Goal: Task Accomplishment & Management: Complete application form

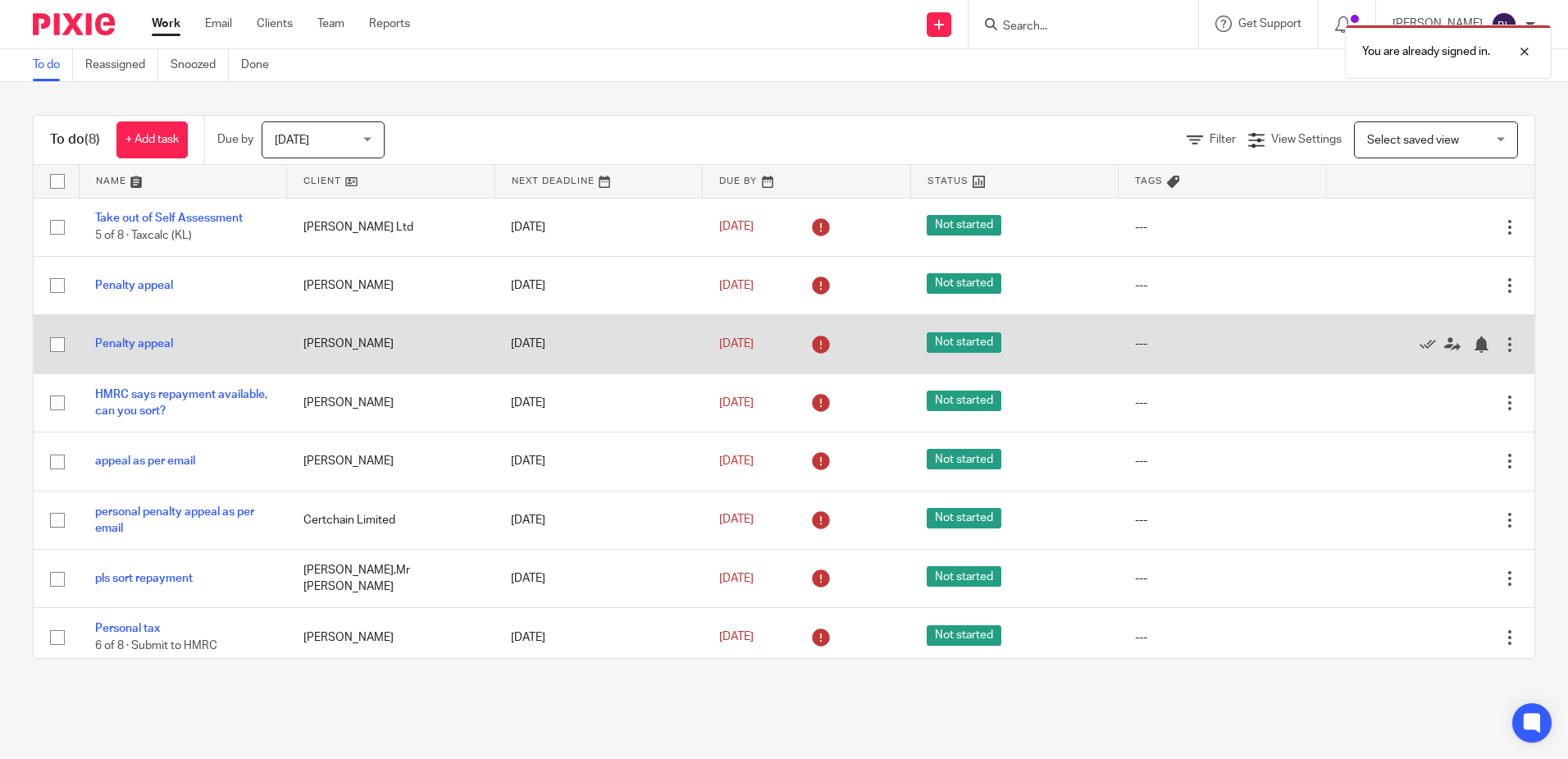
scroll to position [8, 0]
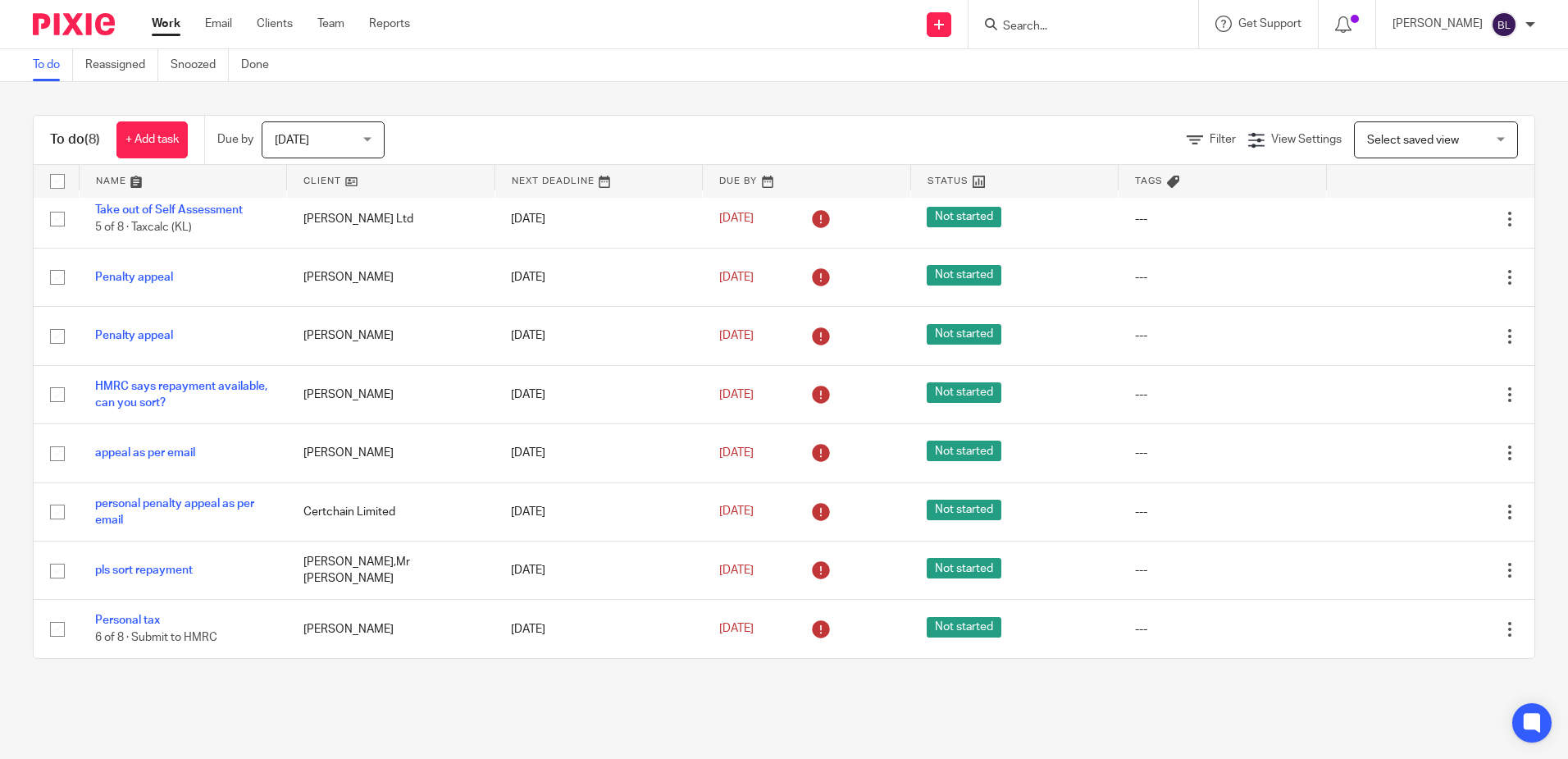
click at [1021, 18] on form at bounding box center [1089, 24] width 175 height 21
click at [1031, 25] on input "Search" at bounding box center [1075, 27] width 148 height 15
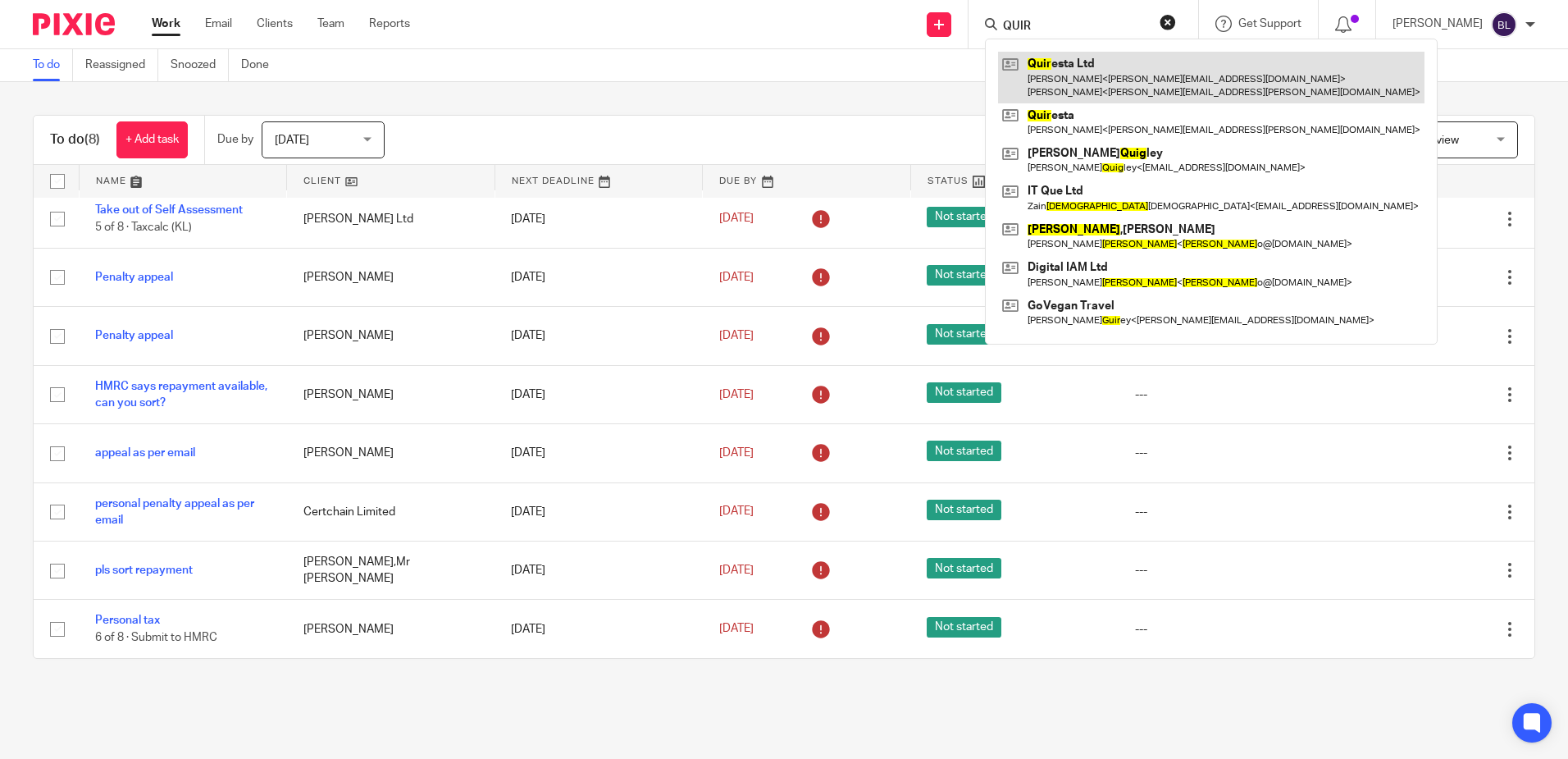
type input "QUIR"
click at [1120, 75] on link at bounding box center [1211, 77] width 426 height 51
click at [1072, 75] on link at bounding box center [1211, 77] width 426 height 51
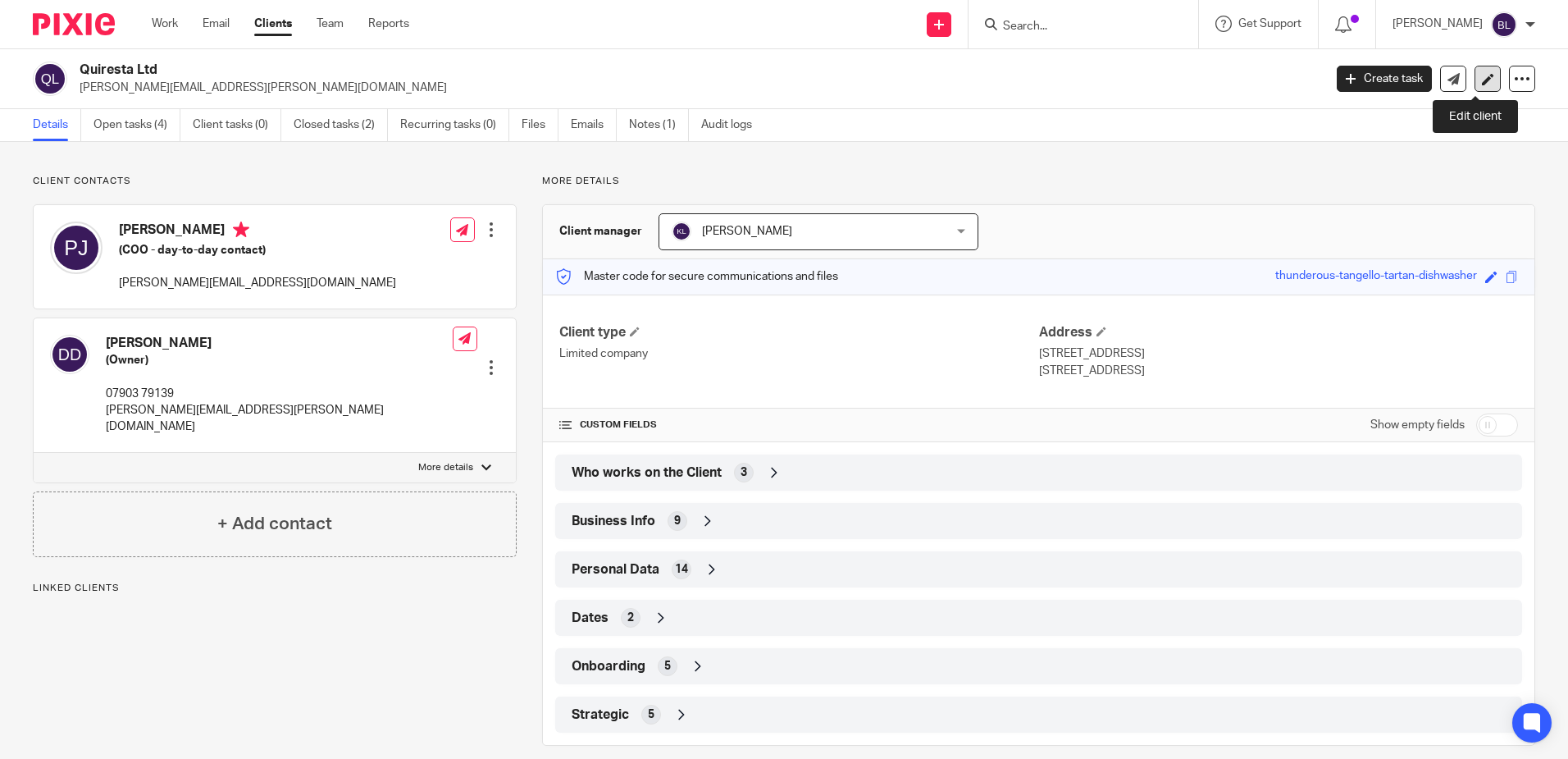
click at [1482, 81] on icon at bounding box center [1488, 80] width 13 height 13
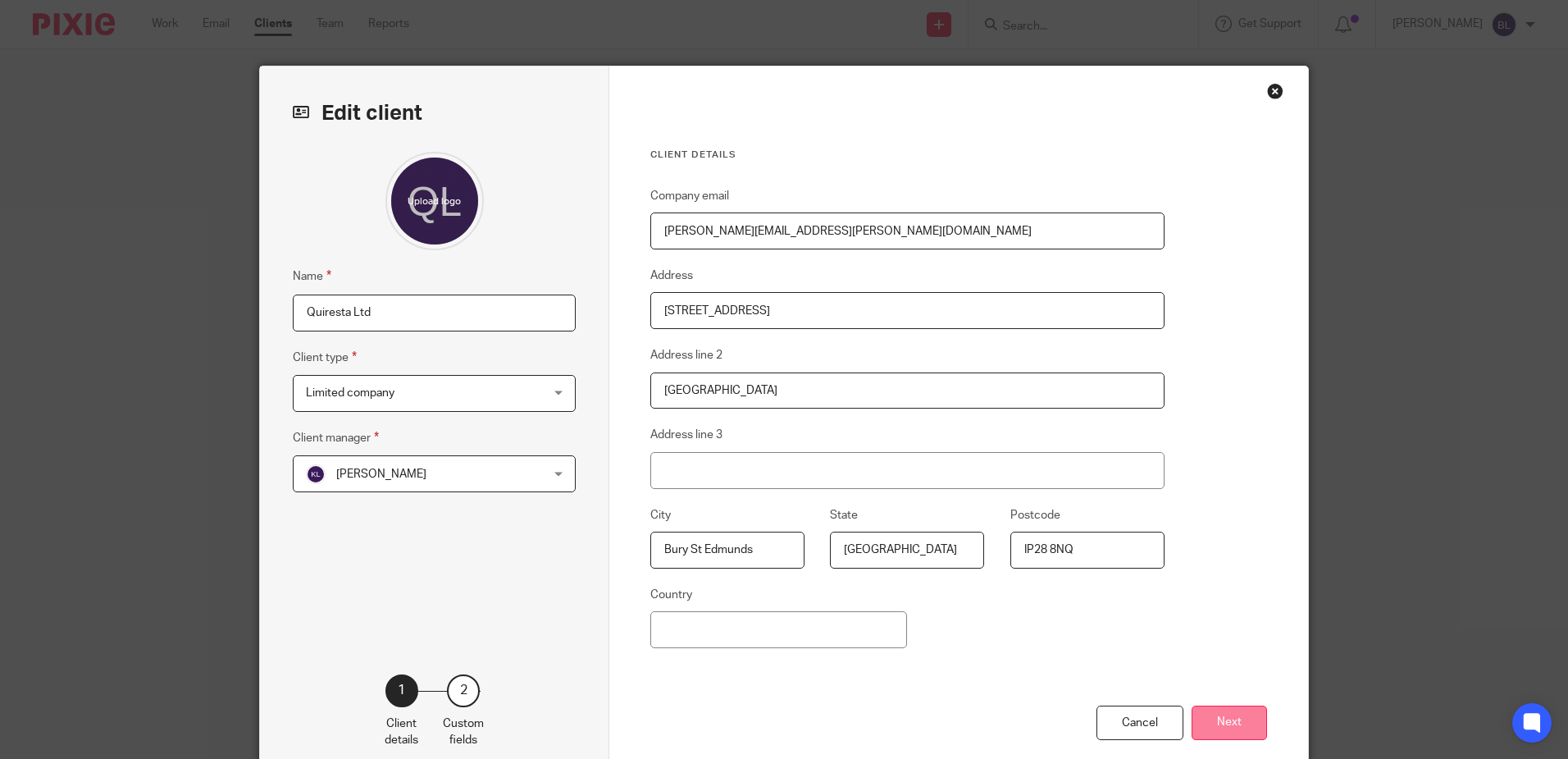
click at [1224, 717] on button "Next" at bounding box center [1228, 723] width 75 height 35
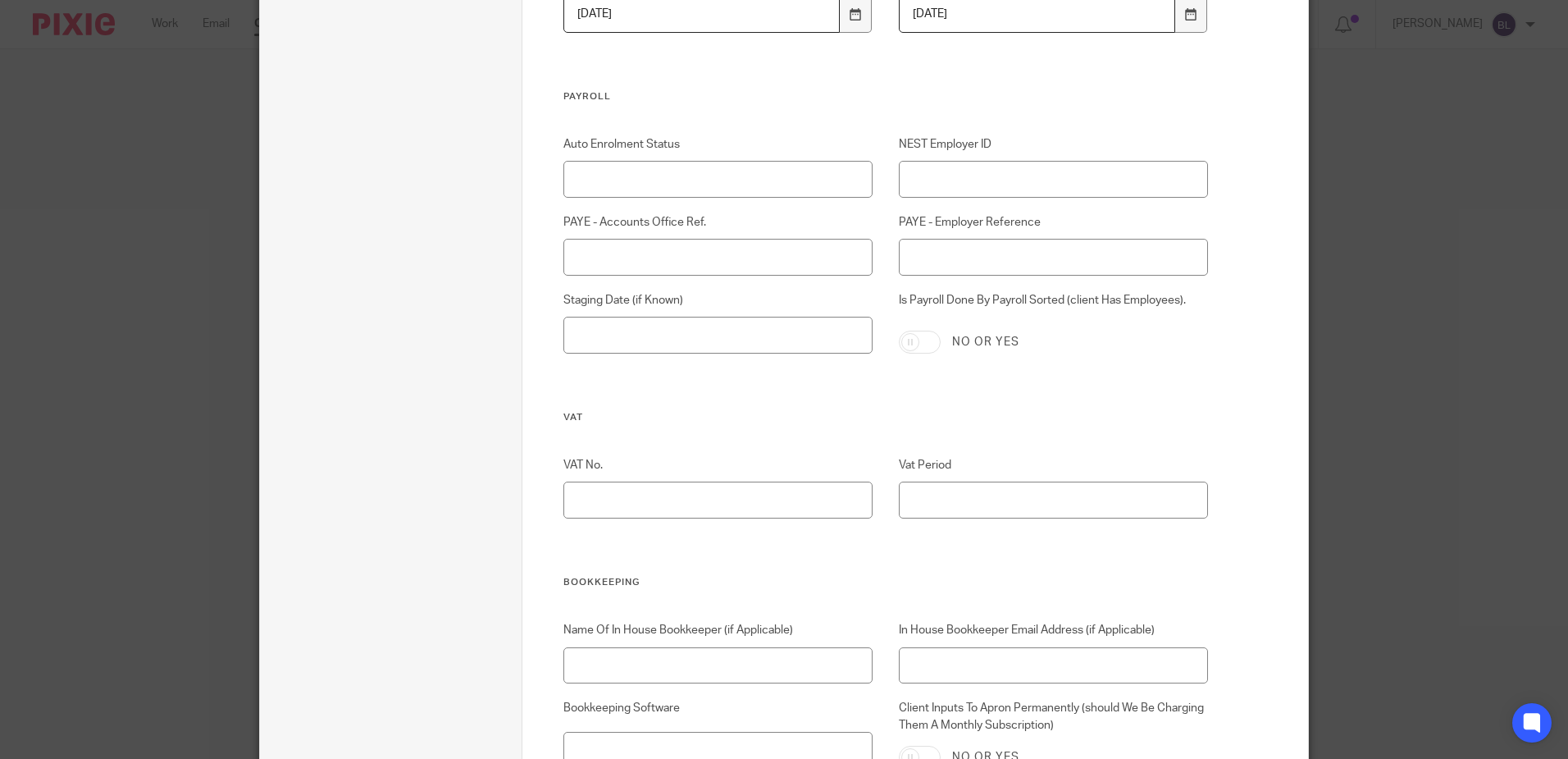
scroll to position [3245, 0]
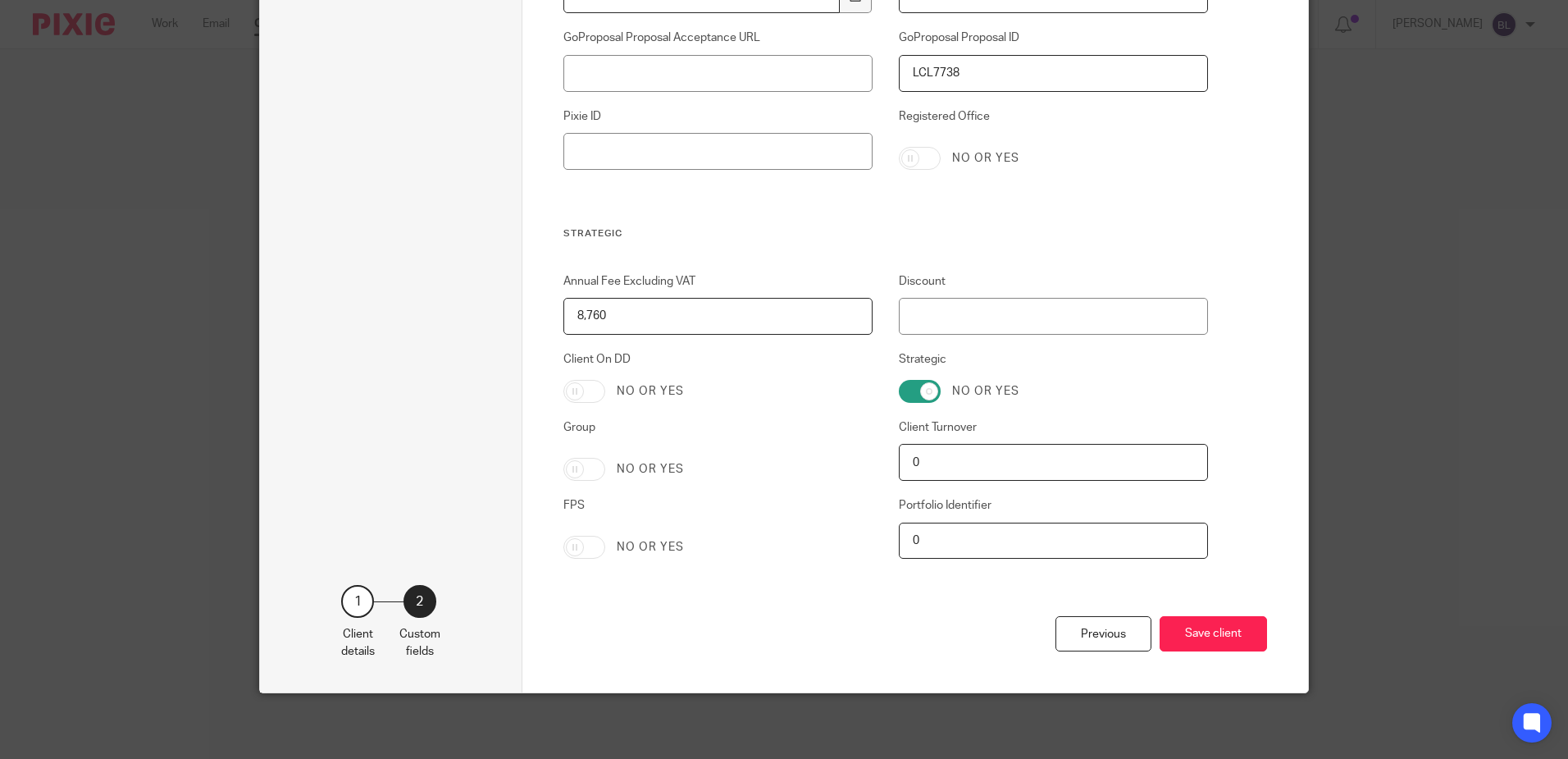
drag, startPoint x: 1002, startPoint y: 390, endPoint x: 887, endPoint y: 361, distance: 118.6
click at [1001, 390] on label "No or yes" at bounding box center [985, 391] width 67 height 16
click at [941, 390] on input "Strategic" at bounding box center [919, 391] width 42 height 23
checkbox input "false"
click at [1190, 634] on button "Save client" at bounding box center [1213, 633] width 108 height 35
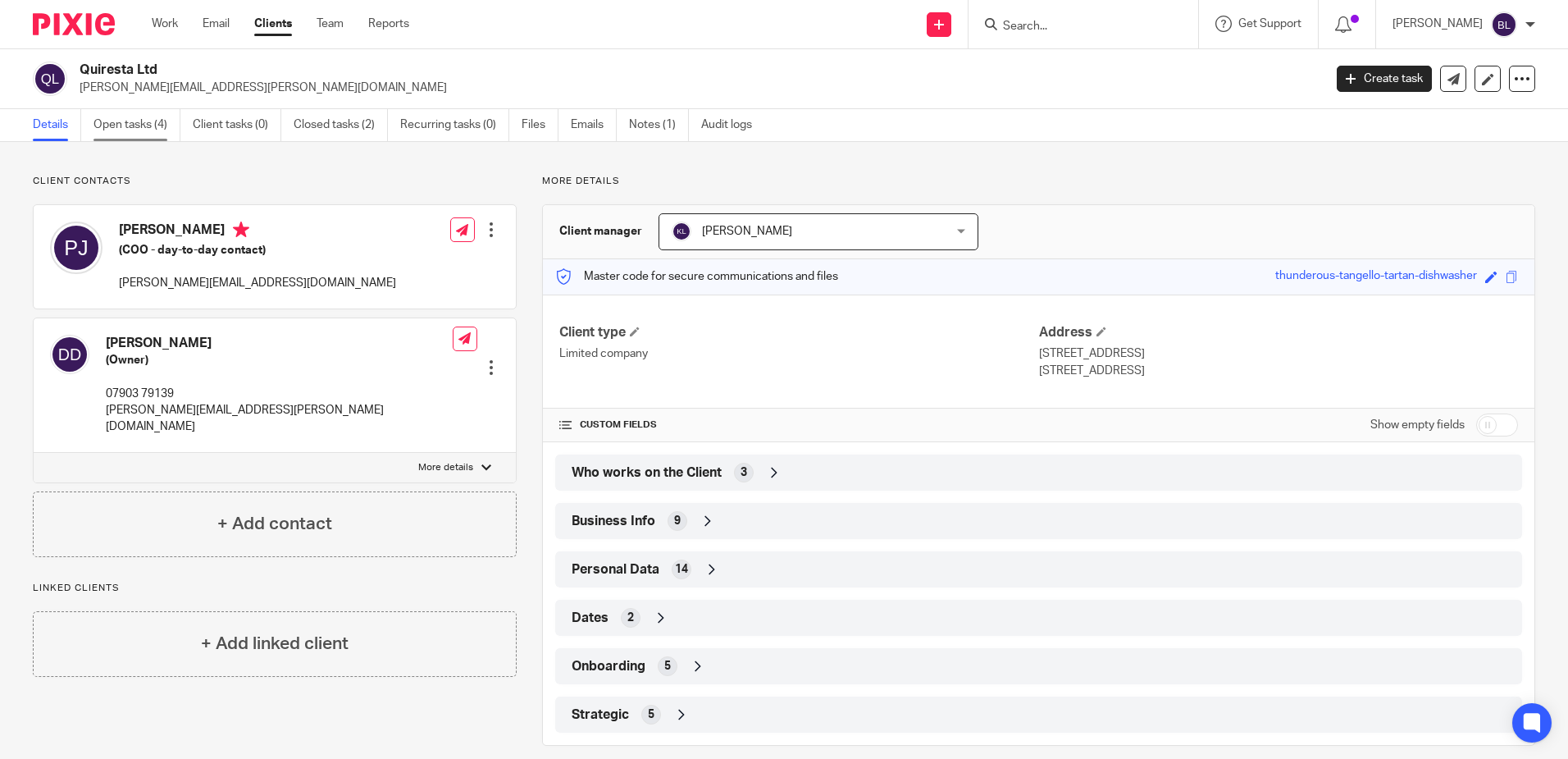
click at [123, 125] on link "Open tasks (4)" at bounding box center [137, 124] width 87 height 32
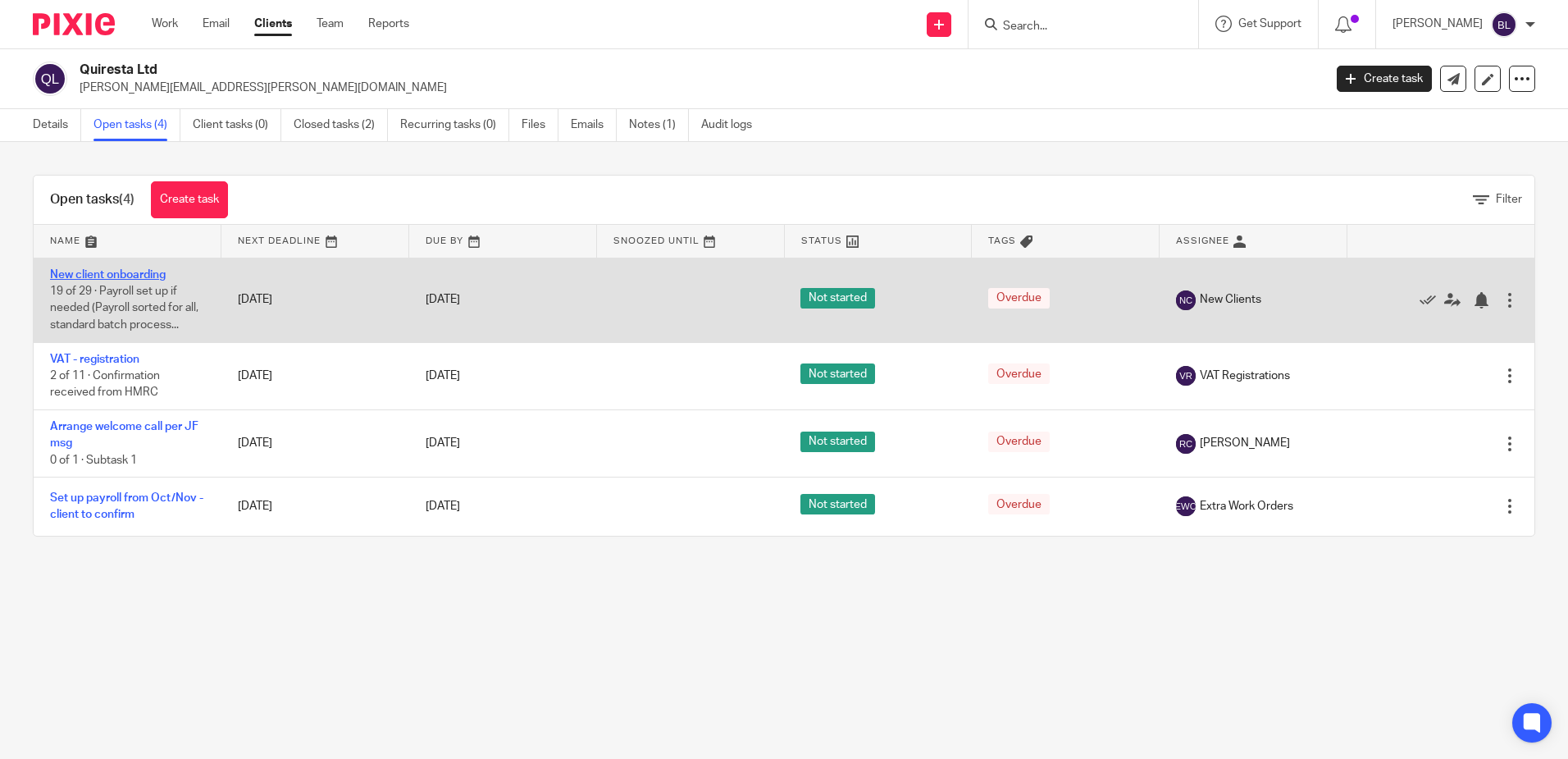
click at [127, 269] on link "New client onboarding" at bounding box center [108, 275] width 116 height 12
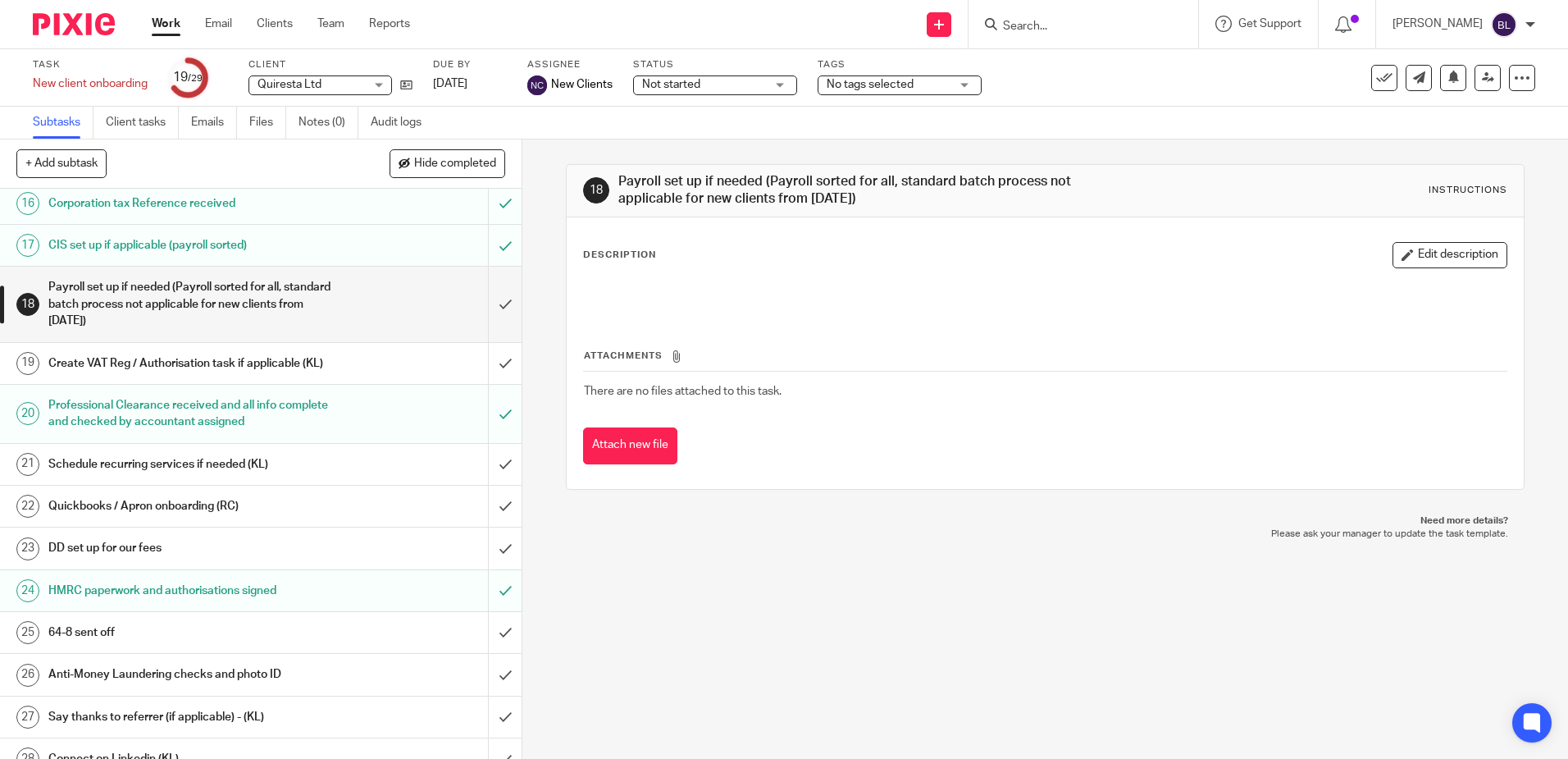
scroll to position [657, 0]
drag, startPoint x: 865, startPoint y: 659, endPoint x: 833, endPoint y: 621, distance: 49.7
click at [864, 659] on div "18 Payroll set up if needed (Payroll sorted for all, standard batch process not…" at bounding box center [1044, 449] width 1045 height 619
click at [329, 20] on link "Team" at bounding box center [331, 24] width 27 height 16
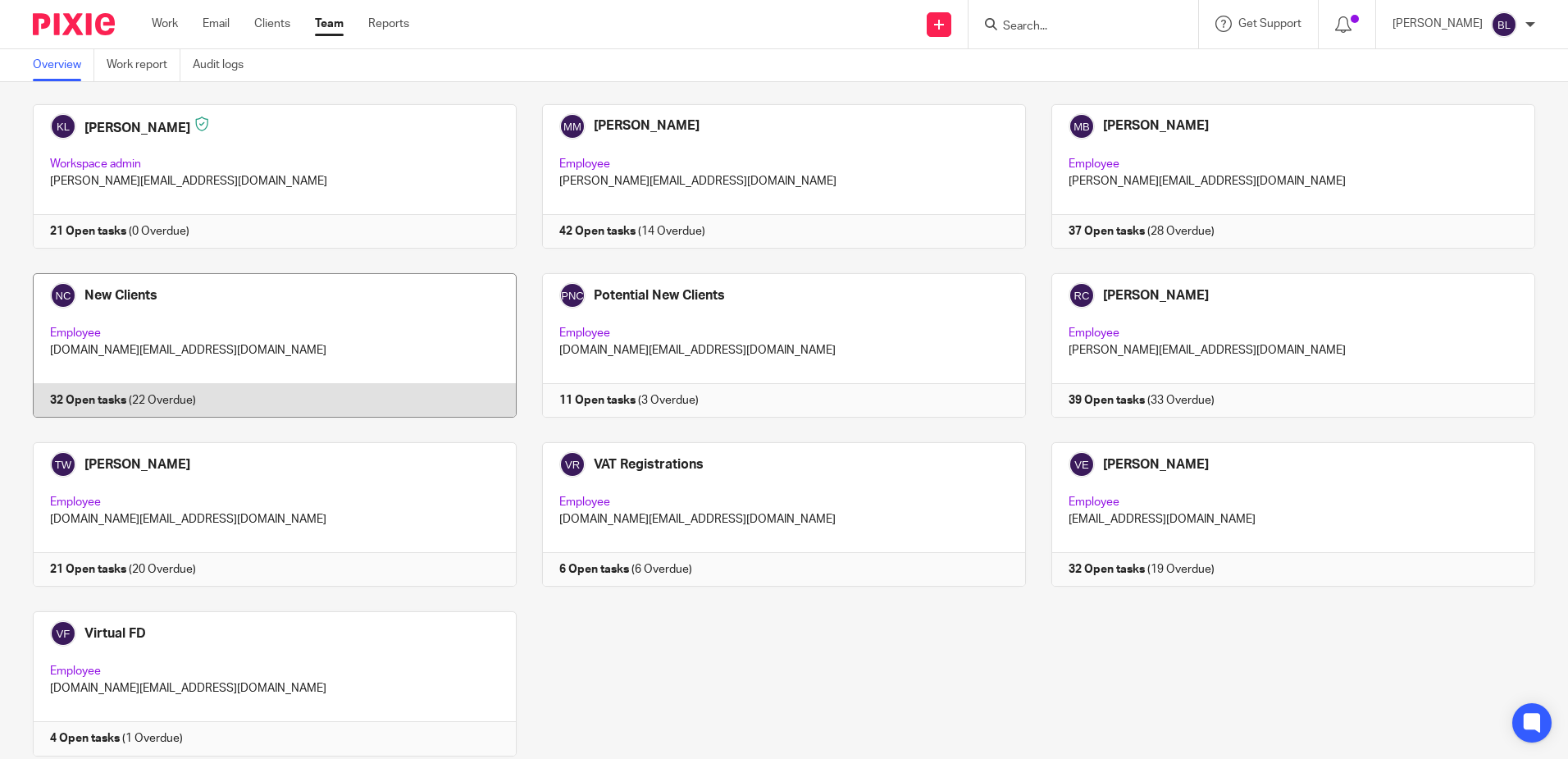
scroll to position [972, 0]
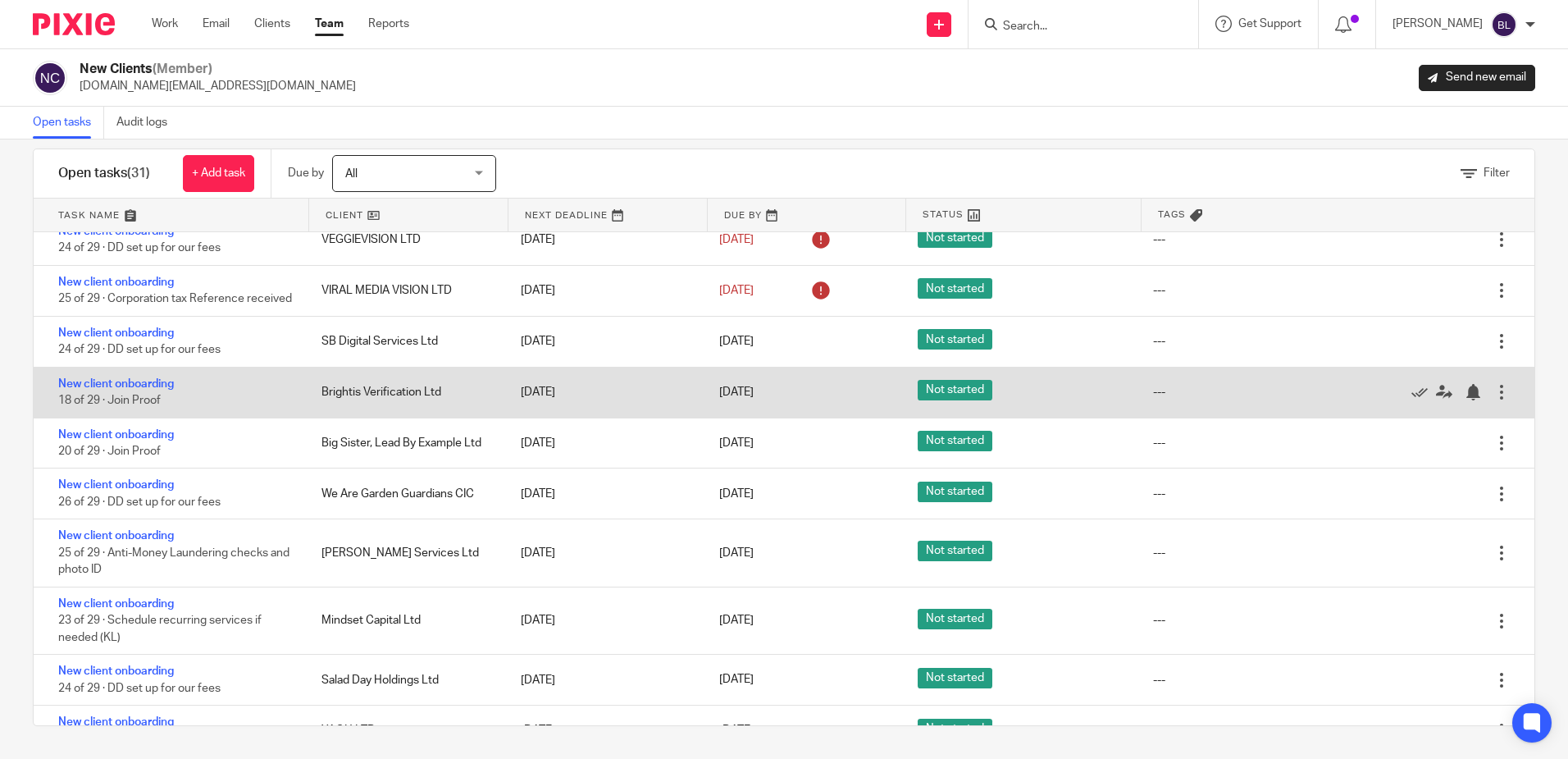
scroll to position [1017, 0]
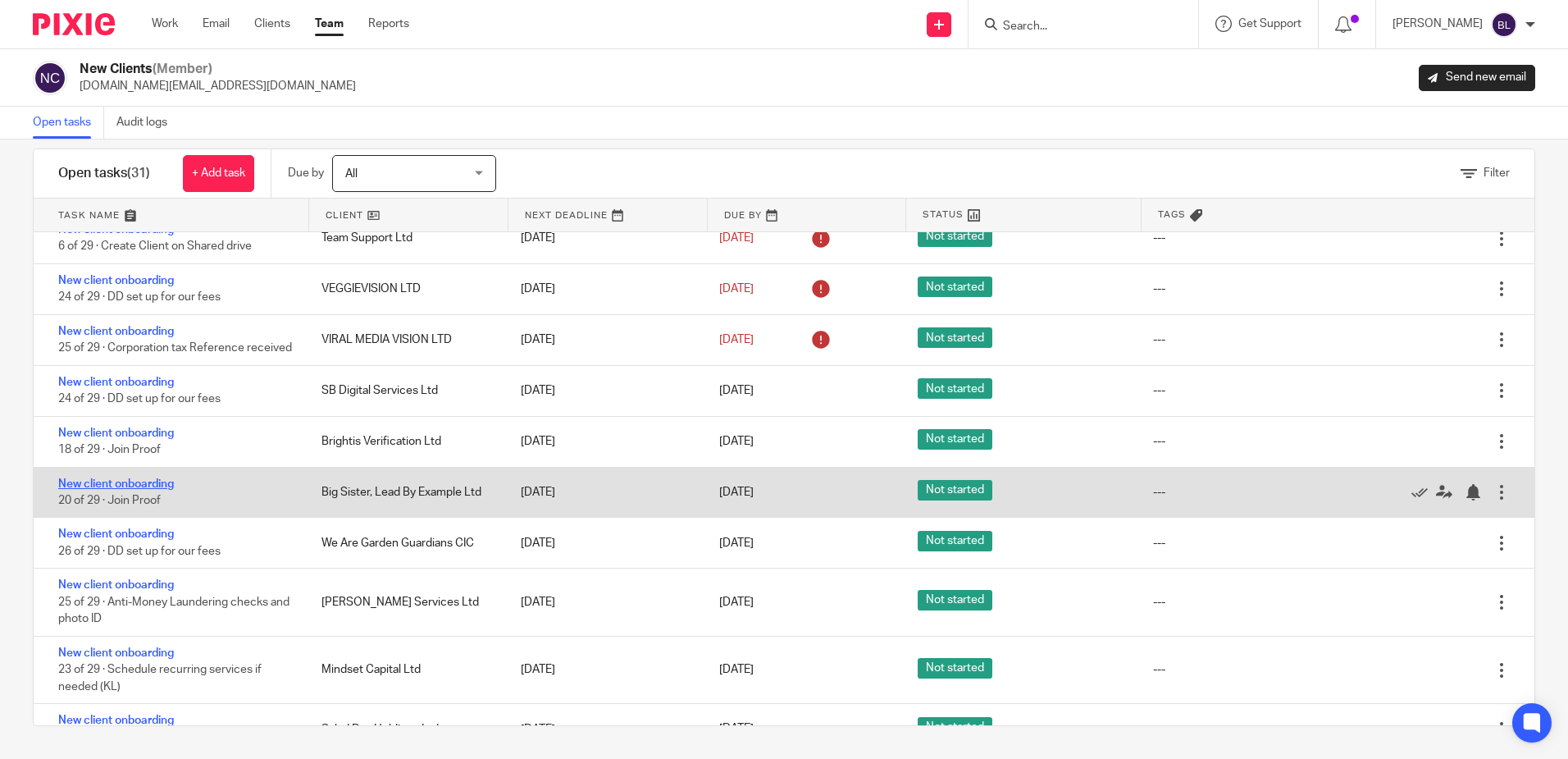
click at [112, 490] on link "New client onboarding" at bounding box center [116, 483] width 116 height 12
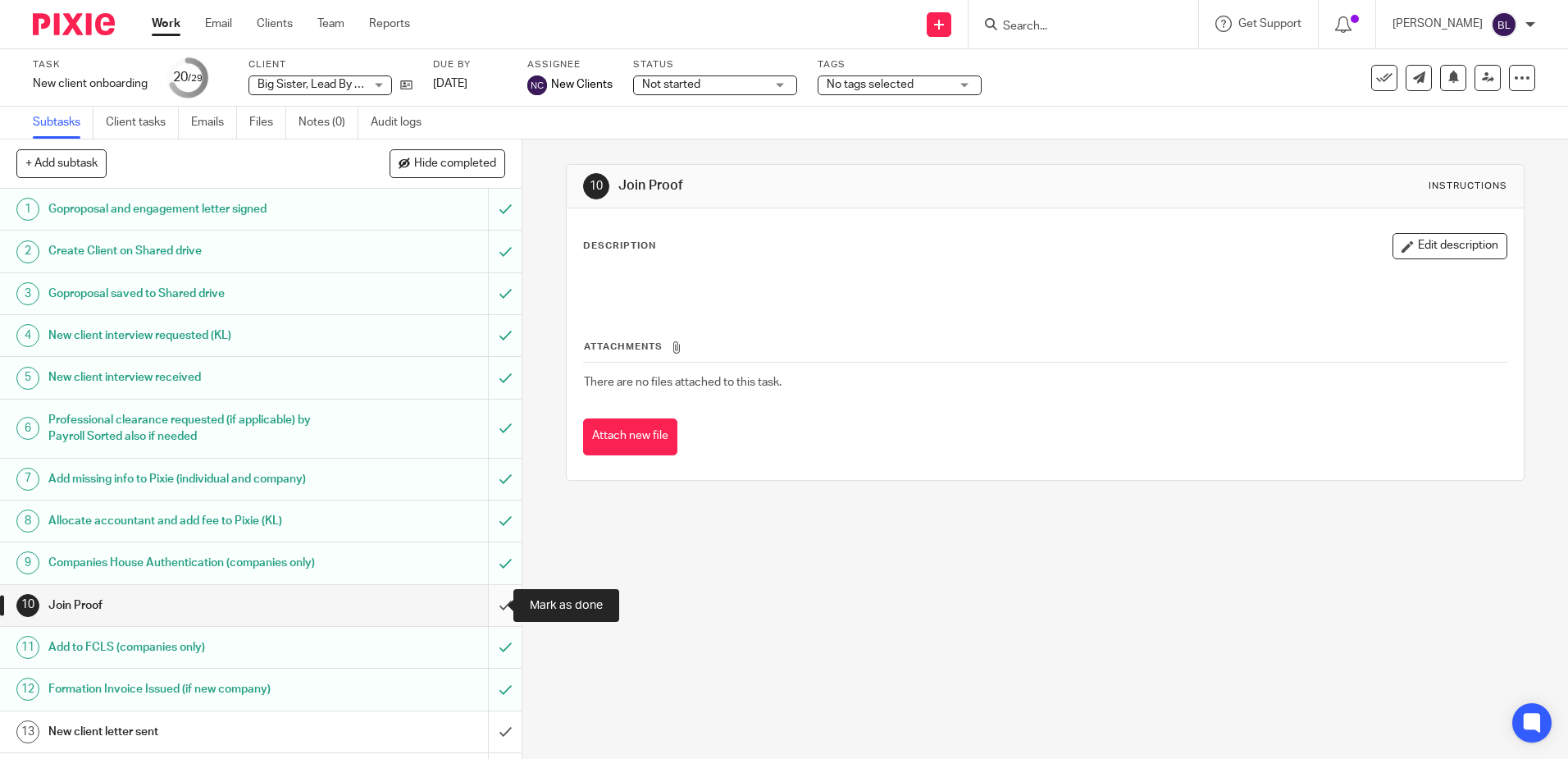
click at [488, 601] on input "submit" at bounding box center [260, 605] width 521 height 41
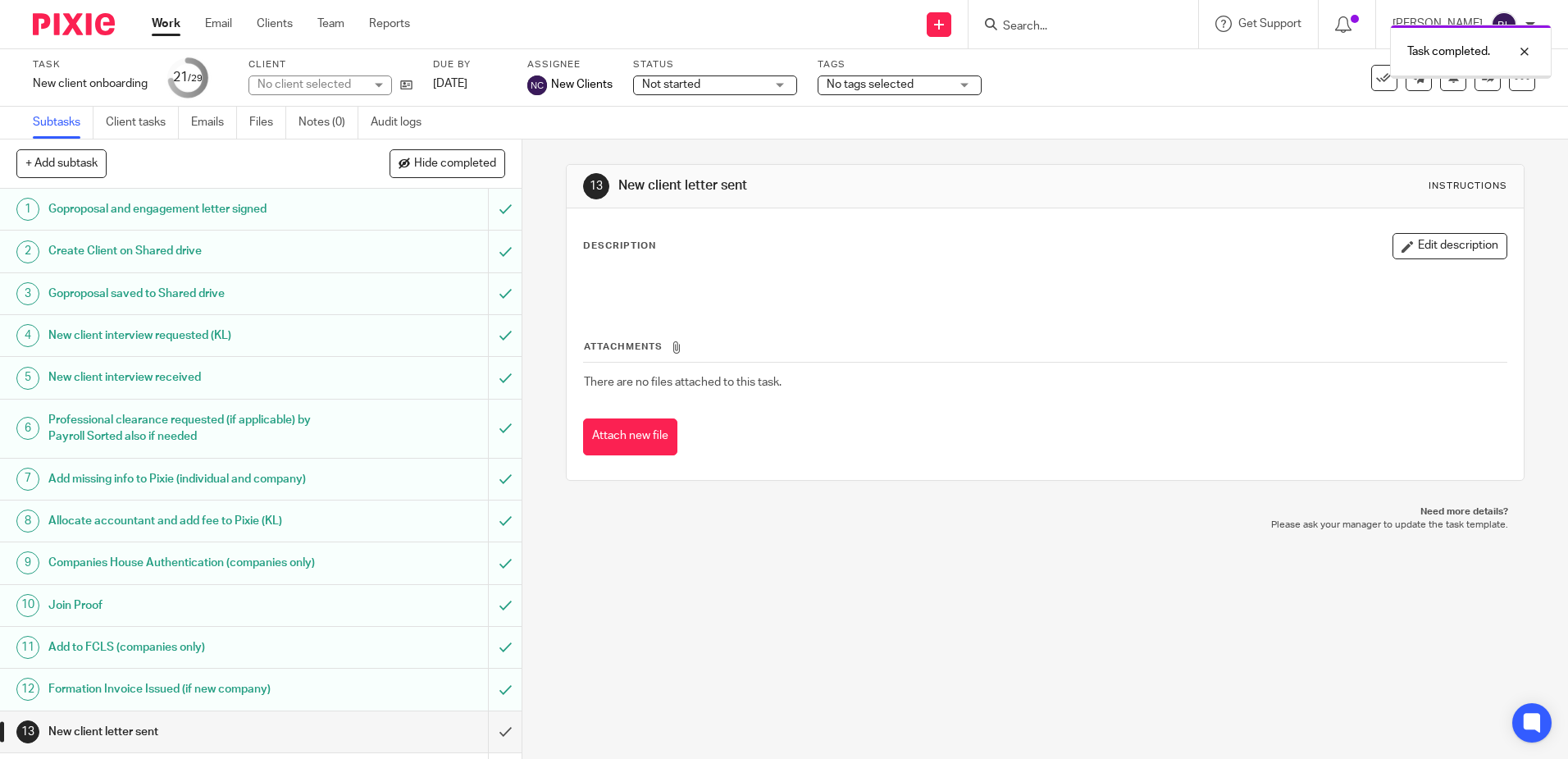
scroll to position [410, 0]
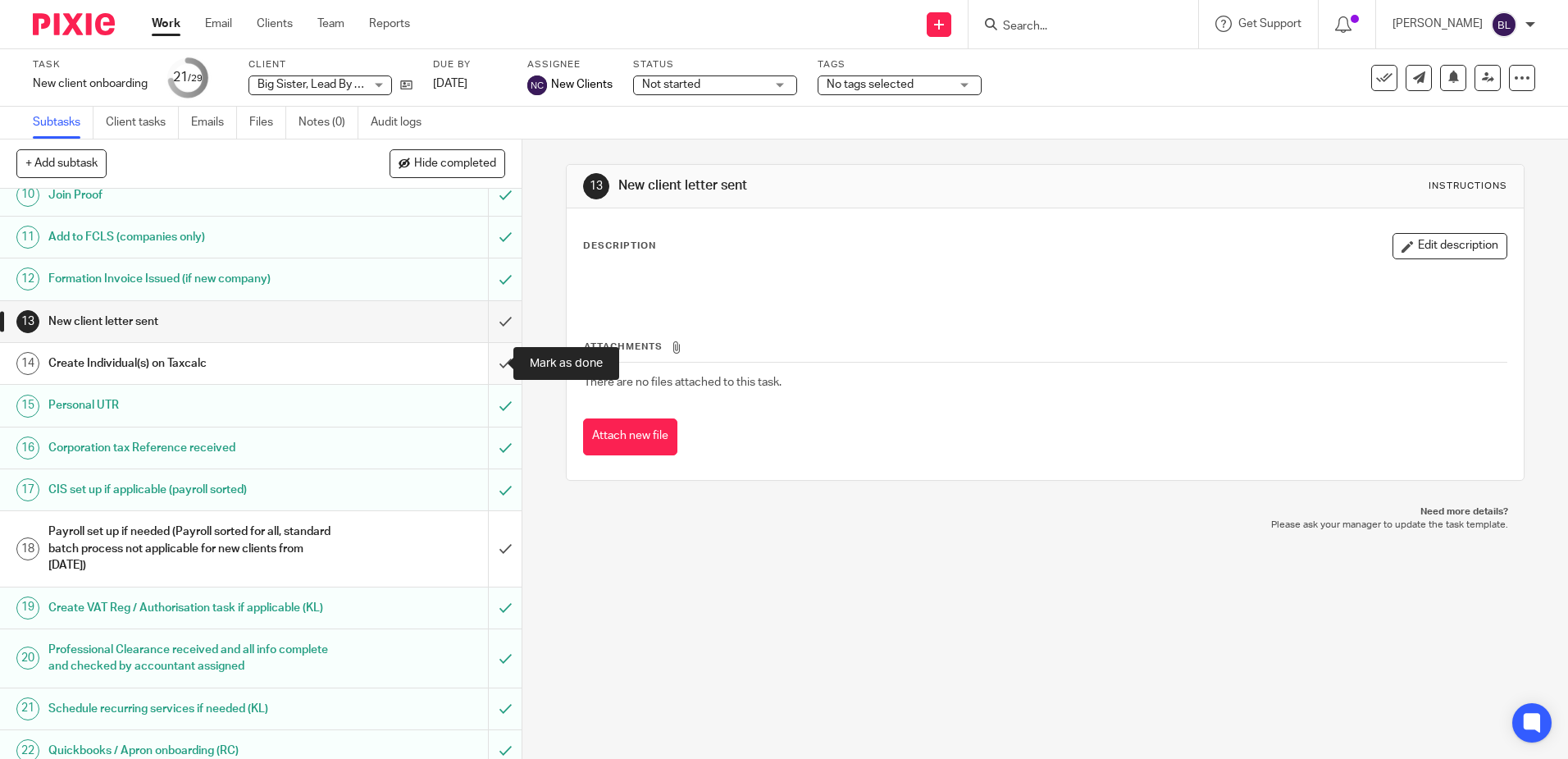
click at [486, 362] on input "submit" at bounding box center [260, 363] width 521 height 41
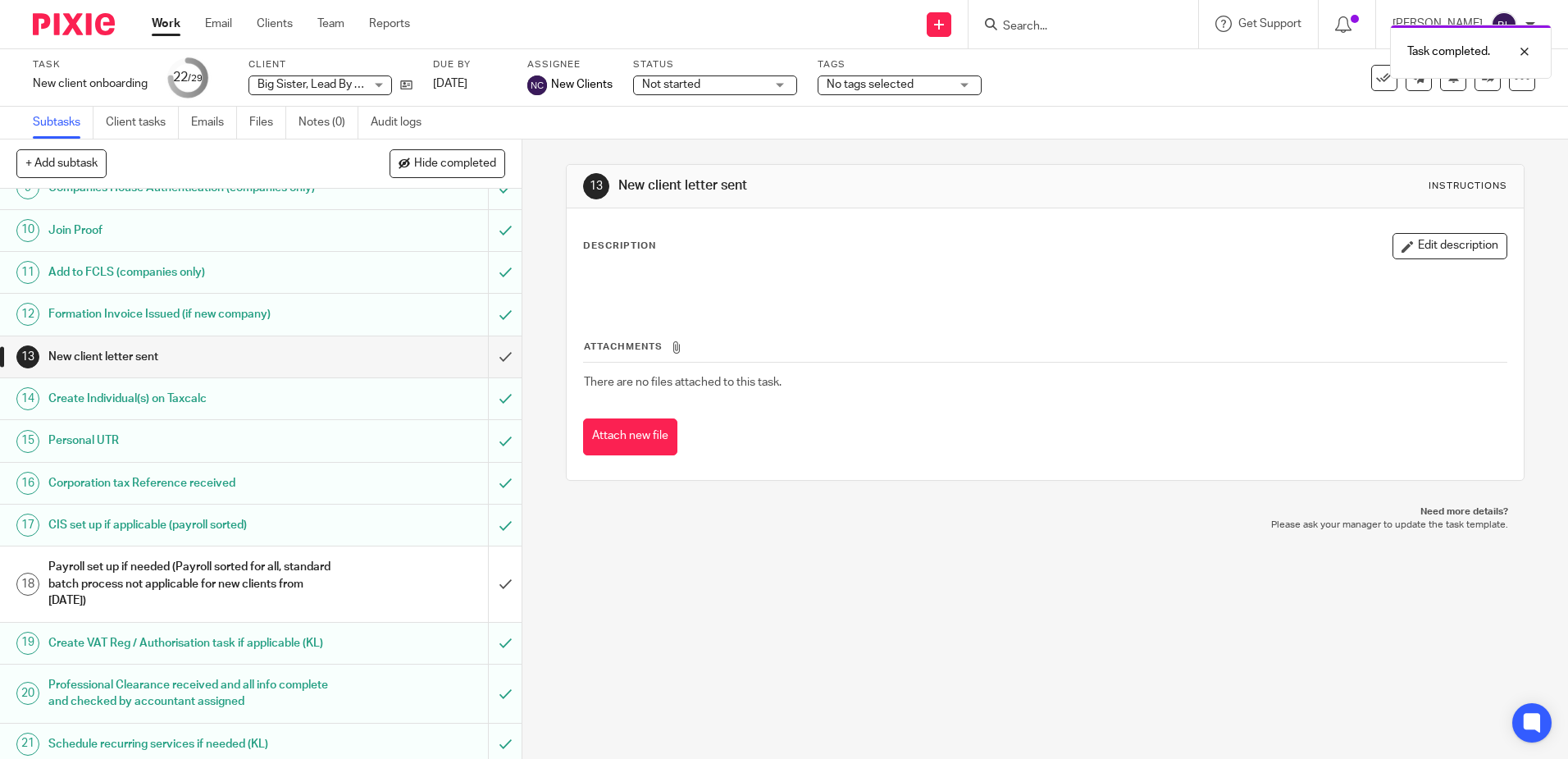
scroll to position [410, 0]
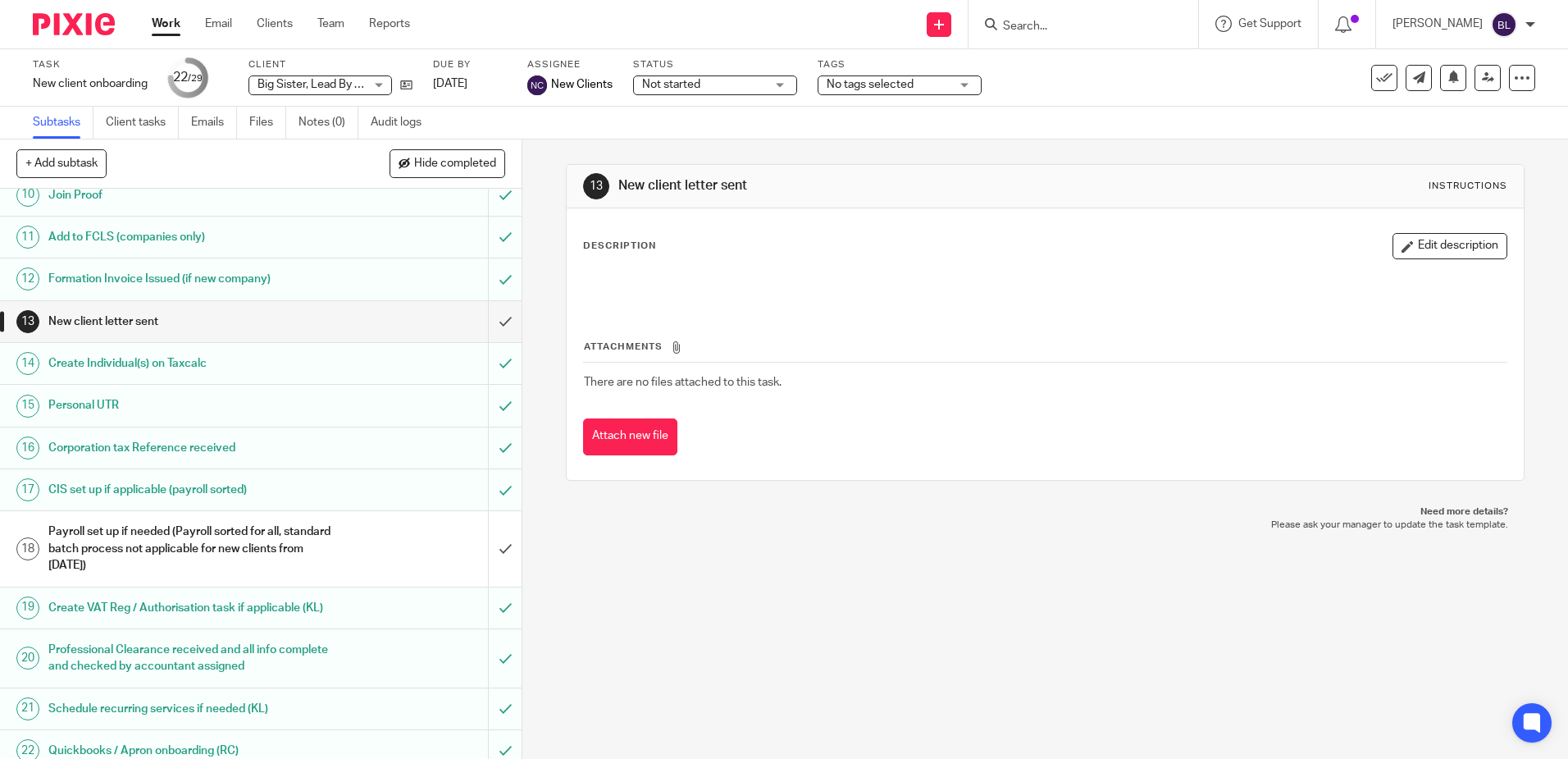
click at [1025, 22] on input "Search" at bounding box center [1075, 27] width 148 height 15
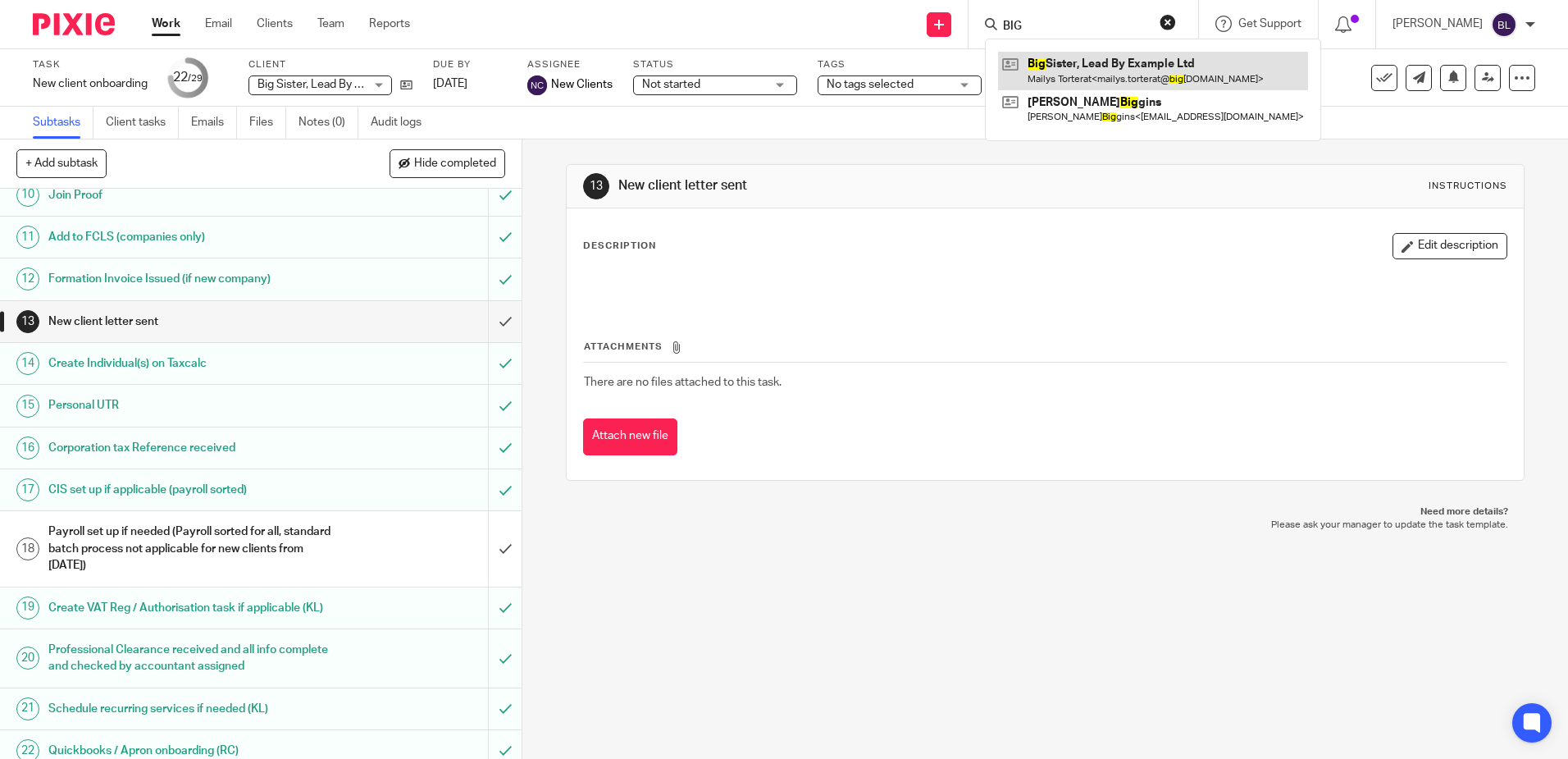
type input "BIG"
click at [1076, 68] on link at bounding box center [1153, 71] width 310 height 38
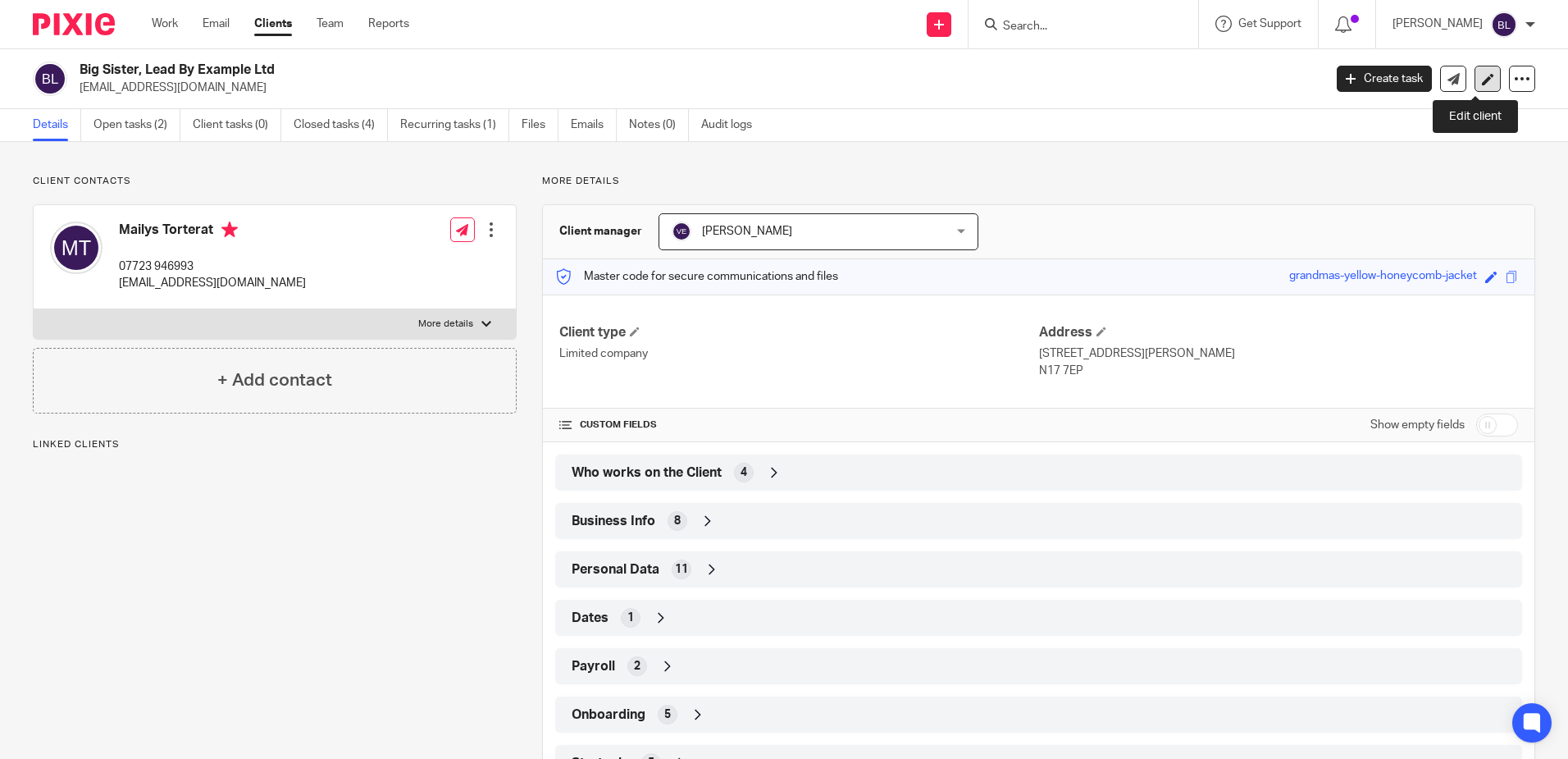
click at [1482, 77] on icon at bounding box center [1488, 80] width 13 height 13
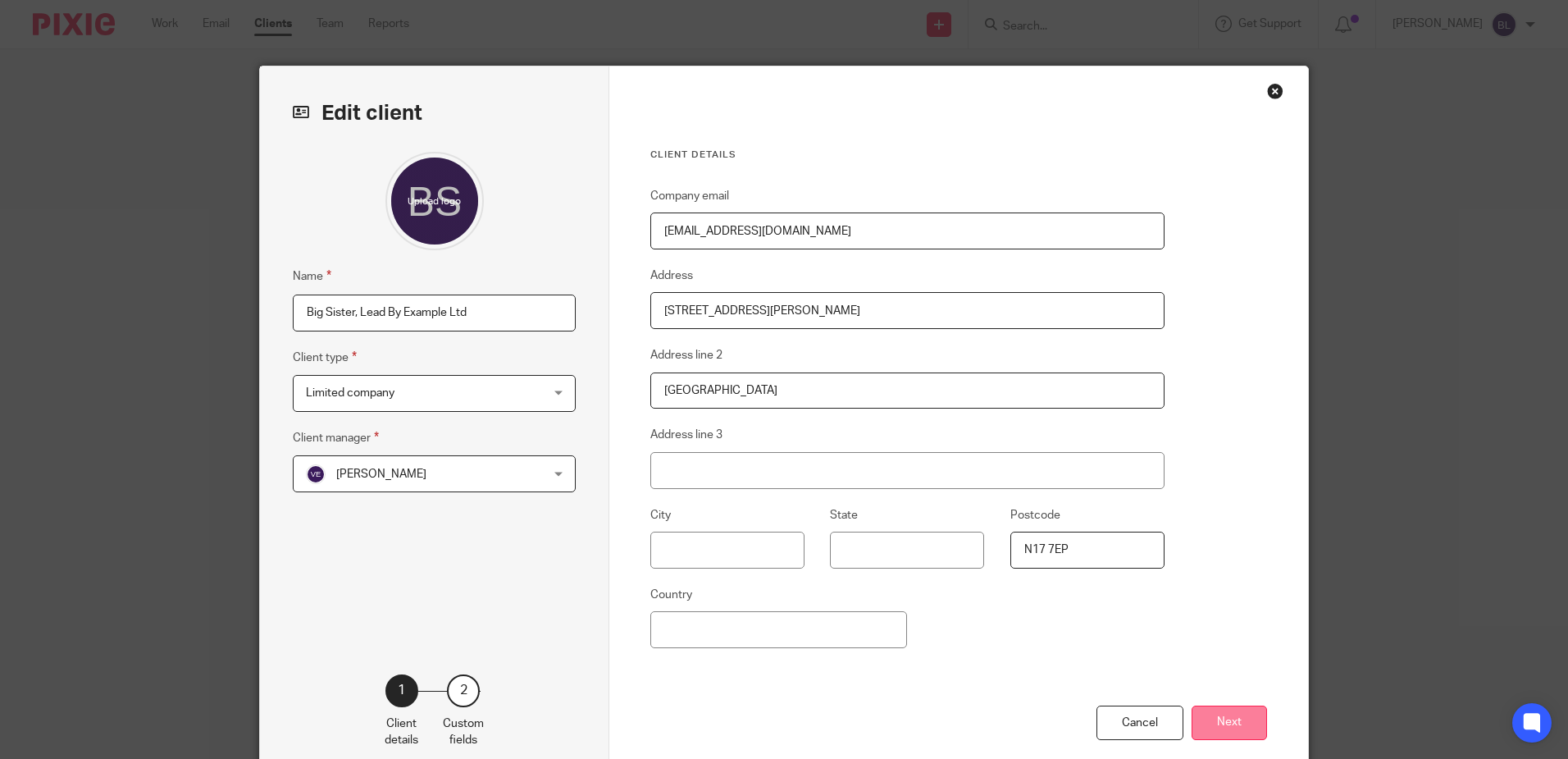
click at [1224, 722] on button "Next" at bounding box center [1228, 723] width 75 height 35
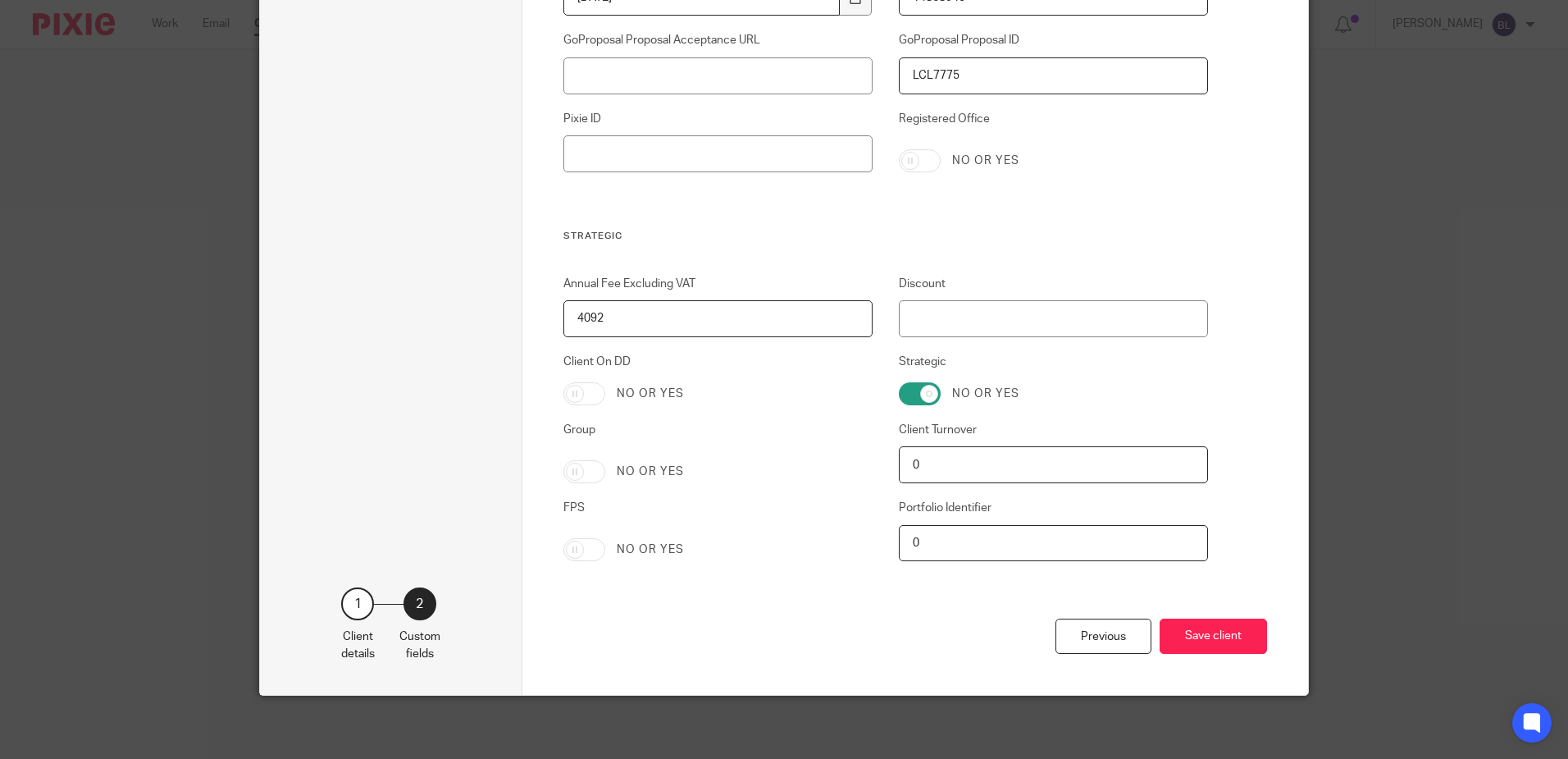
scroll to position [3245, 0]
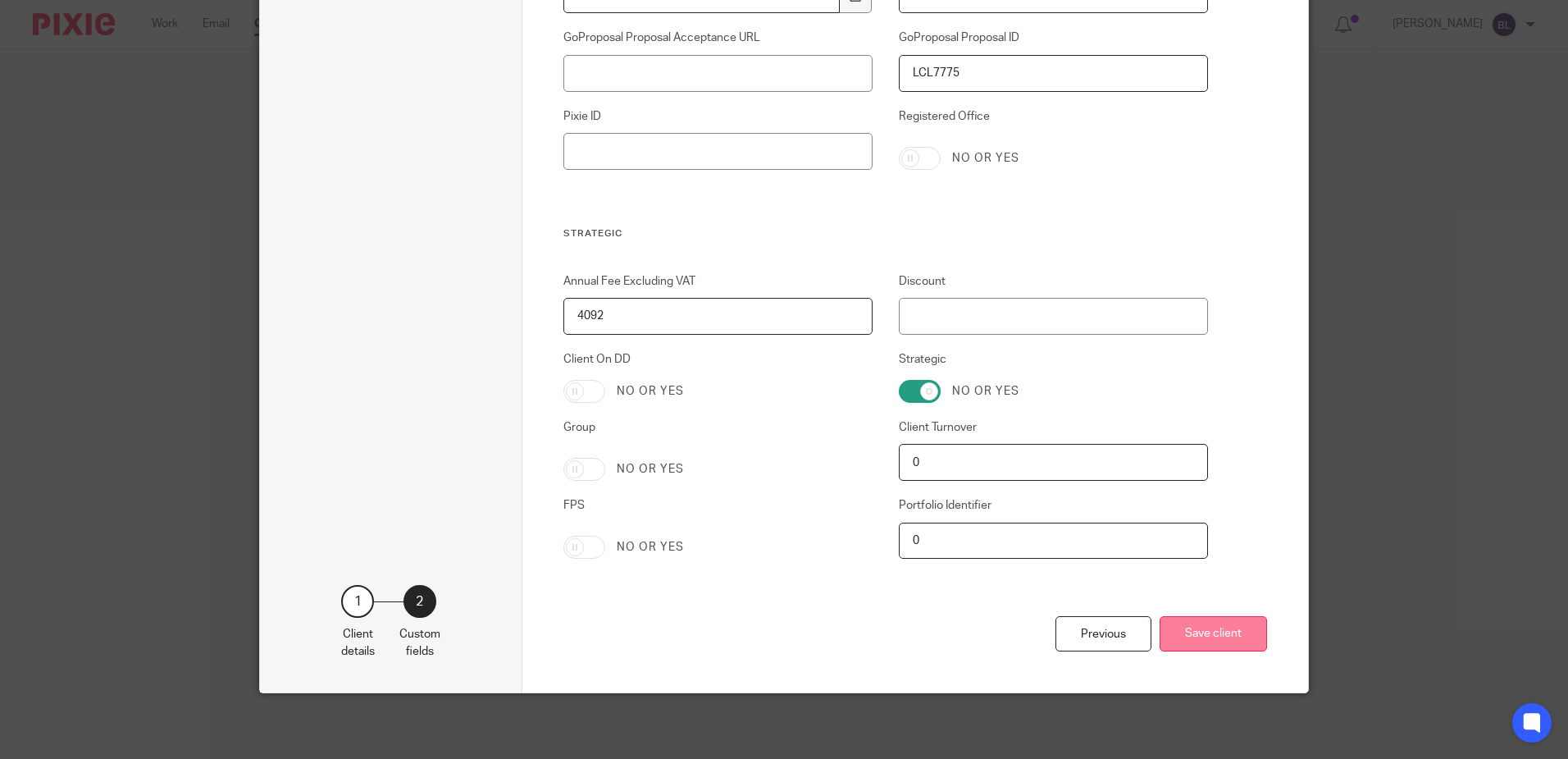
click at [1193, 631] on button "Save client" at bounding box center [1213, 633] width 108 height 35
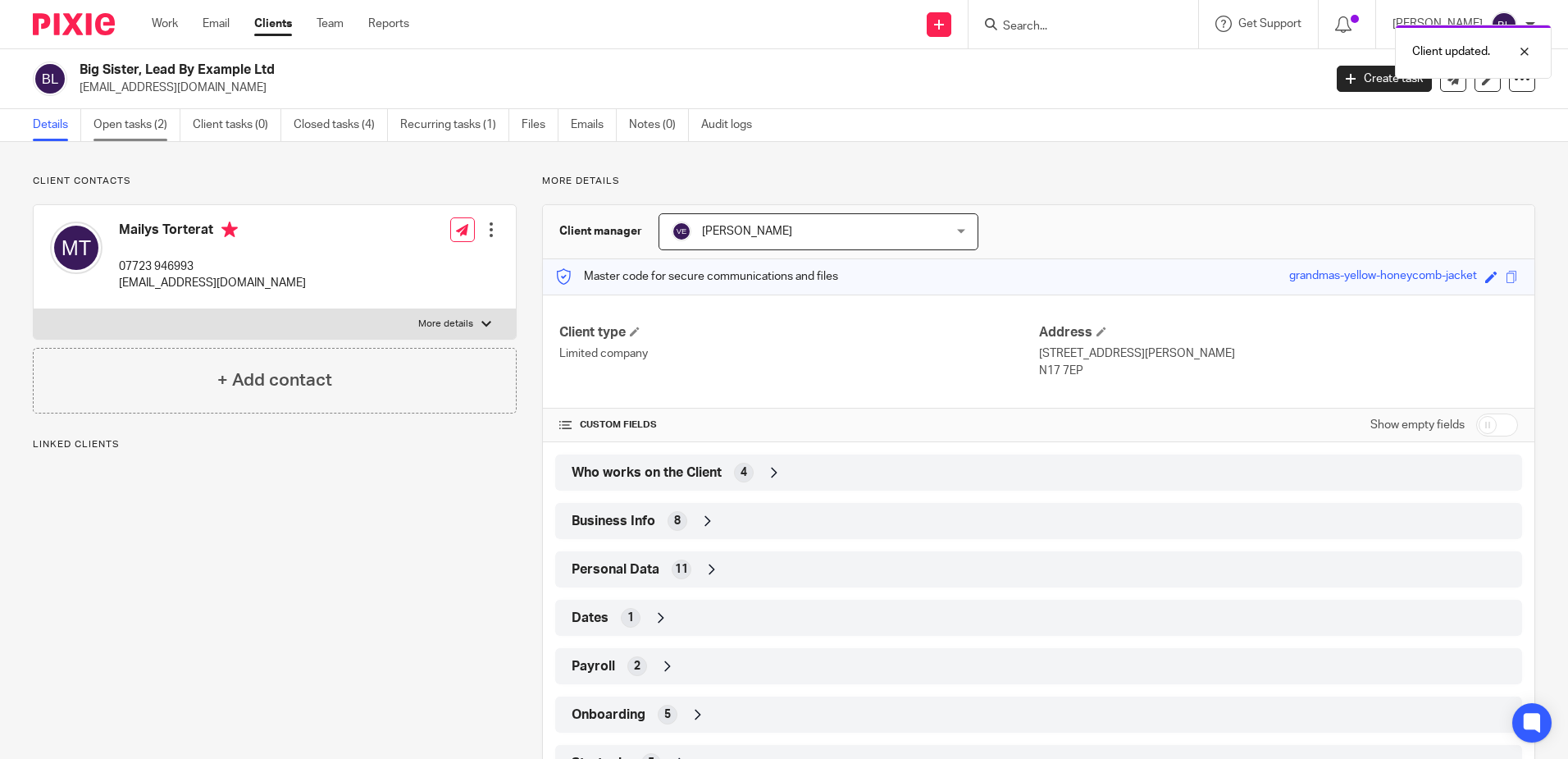
click at [129, 125] on link "Open tasks (2)" at bounding box center [137, 124] width 87 height 32
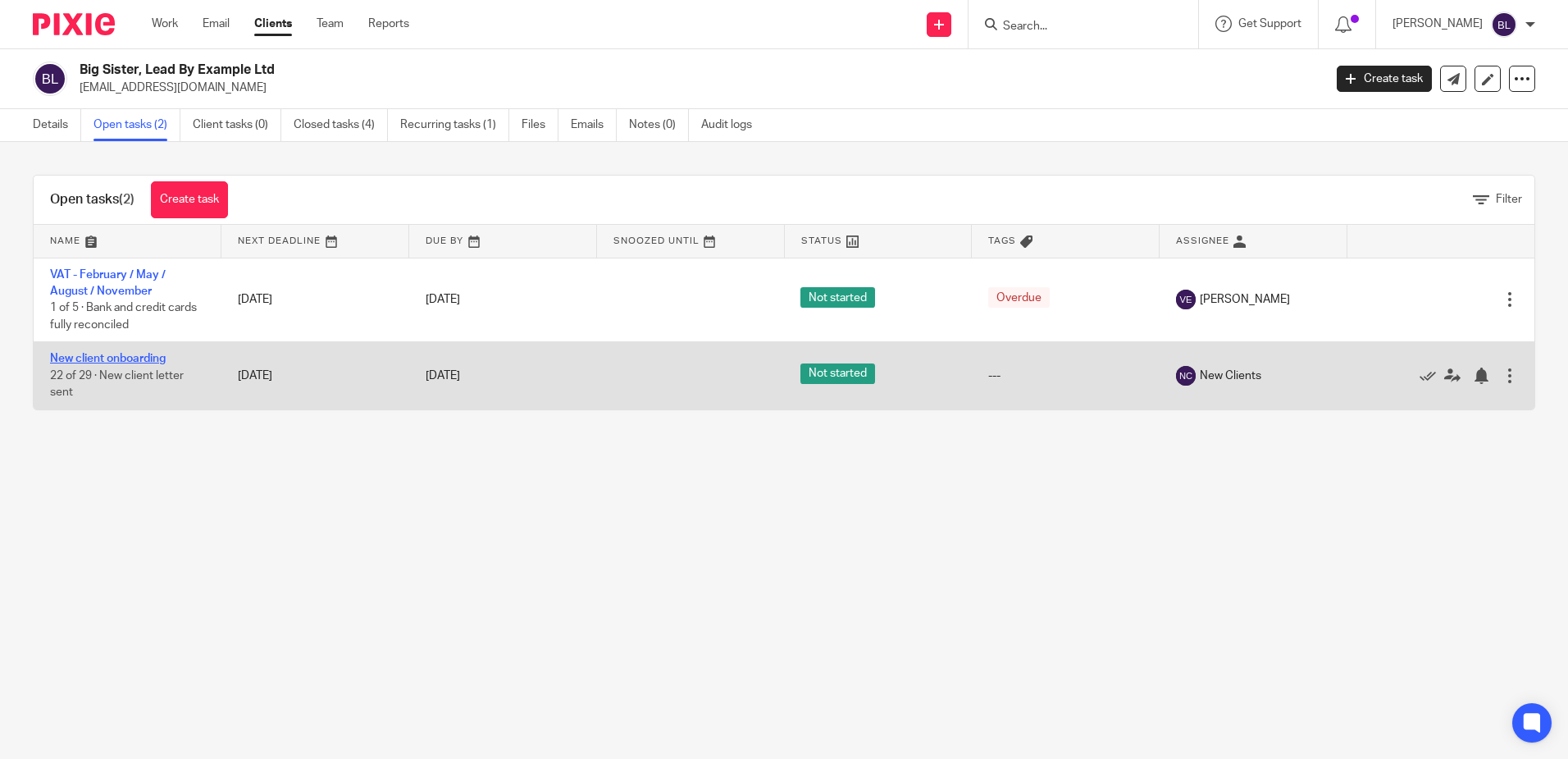
click at [131, 360] on link "New client onboarding" at bounding box center [108, 358] width 116 height 12
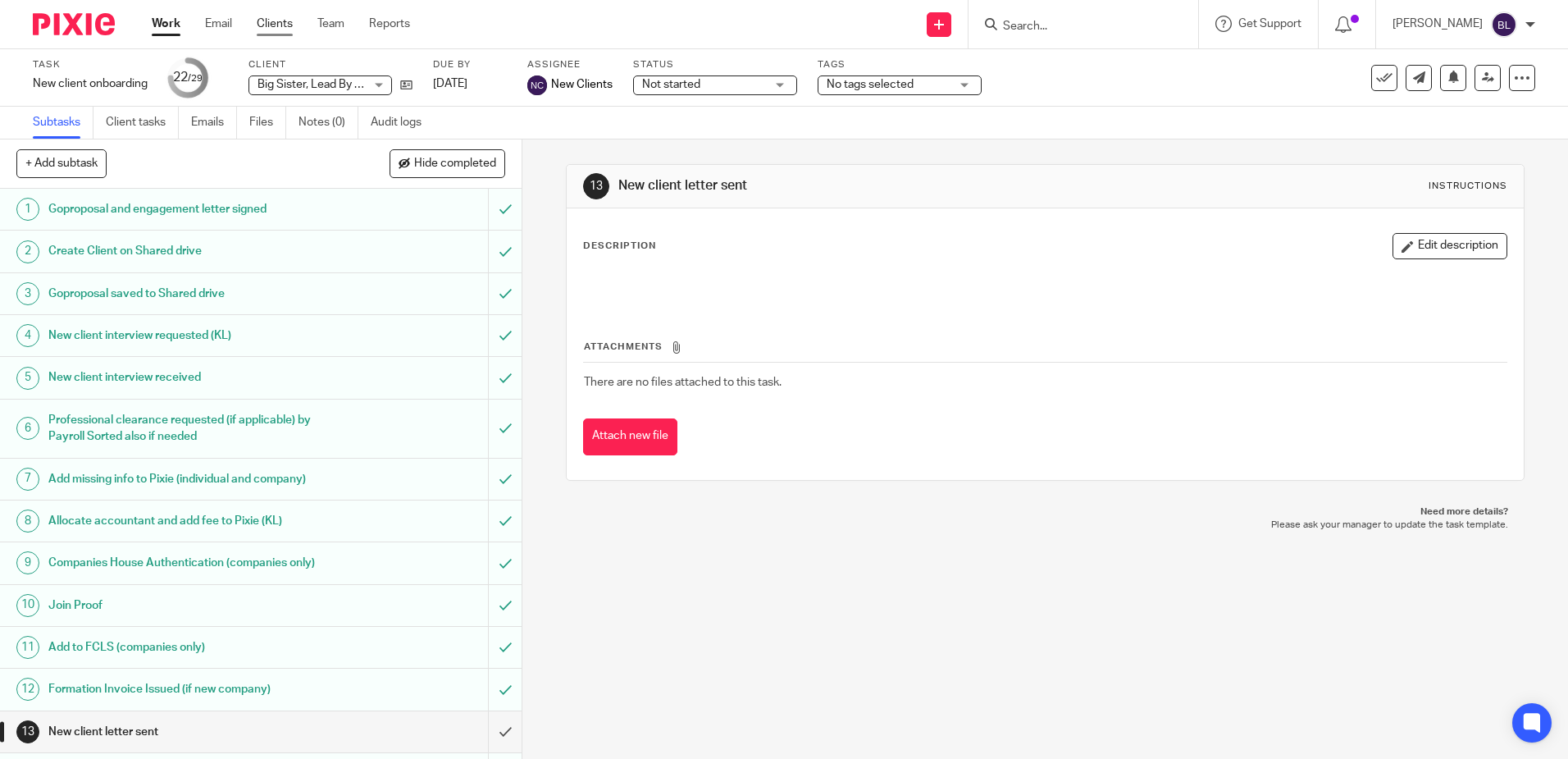
click at [268, 17] on link "Clients" at bounding box center [275, 24] width 36 height 16
click at [1027, 17] on form at bounding box center [1089, 24] width 175 height 21
click at [1023, 24] on input "Search" at bounding box center [1075, 27] width 148 height 15
type input "M"
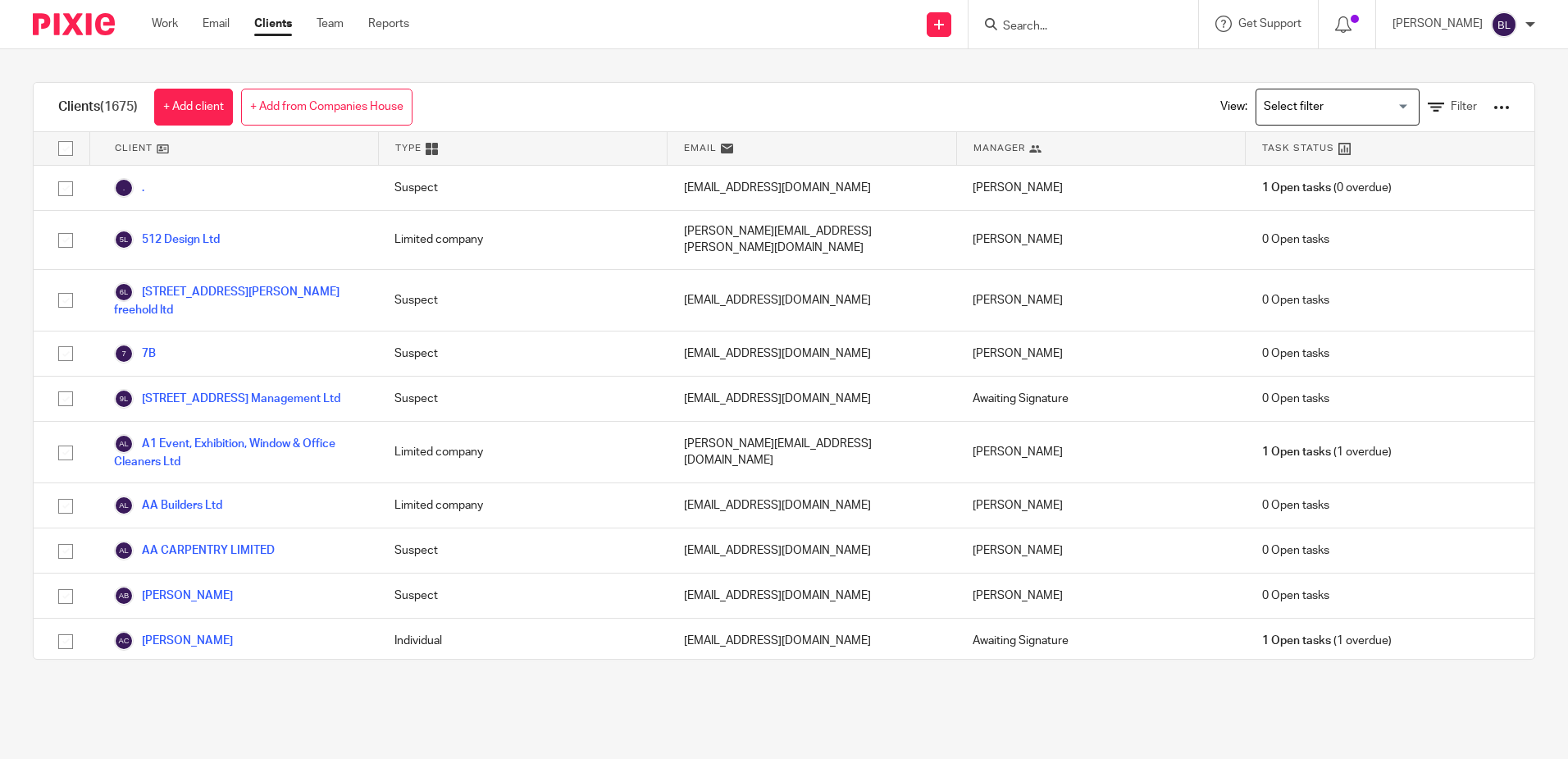
click at [1023, 24] on input "Search" at bounding box center [1075, 27] width 148 height 15
type input "MAILYS"
click at [1176, 23] on button "reset" at bounding box center [1167, 22] width 16 height 16
click at [202, 107] on link "+ Add client" at bounding box center [193, 107] width 79 height 37
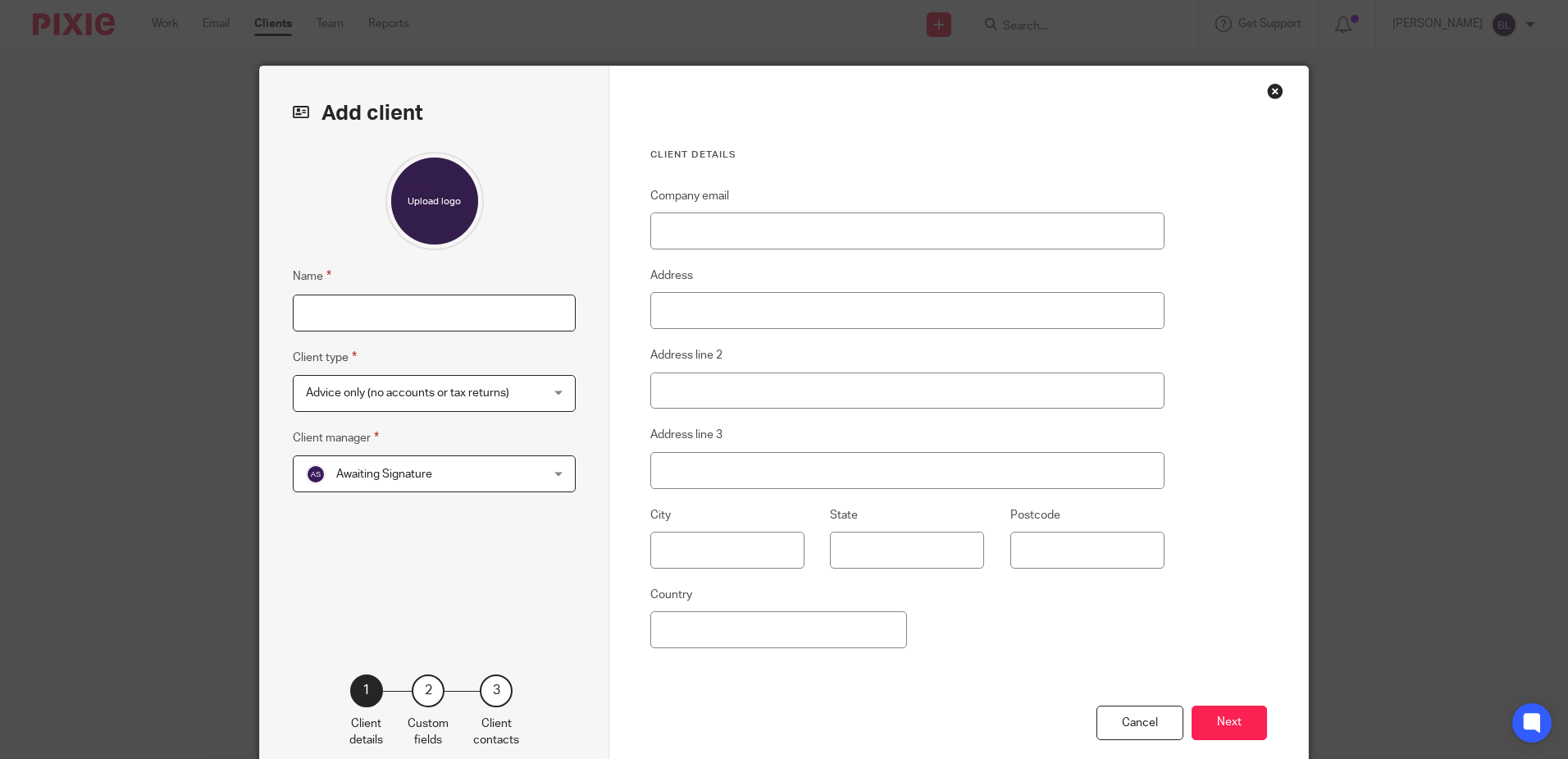
click at [297, 322] on input "Name" at bounding box center [434, 313] width 283 height 37
type input "MAILYS TORTERAT"
click at [554, 394] on div "Advice only (no accounts or tax returns) Advice only (no accounts or tax return…" at bounding box center [434, 393] width 283 height 37
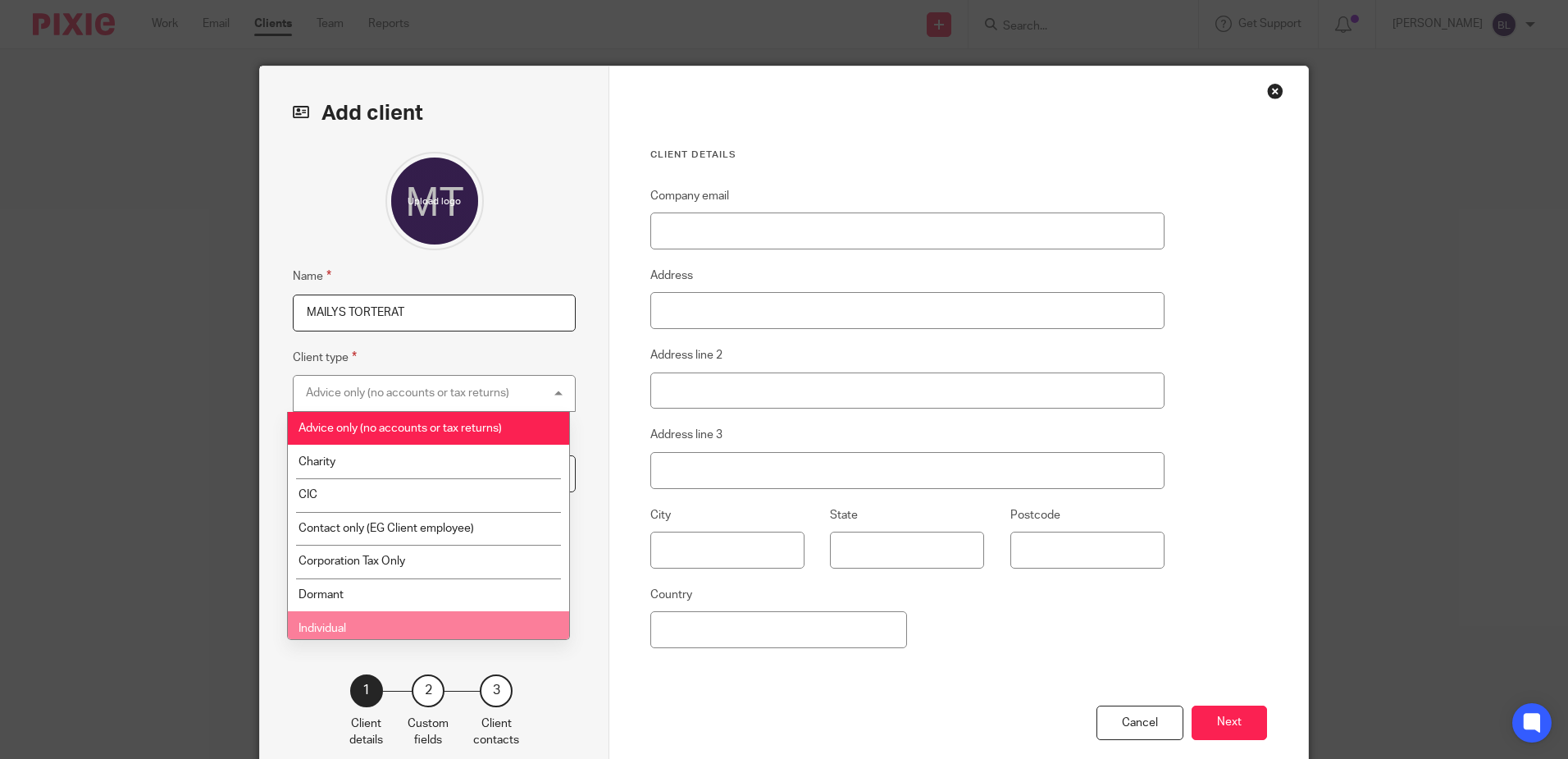
click at [384, 624] on li "Individual" at bounding box center [429, 628] width 281 height 34
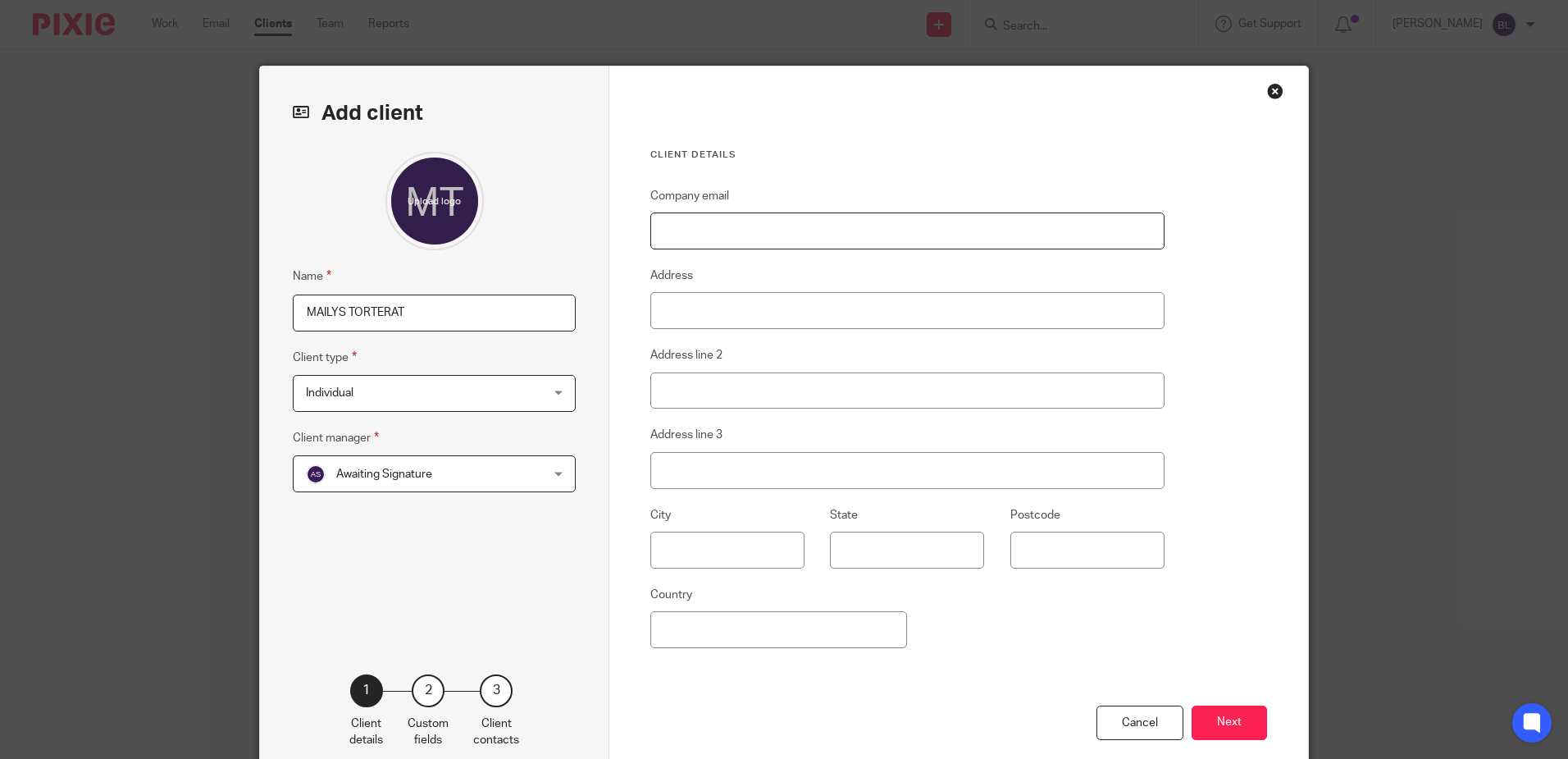
click at [664, 229] on input "Company email" at bounding box center [906, 230] width 514 height 37
type input "mailys.torterat@bigsistervegan.com"
click at [656, 315] on input "Address" at bounding box center [906, 310] width 514 height 37
type input "192 RISLEY AVENUE"
click at [663, 396] on input "Address line 2" at bounding box center [906, 391] width 514 height 37
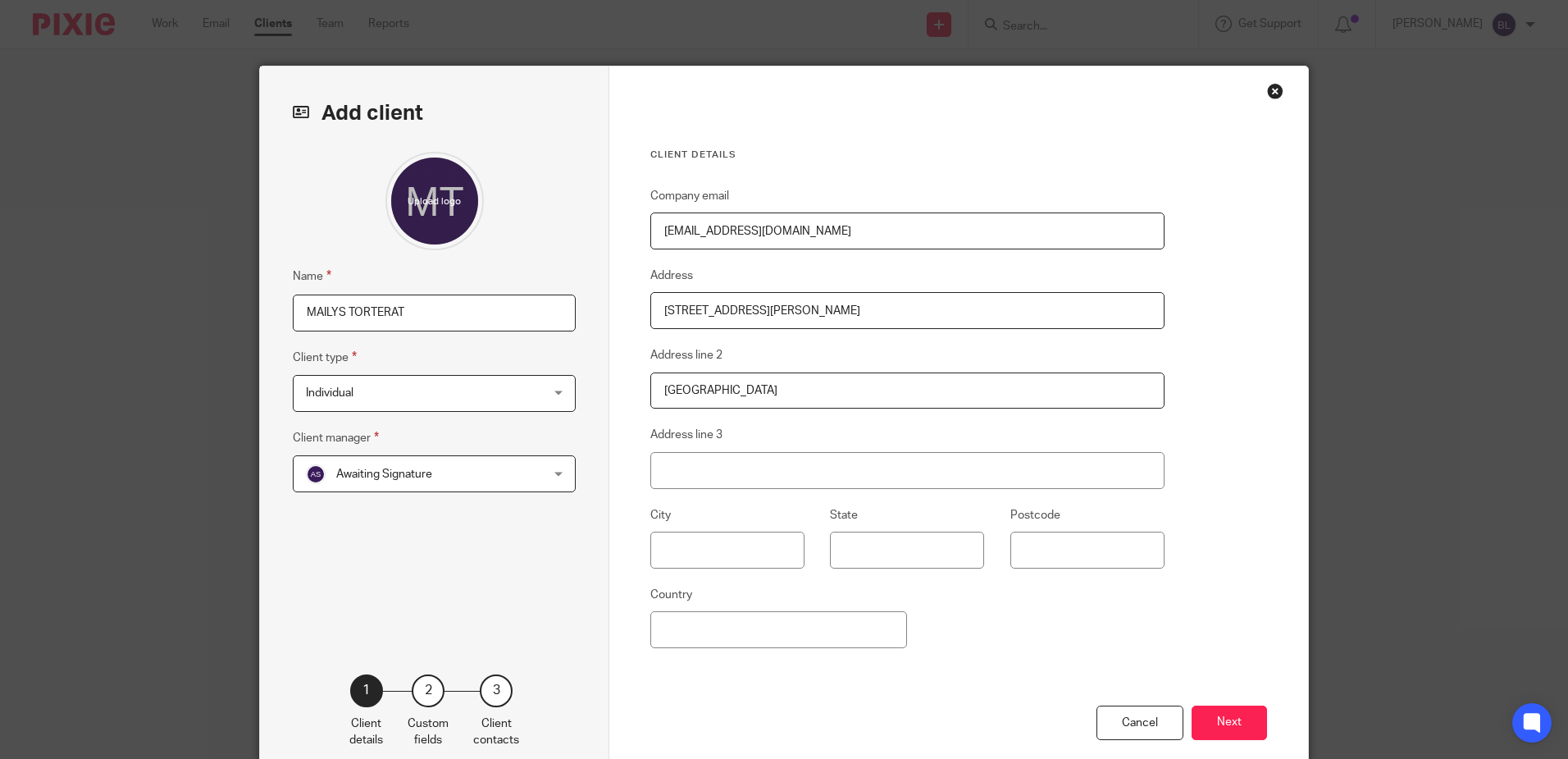
type input "LONDON"
type input "N17 7EP"
click at [1222, 720] on button "Next" at bounding box center [1228, 723] width 75 height 35
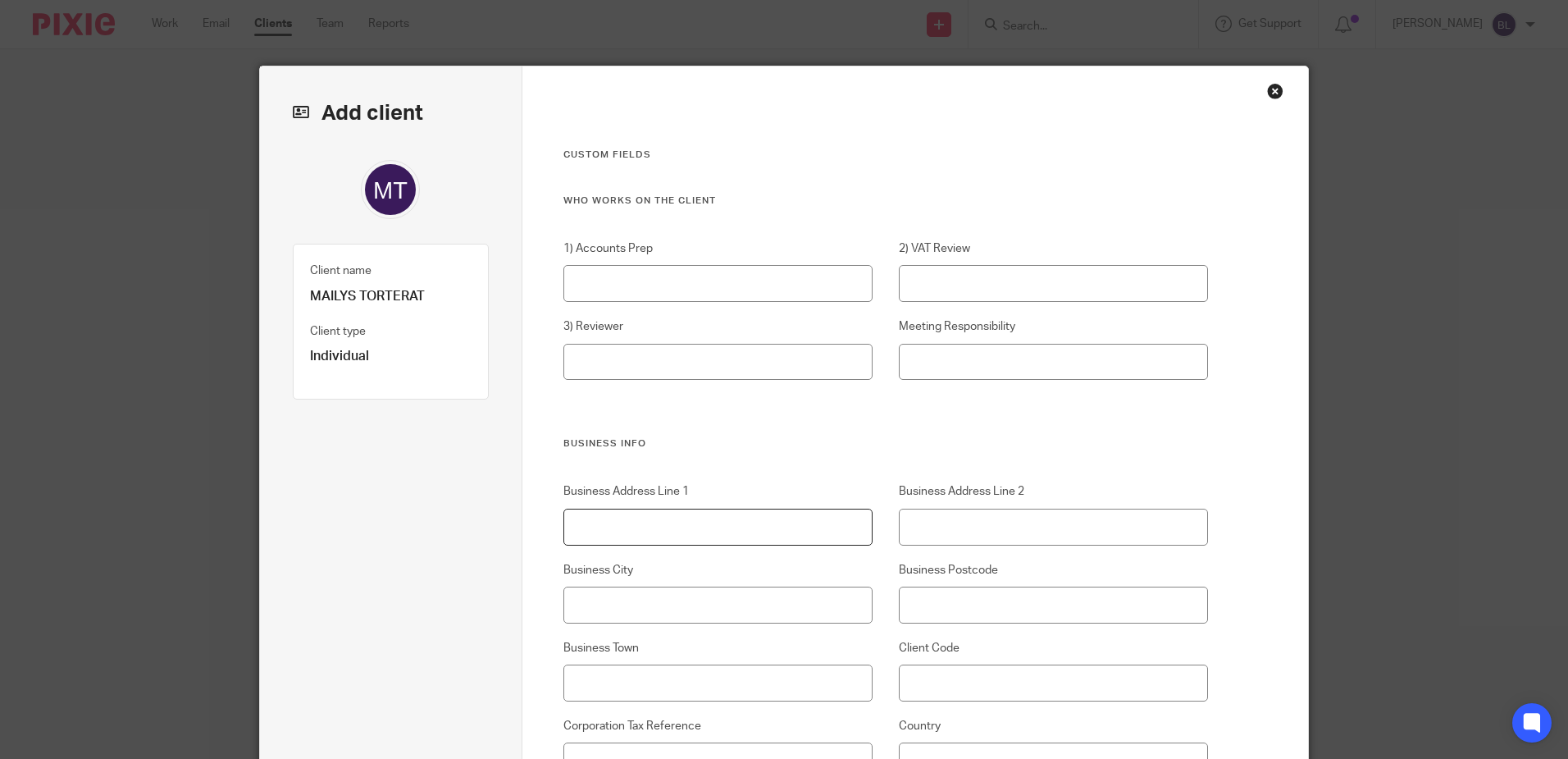
click at [583, 533] on input "Business Address Line 1" at bounding box center [718, 527] width 310 height 37
type input "192 RISLEY AVENUE"
type input "LONDON"
type input "N17 7EP"
type input "B270"
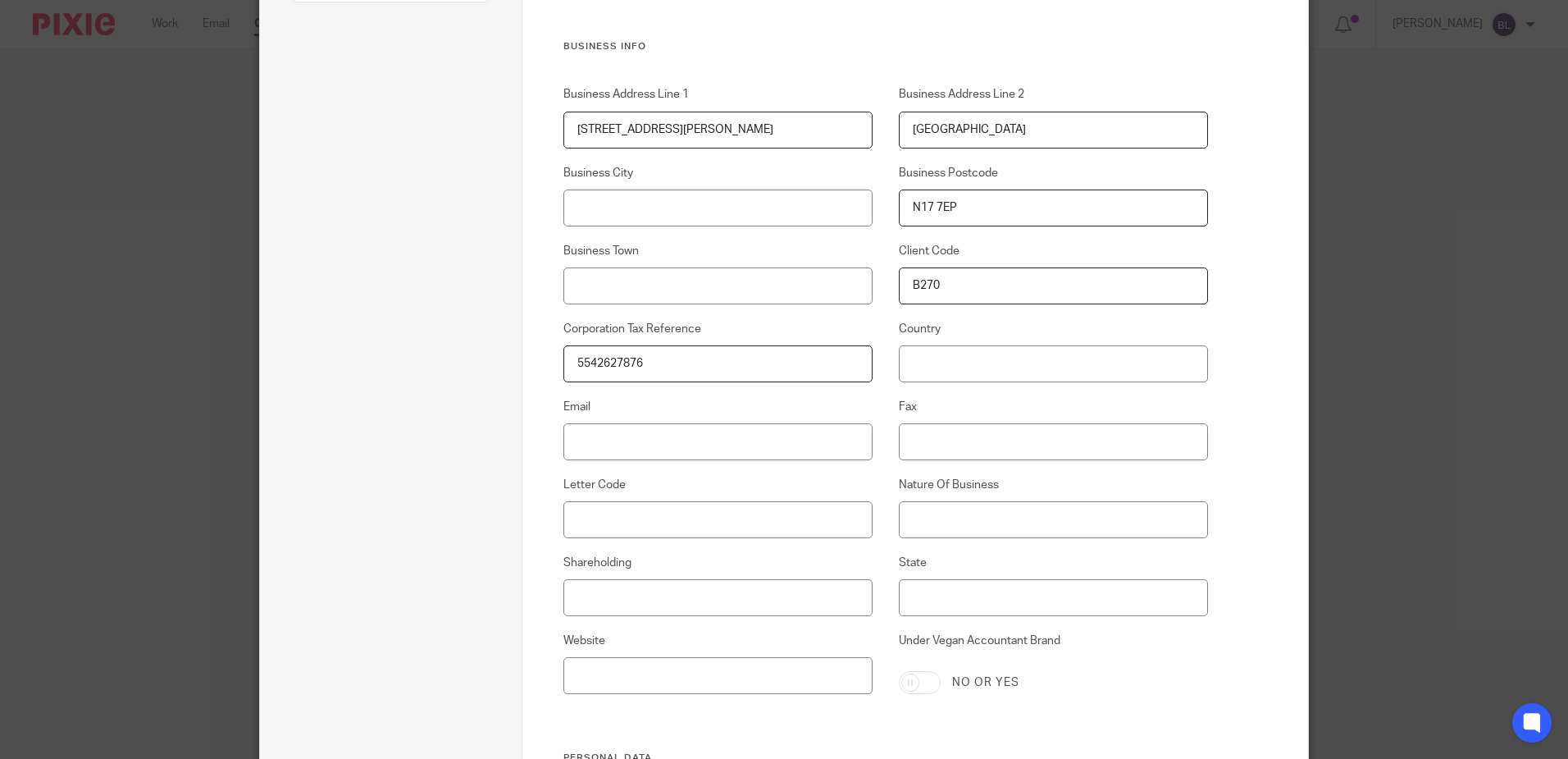
scroll to position [431, 0]
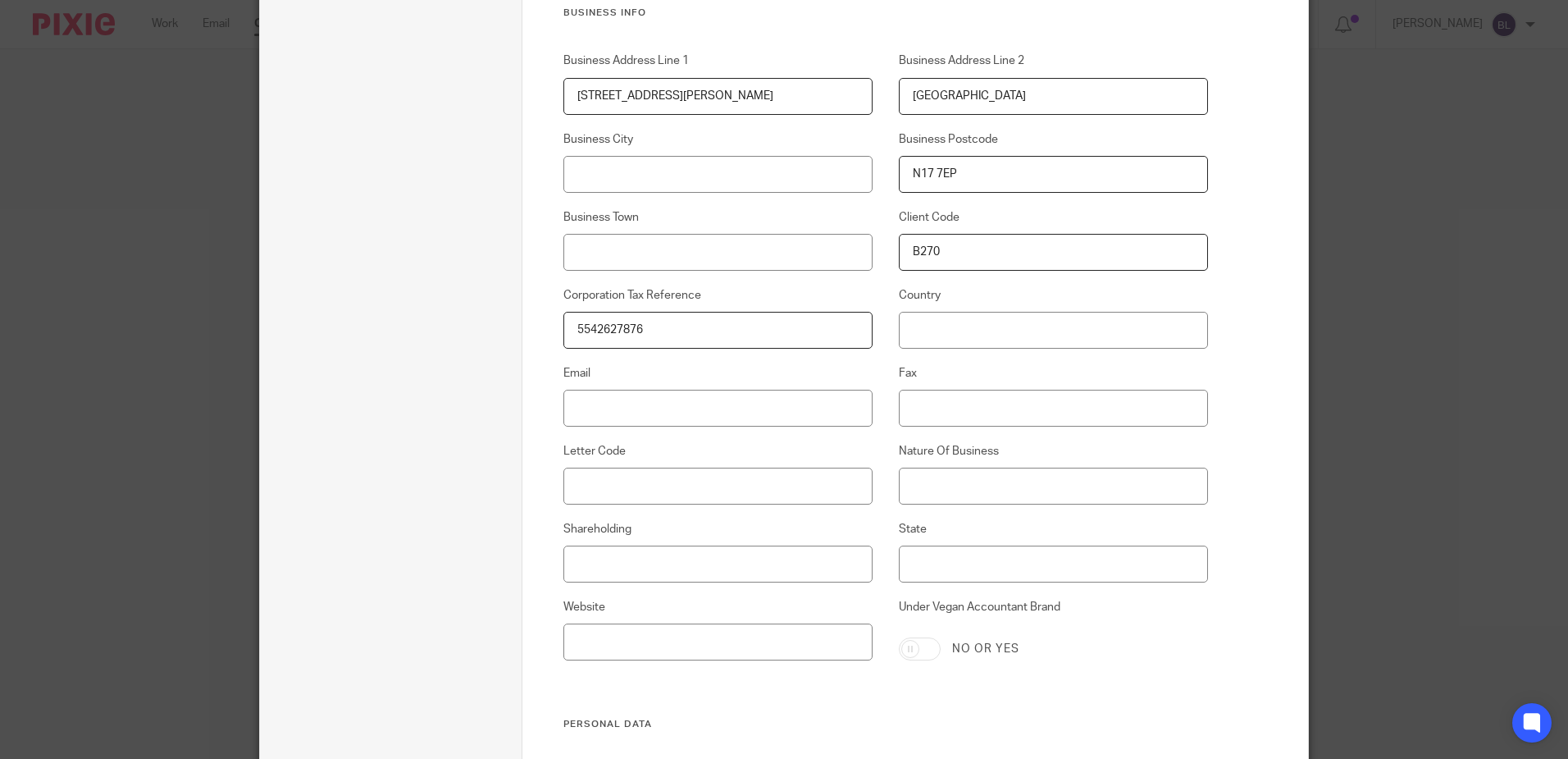
type input "5542627876"
click at [577, 404] on input "Email" at bounding box center [718, 408] width 310 height 37
type input "[EMAIL_ADDRESS][DOMAIN_NAME]"
type input "COFFEE SHOP"
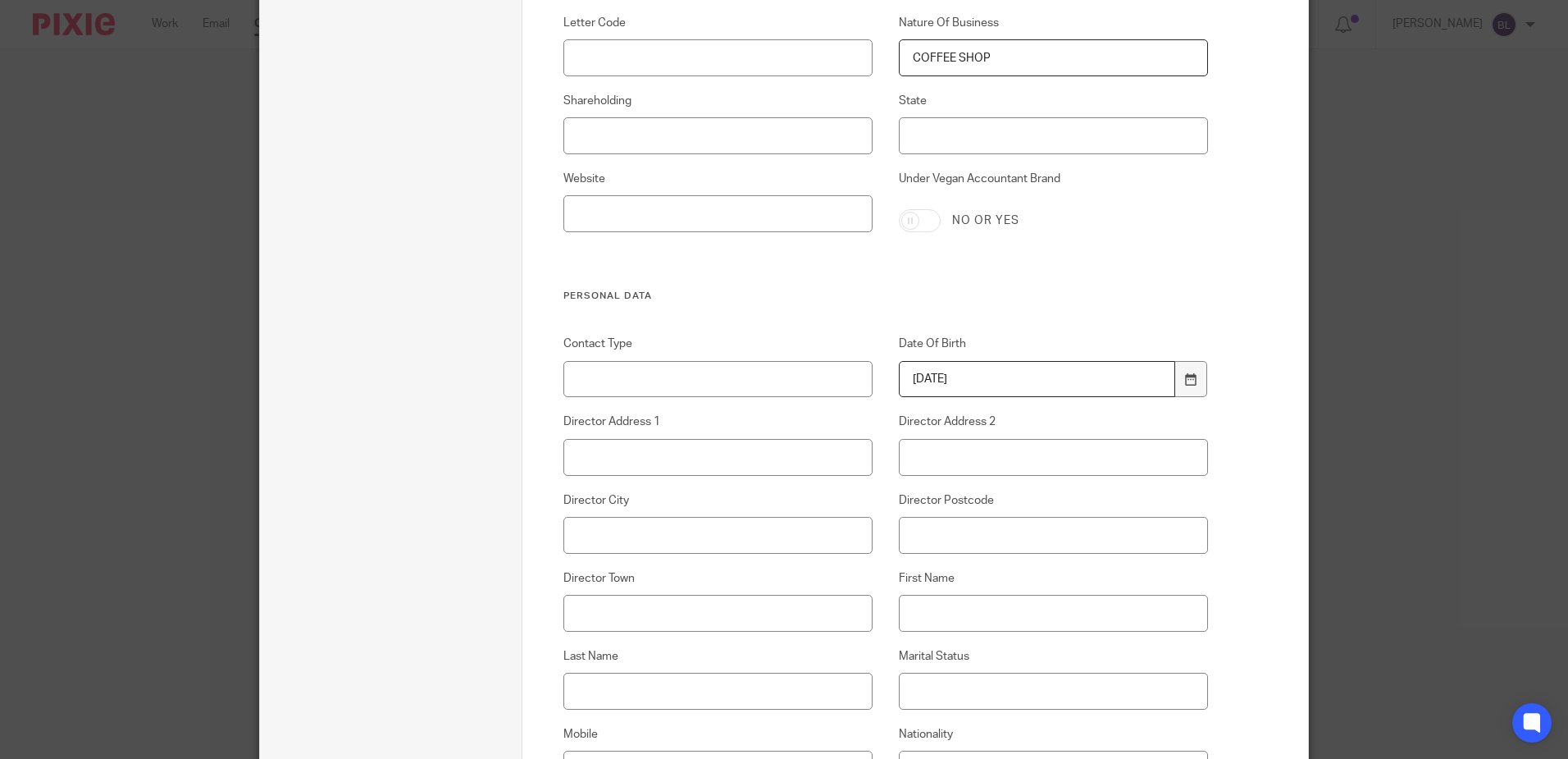
type input "1987-06-19"
type input "[STREET_ADDRESS][PERSON_NAME]"
type input "[GEOGRAPHIC_DATA]"
type input "N17 7EP"
type input "MAILYS"
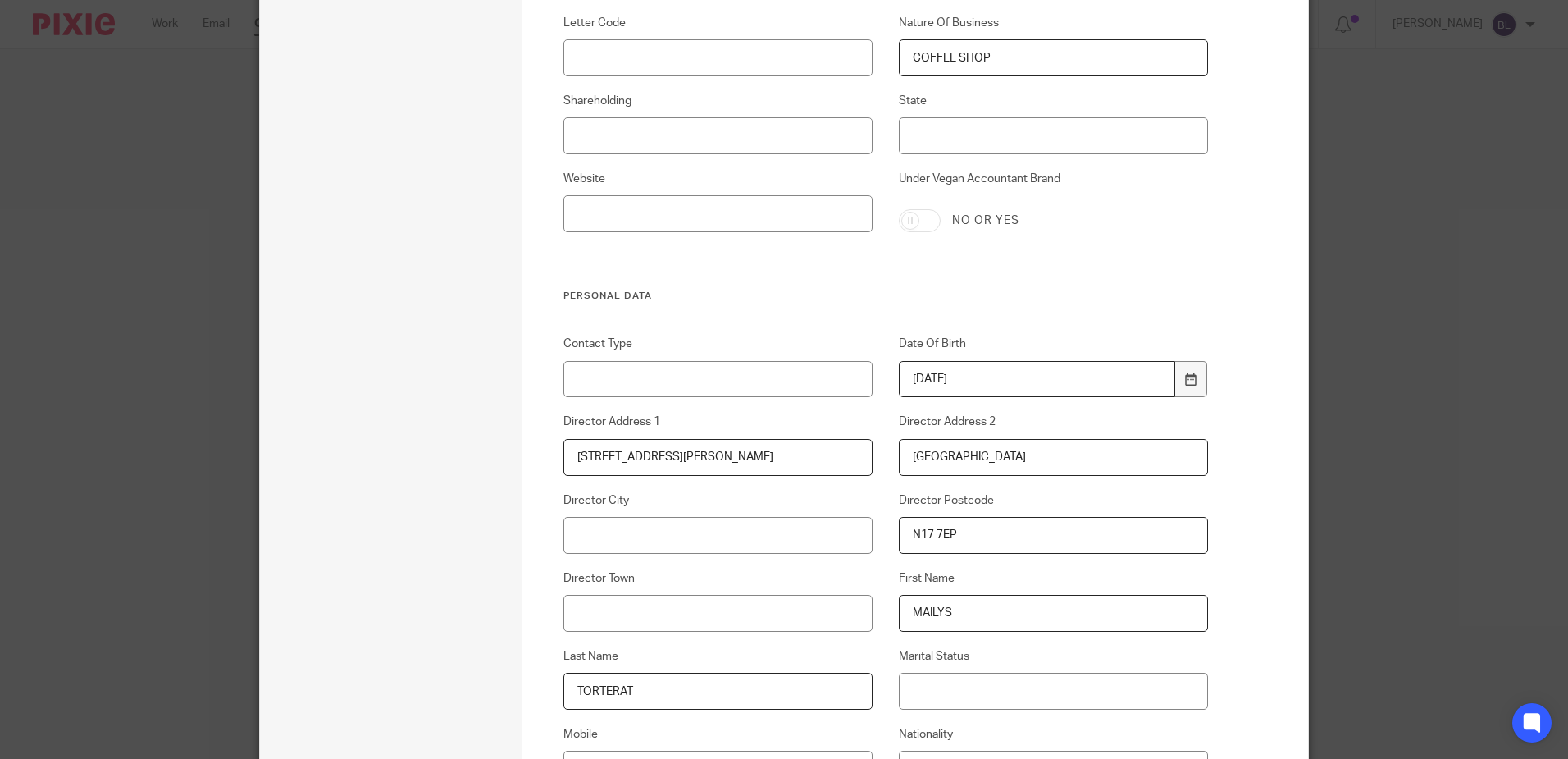
type input "TORTERAT"
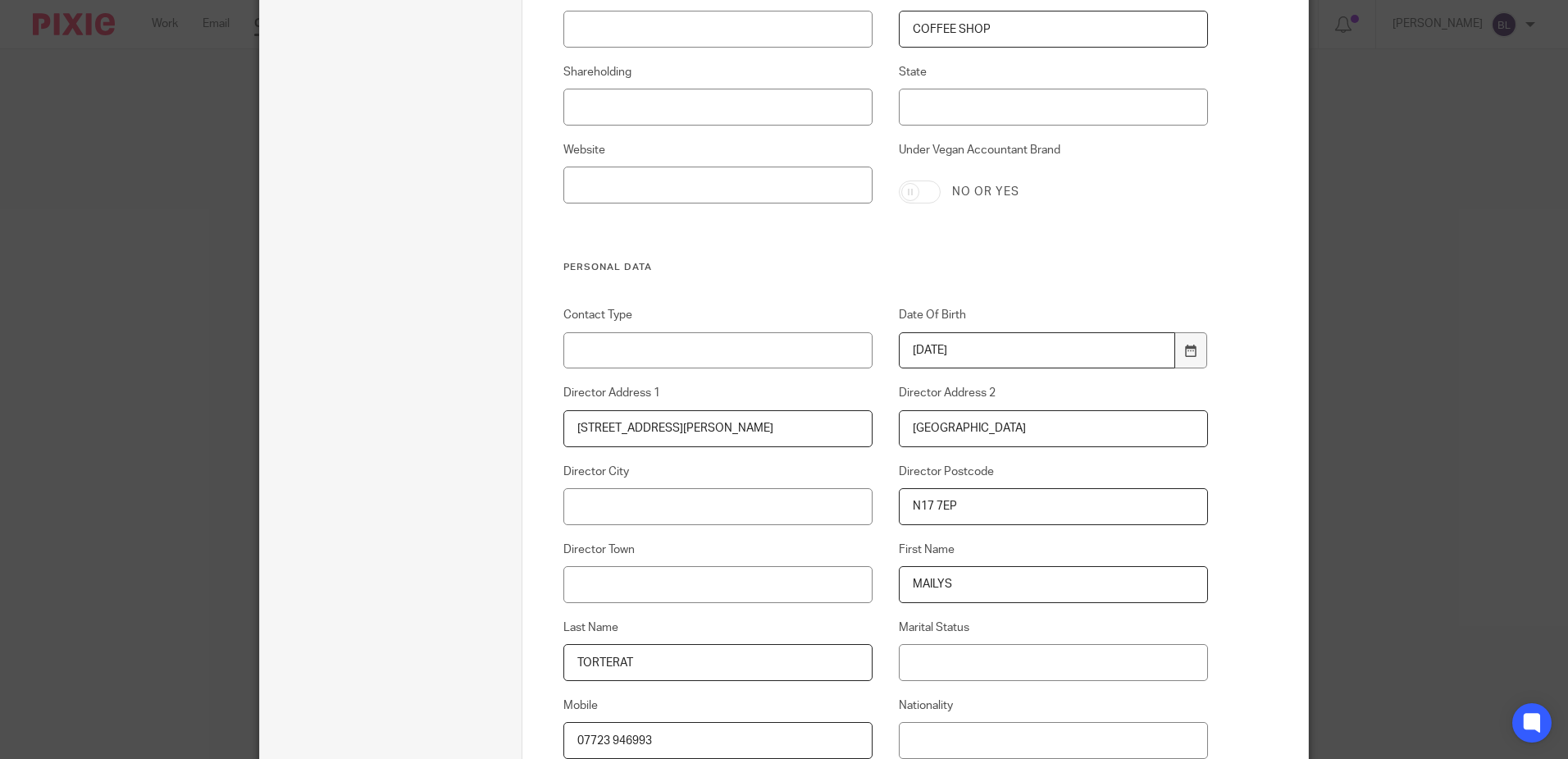
type input "07723 946993"
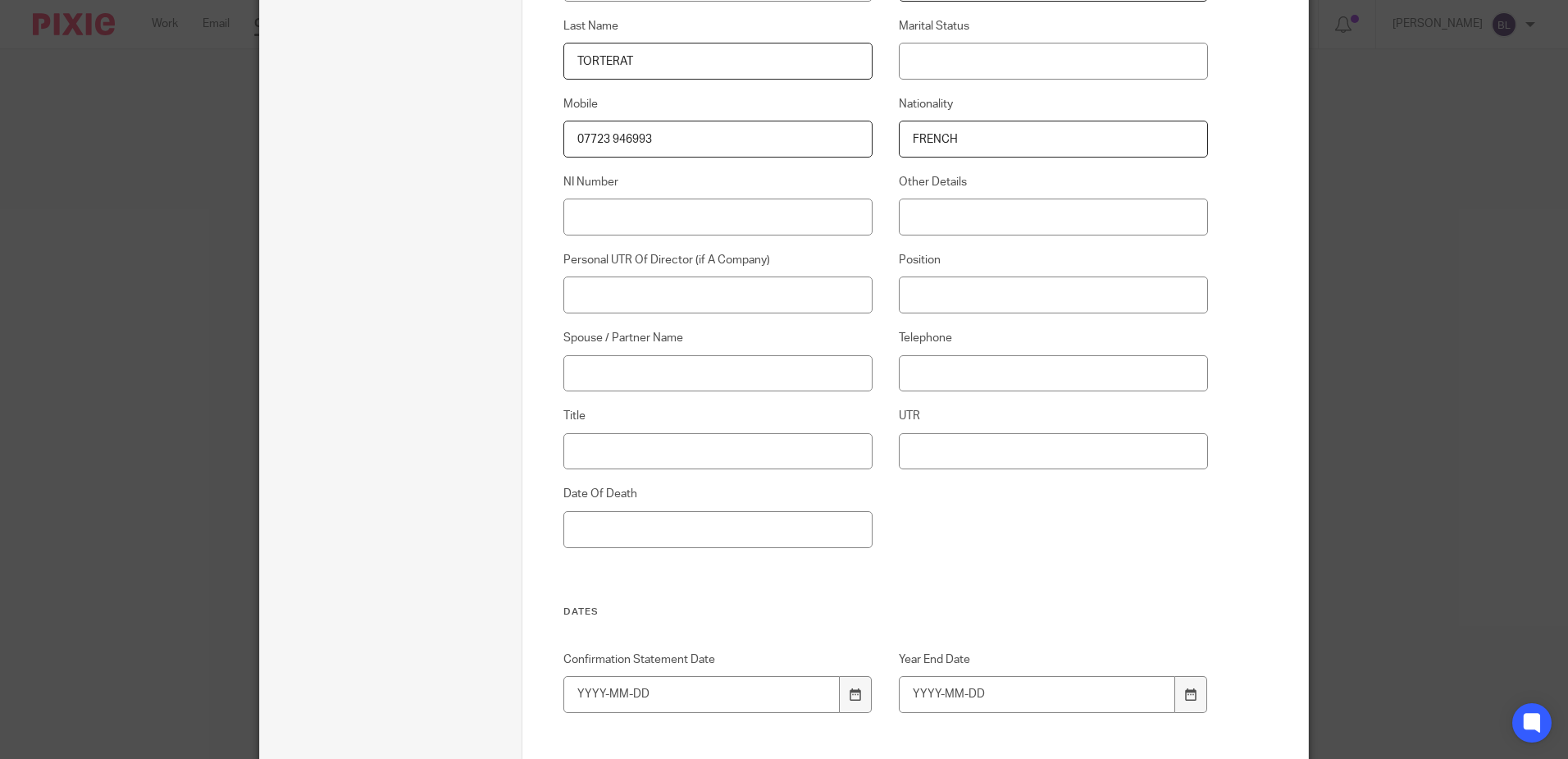
scroll to position [1544, 0]
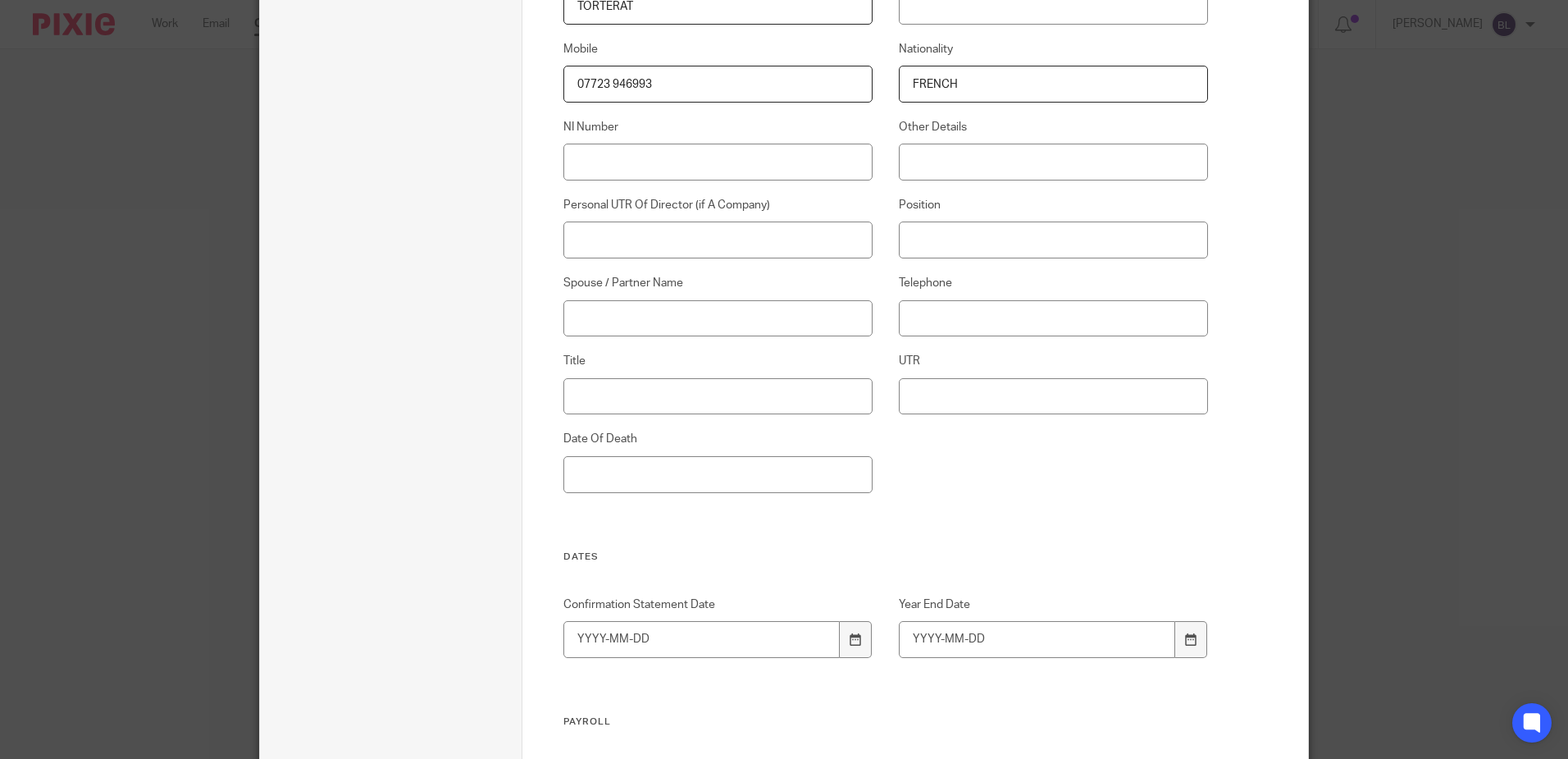
type input "FRENCH"
click at [565, 157] on input "NI Number" at bounding box center [718, 161] width 310 height 37
type input "SP880684A"
type input "8296882176"
type input "MS"
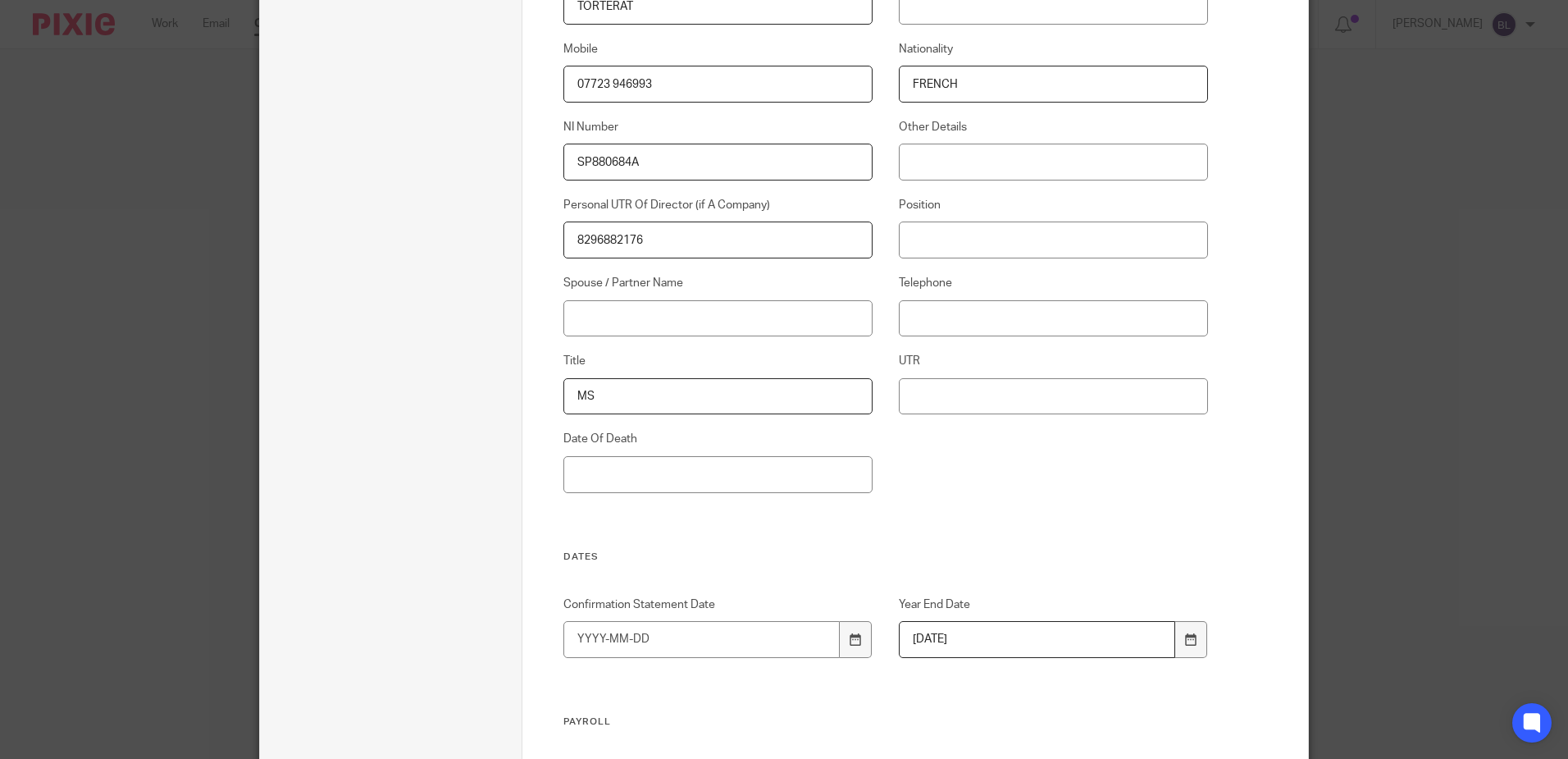
type input "2026-05-31"
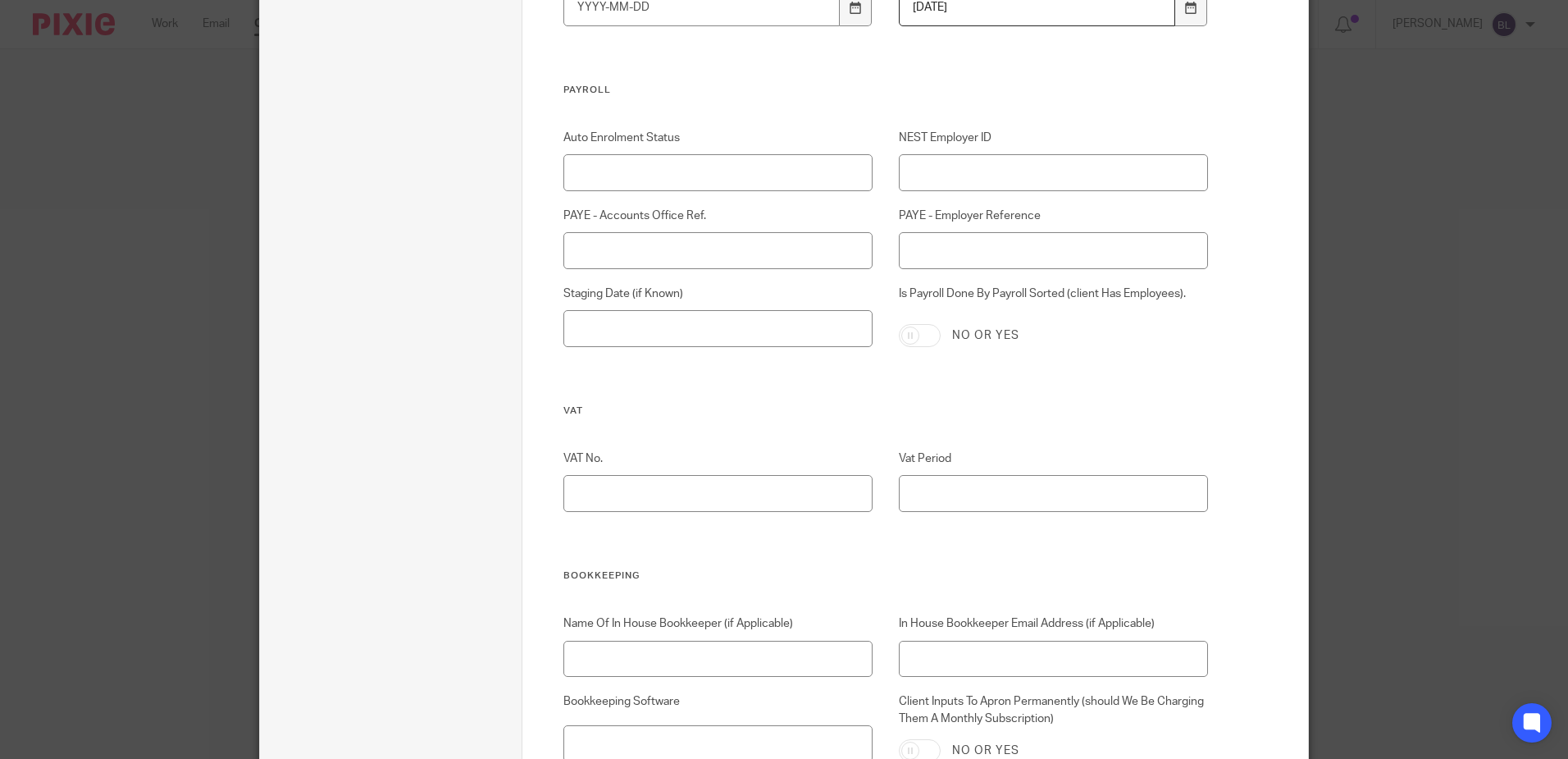
scroll to position [2200, 0]
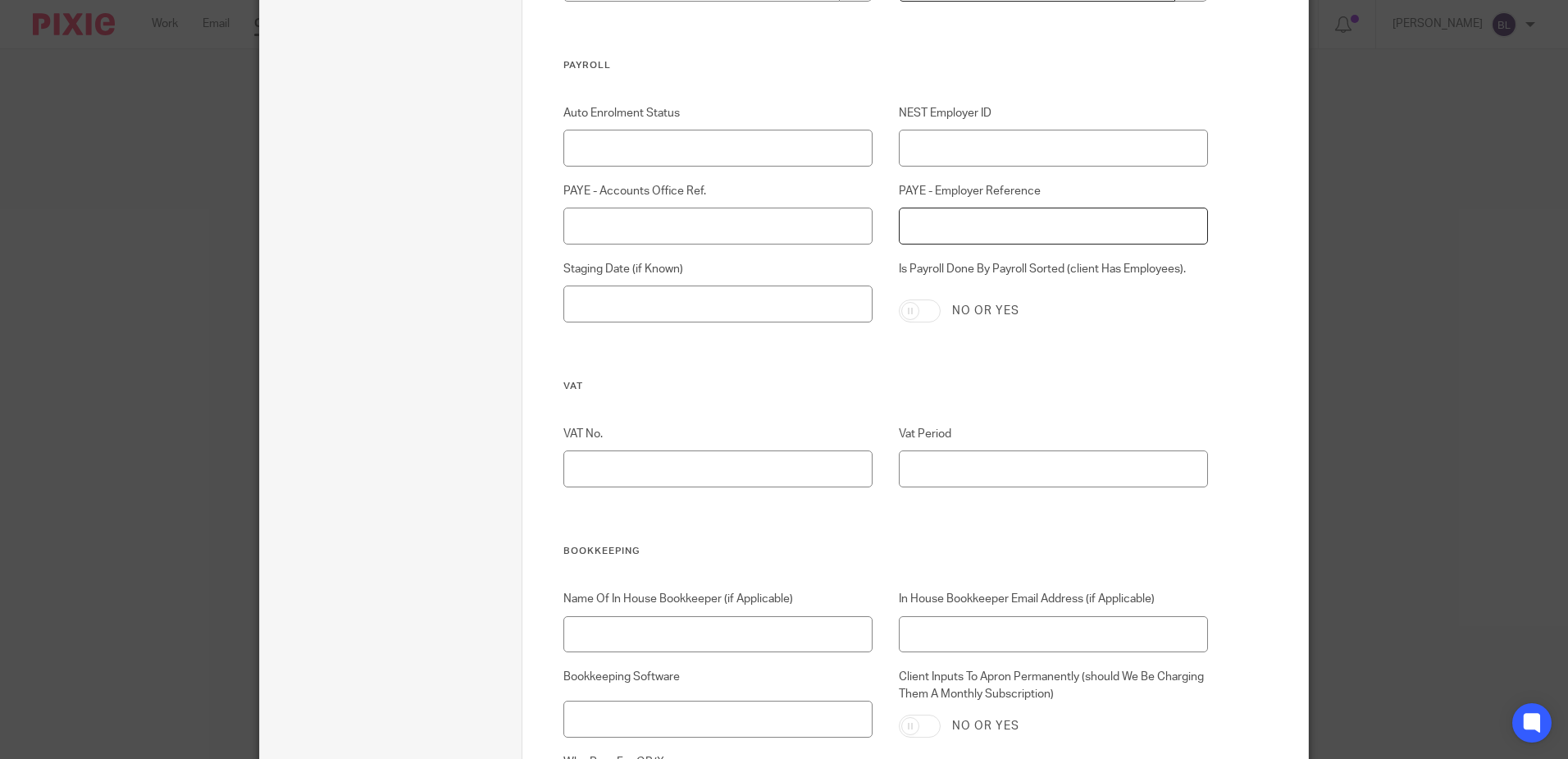
click at [911, 225] on input "PAYE - Employer Reference" at bounding box center [1053, 226] width 310 height 37
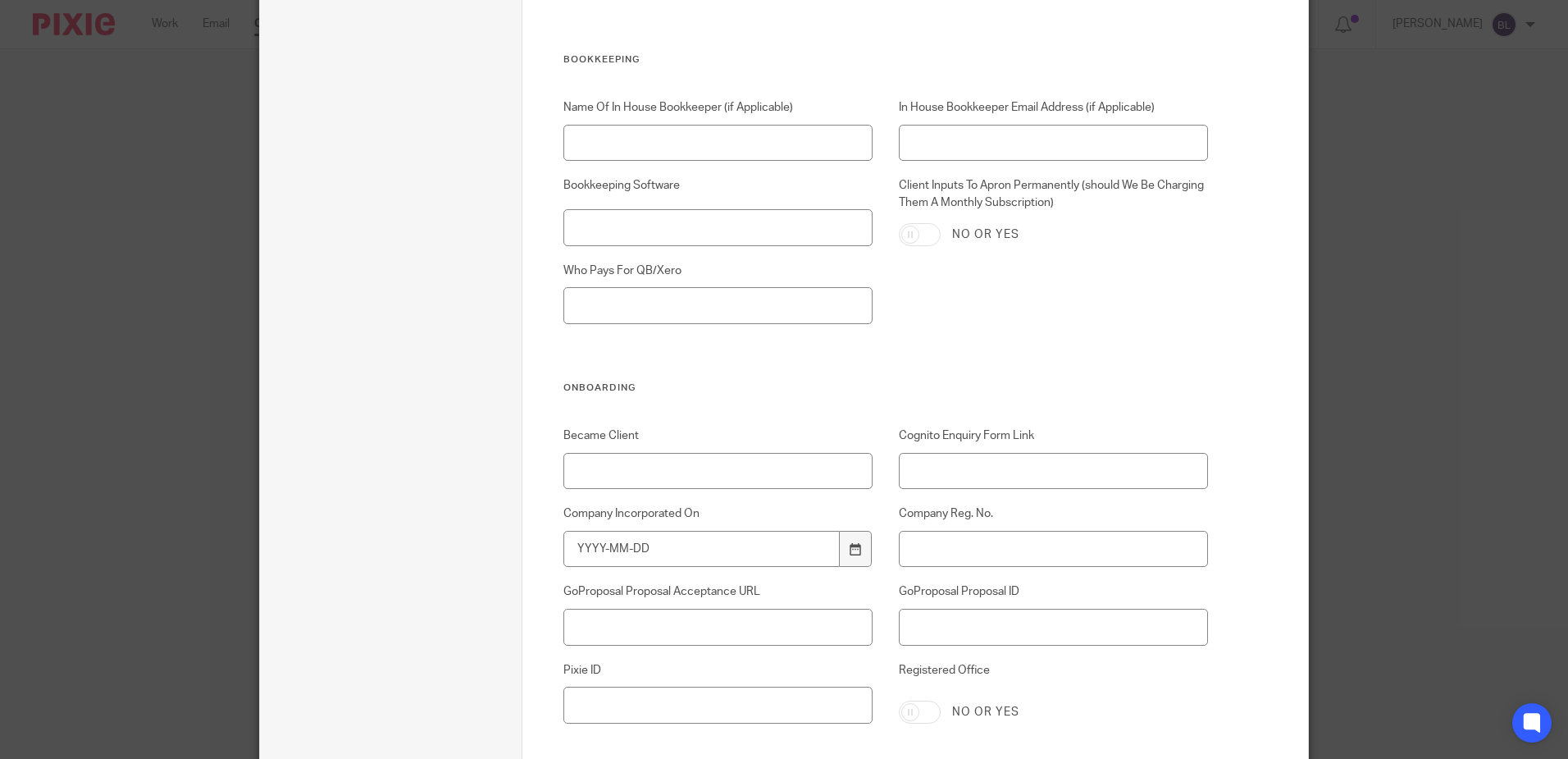
scroll to position [2692, 0]
type input "120/AF01281"
click at [615, 481] on input "Became Client" at bounding box center [718, 470] width 310 height 37
type input "[DATE]"
click at [573, 534] on input "Company Incorporated On" at bounding box center [702, 548] width 277 height 37
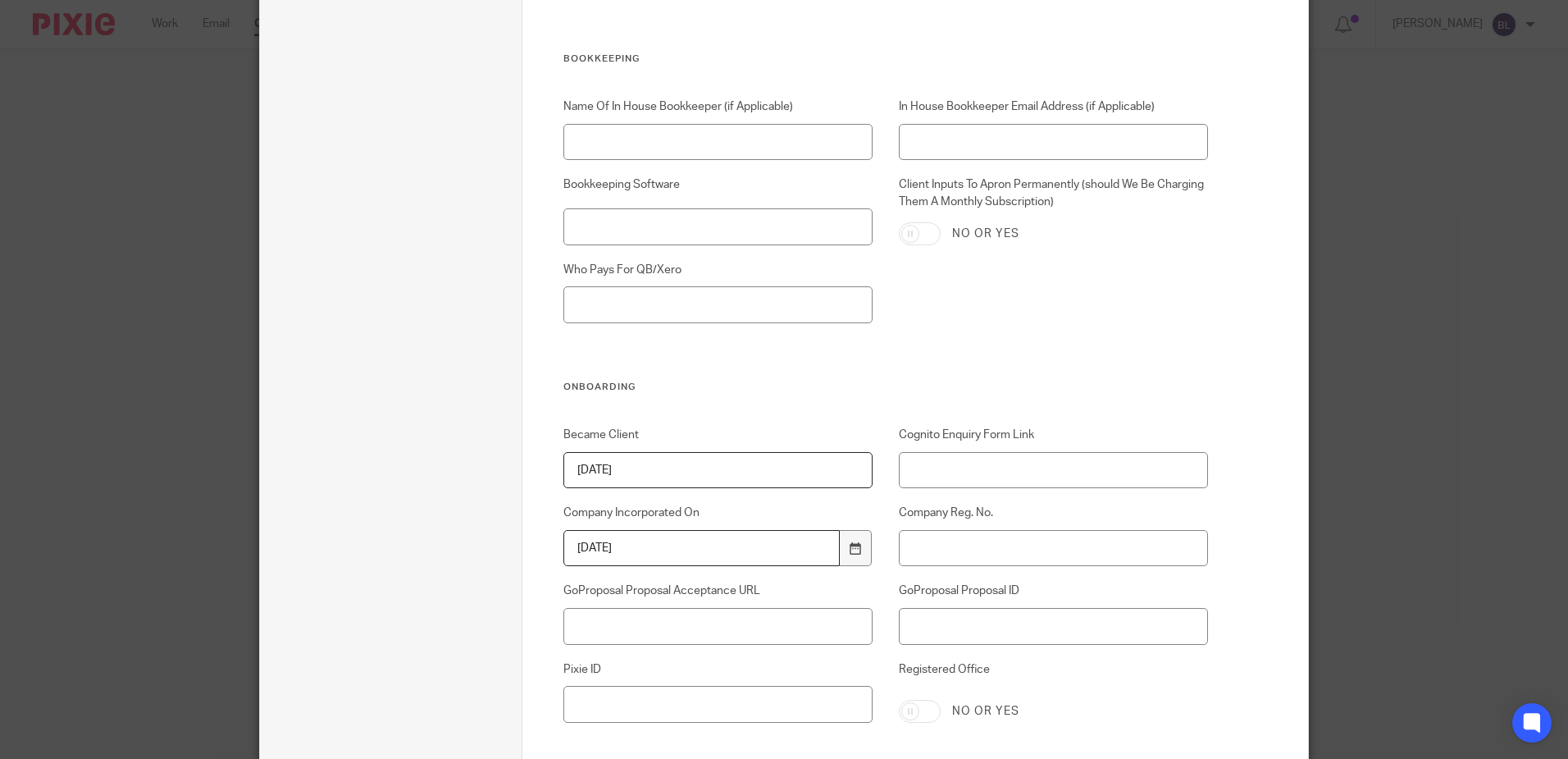
type input "2023-05-15"
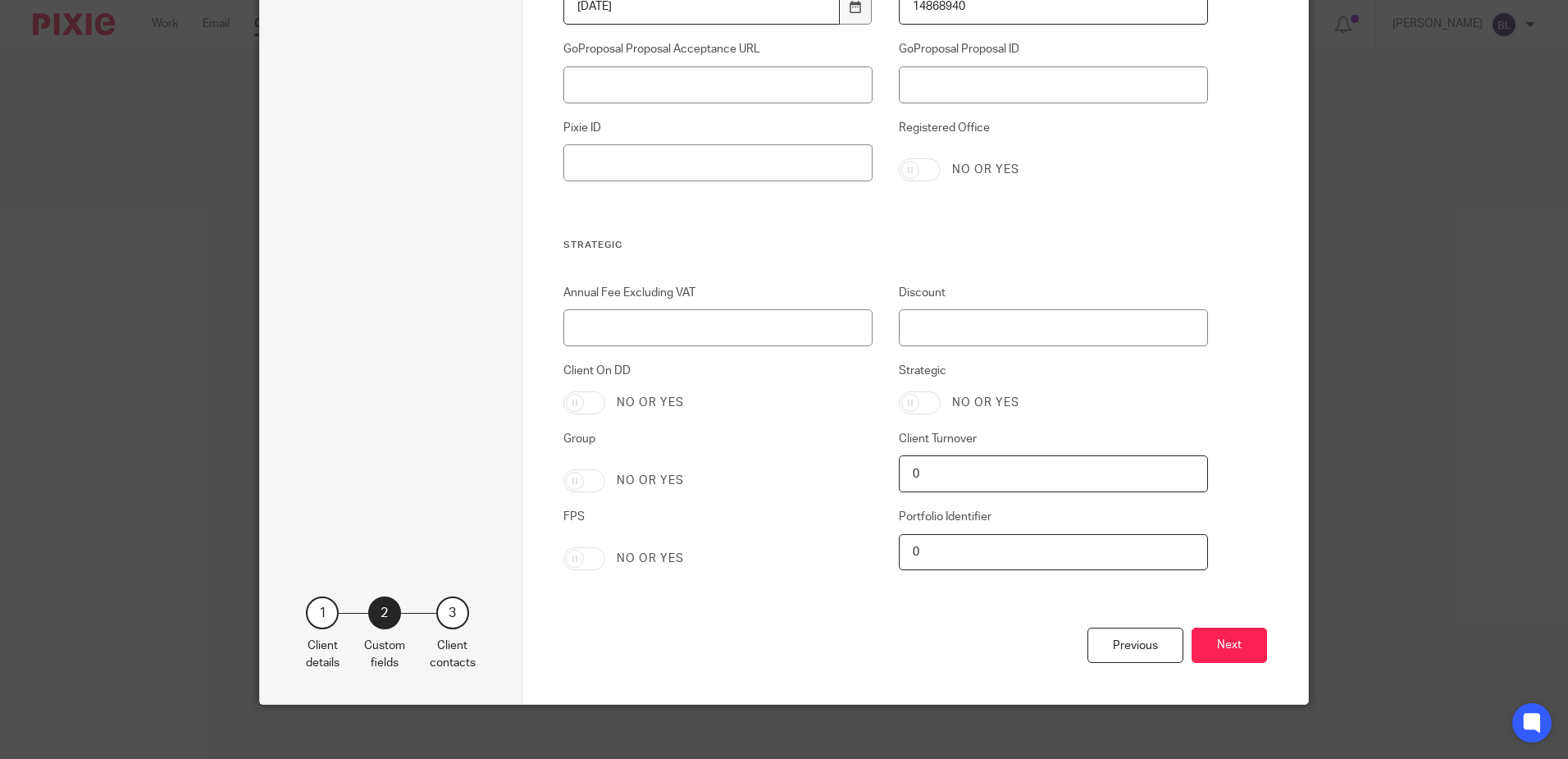
scroll to position [3245, 0]
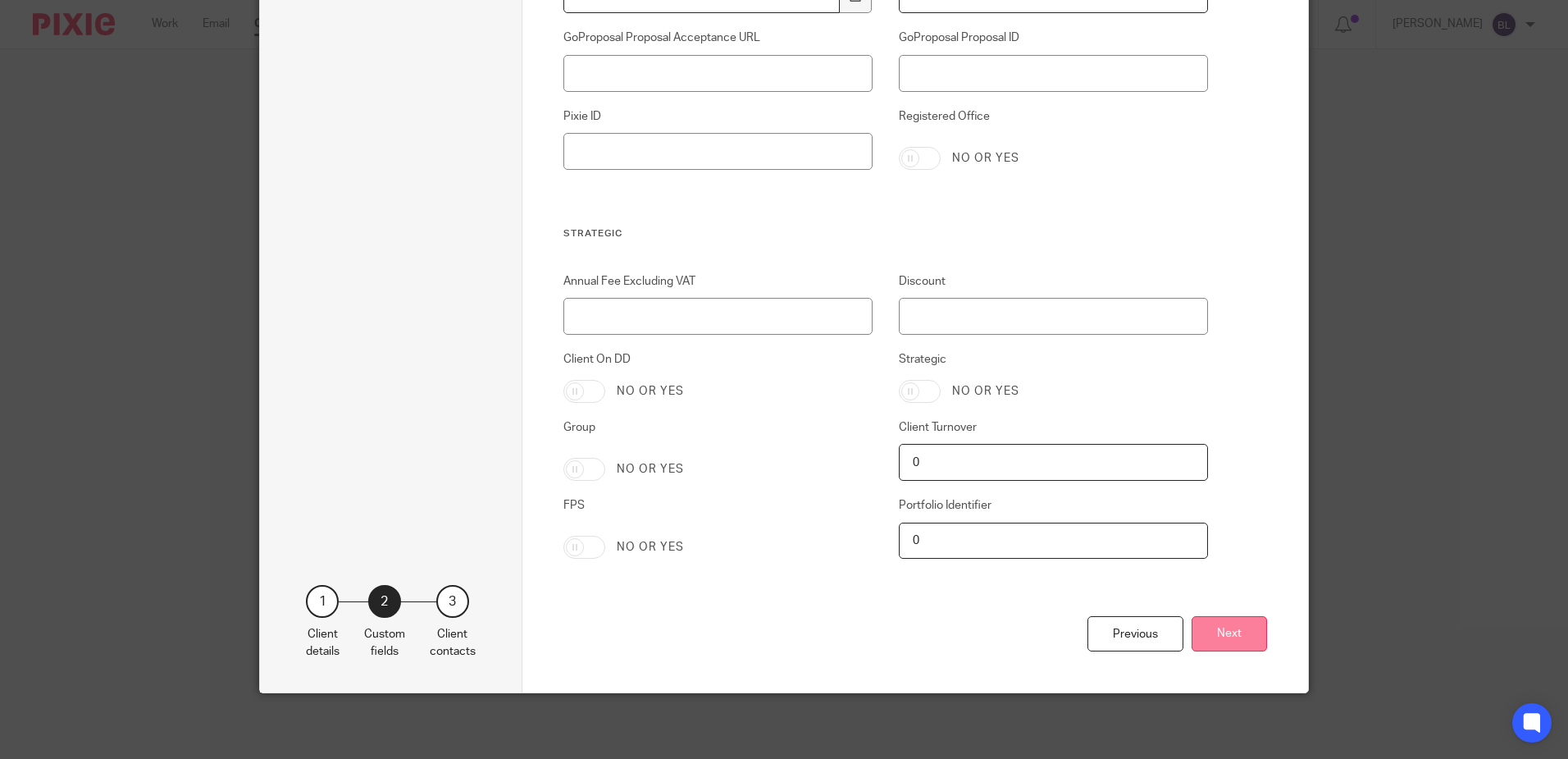
type input "14868940"
click at [1224, 628] on button "Next" at bounding box center [1228, 633] width 75 height 35
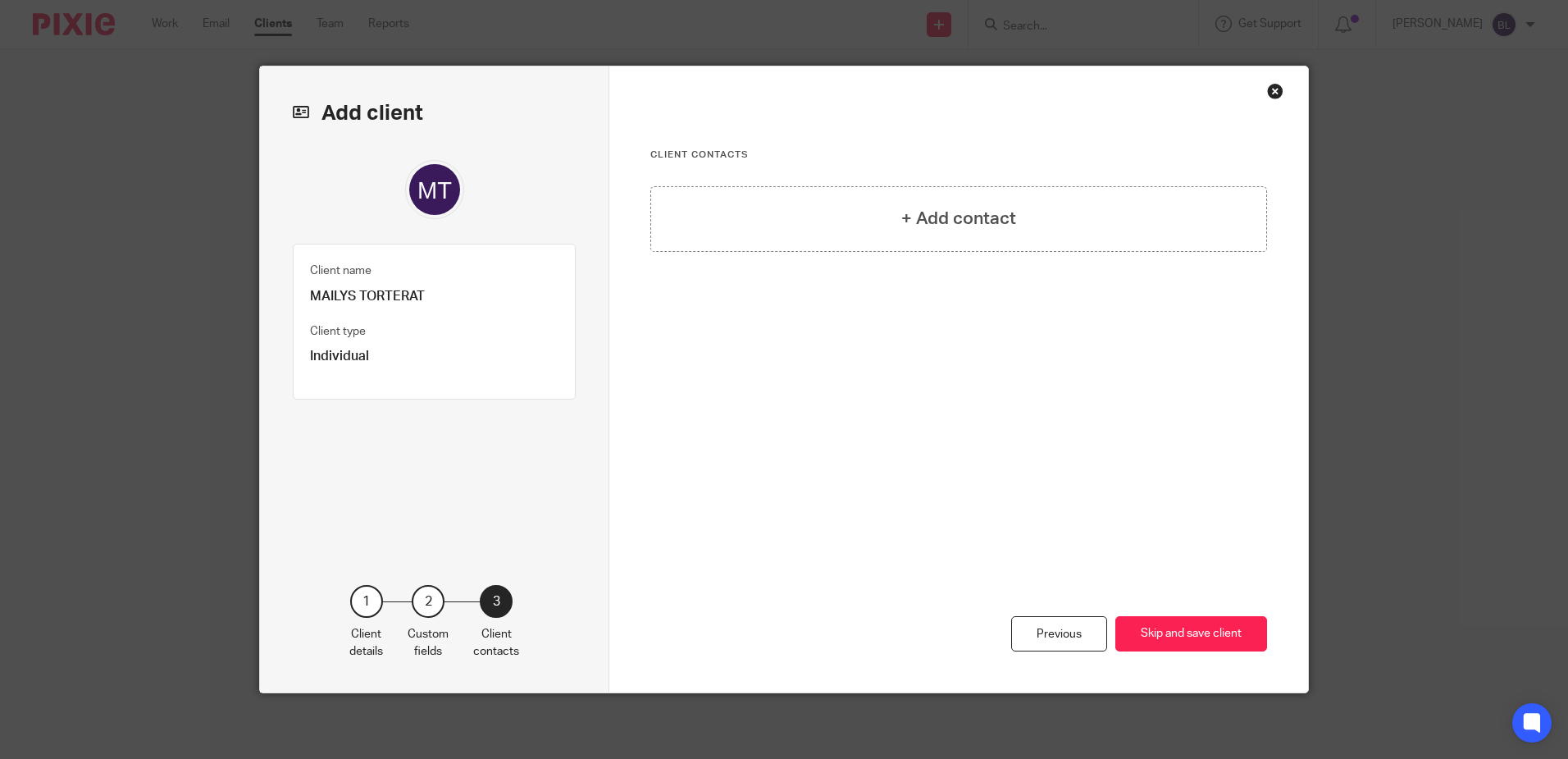
scroll to position [0, 0]
click at [953, 222] on h4 "+ Add contact" at bounding box center [958, 219] width 115 height 25
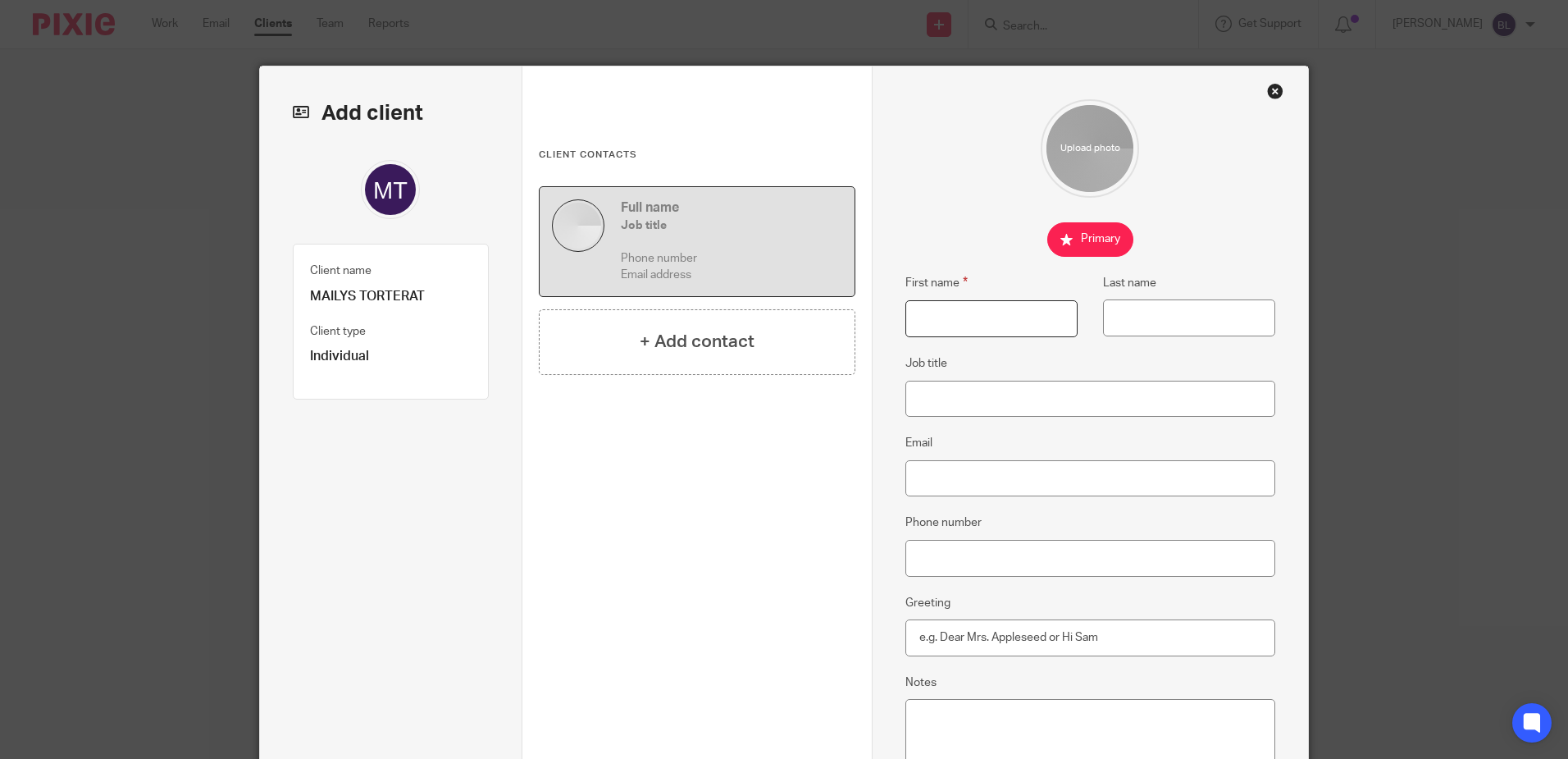
click at [933, 324] on input "First name" at bounding box center [992, 318] width 172 height 37
type input "MAILYS"
type input "TORTERAT"
type input "[EMAIL_ADDRESS][DOMAIN_NAME]"
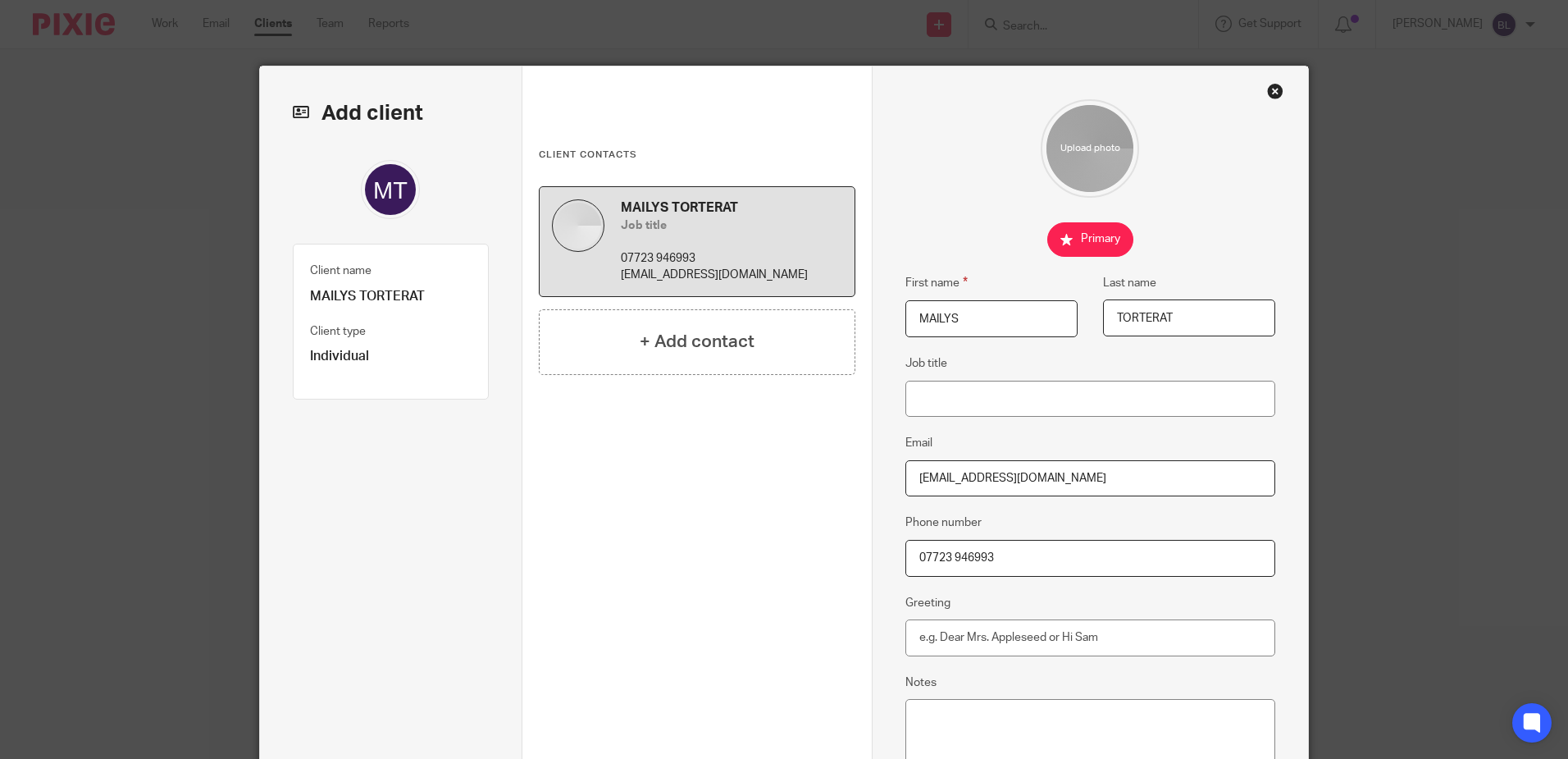
scroll to position [210, 0]
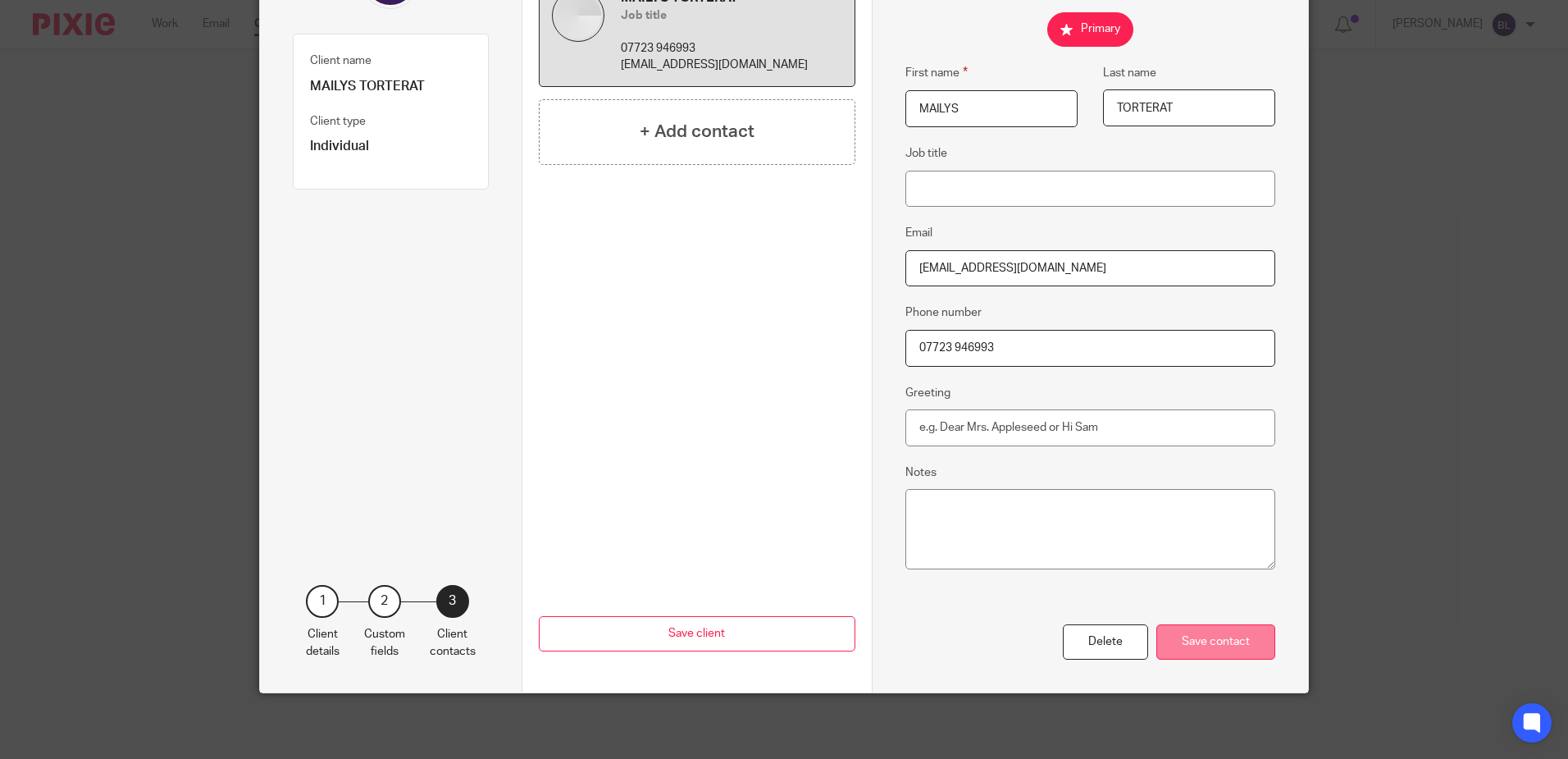
type input "07723 946993"
click at [1183, 637] on div "Save contact" at bounding box center [1215, 641] width 119 height 35
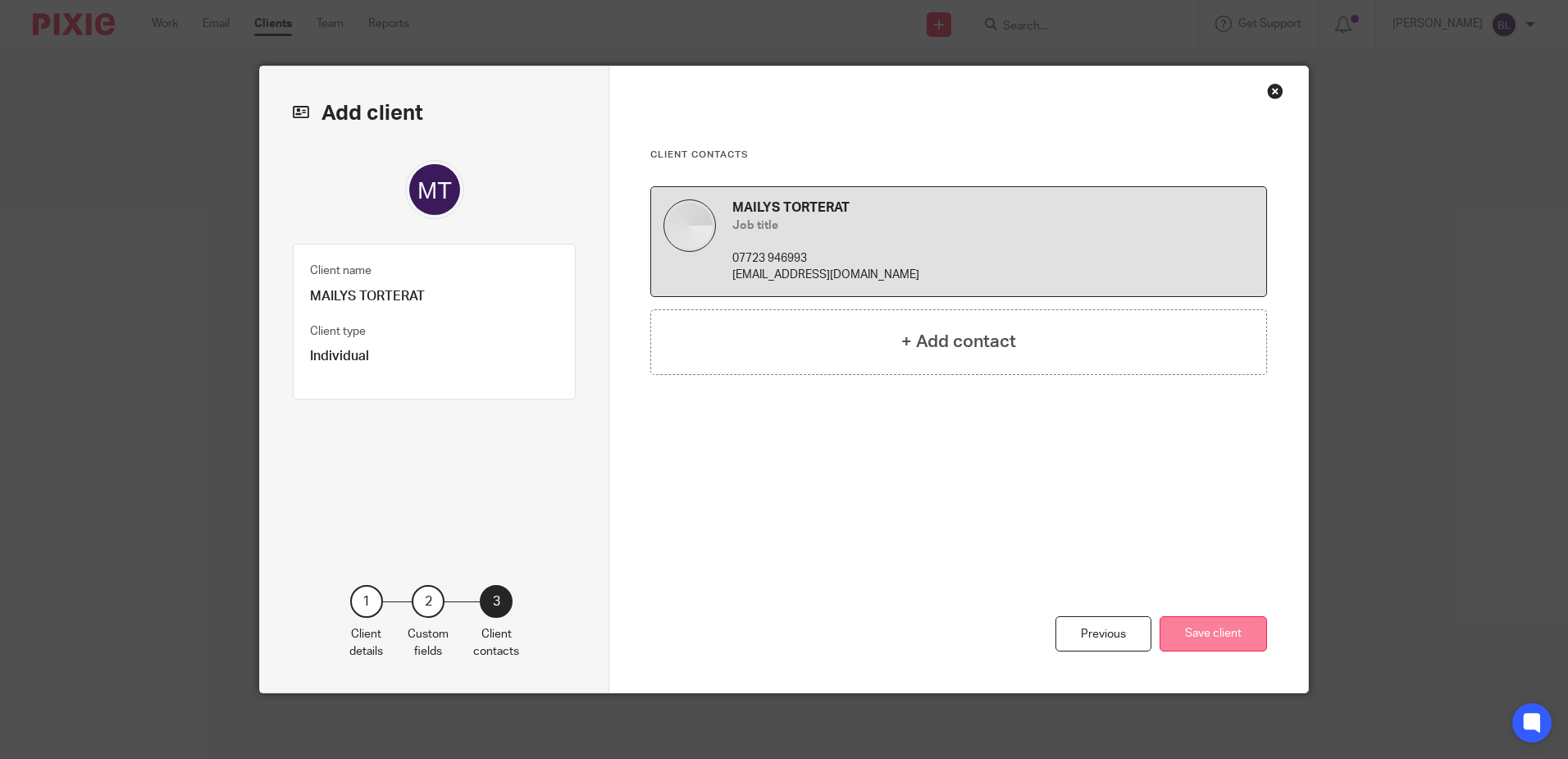
click at [1205, 640] on button "Save client" at bounding box center [1213, 633] width 108 height 35
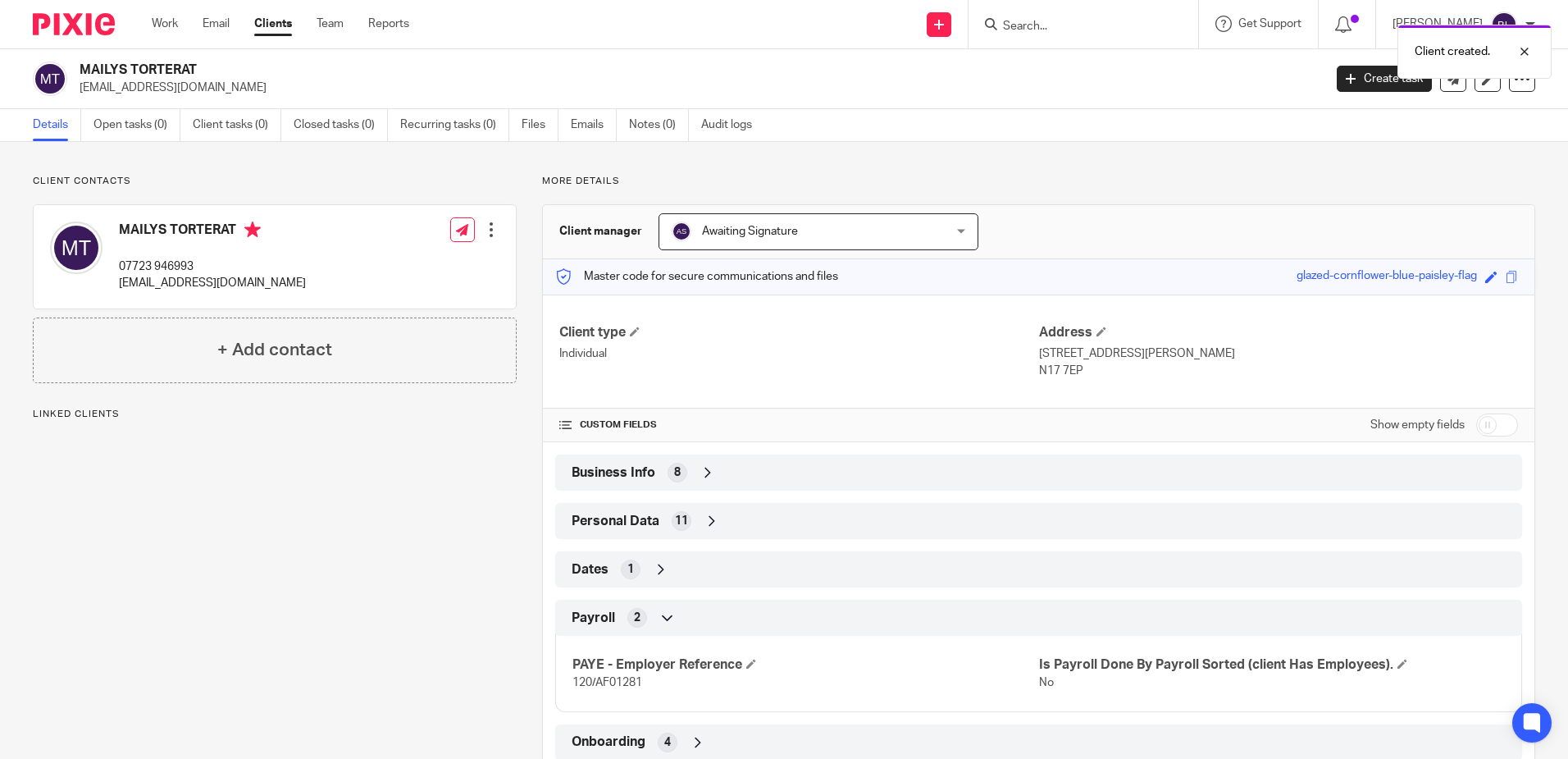
click at [488, 228] on div at bounding box center [491, 229] width 16 height 16
click at [414, 264] on link "Edit contact" at bounding box center [413, 266] width 157 height 24
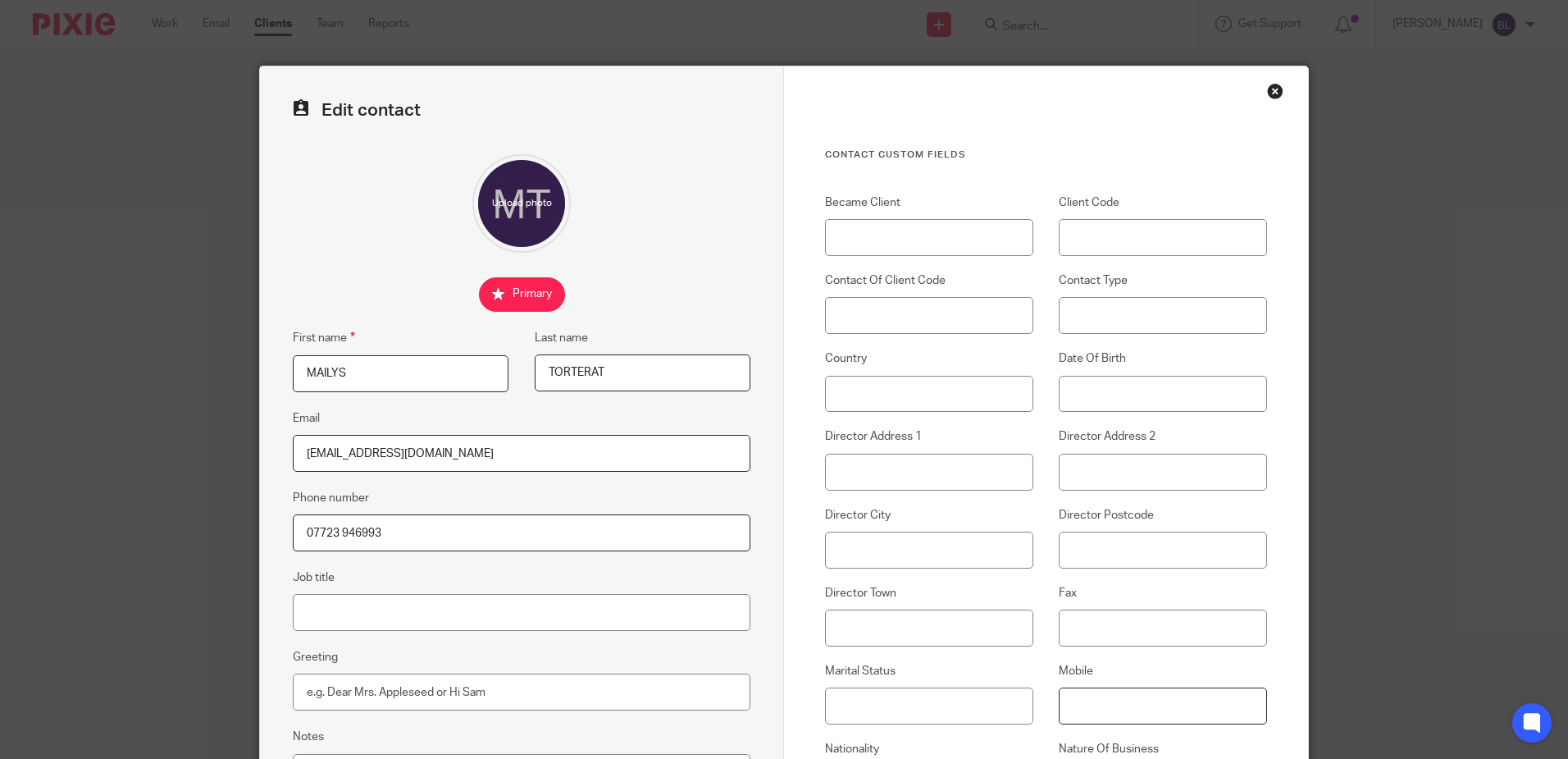
click at [1073, 704] on input "Mobile" at bounding box center [1163, 705] width 208 height 37
type input "07723 946993"
click at [829, 228] on input "Became Client" at bounding box center [929, 238] width 208 height 37
type input "[DATE]"
type input "b"
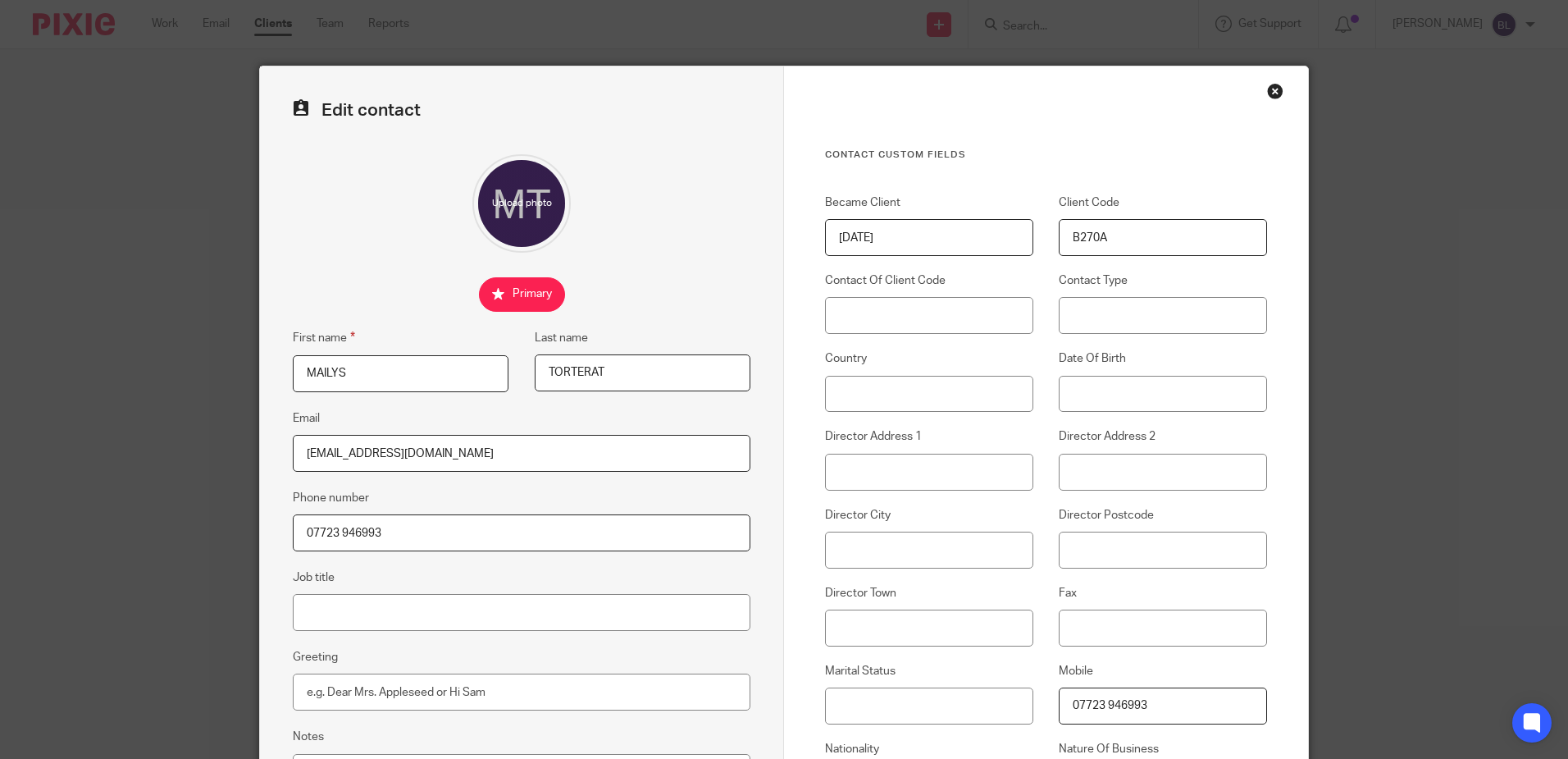
type input "B270A"
type input "B270"
type input "[DATE]"
type input "[STREET_ADDRESS][PERSON_NAME]"
type input "[GEOGRAPHIC_DATA]"
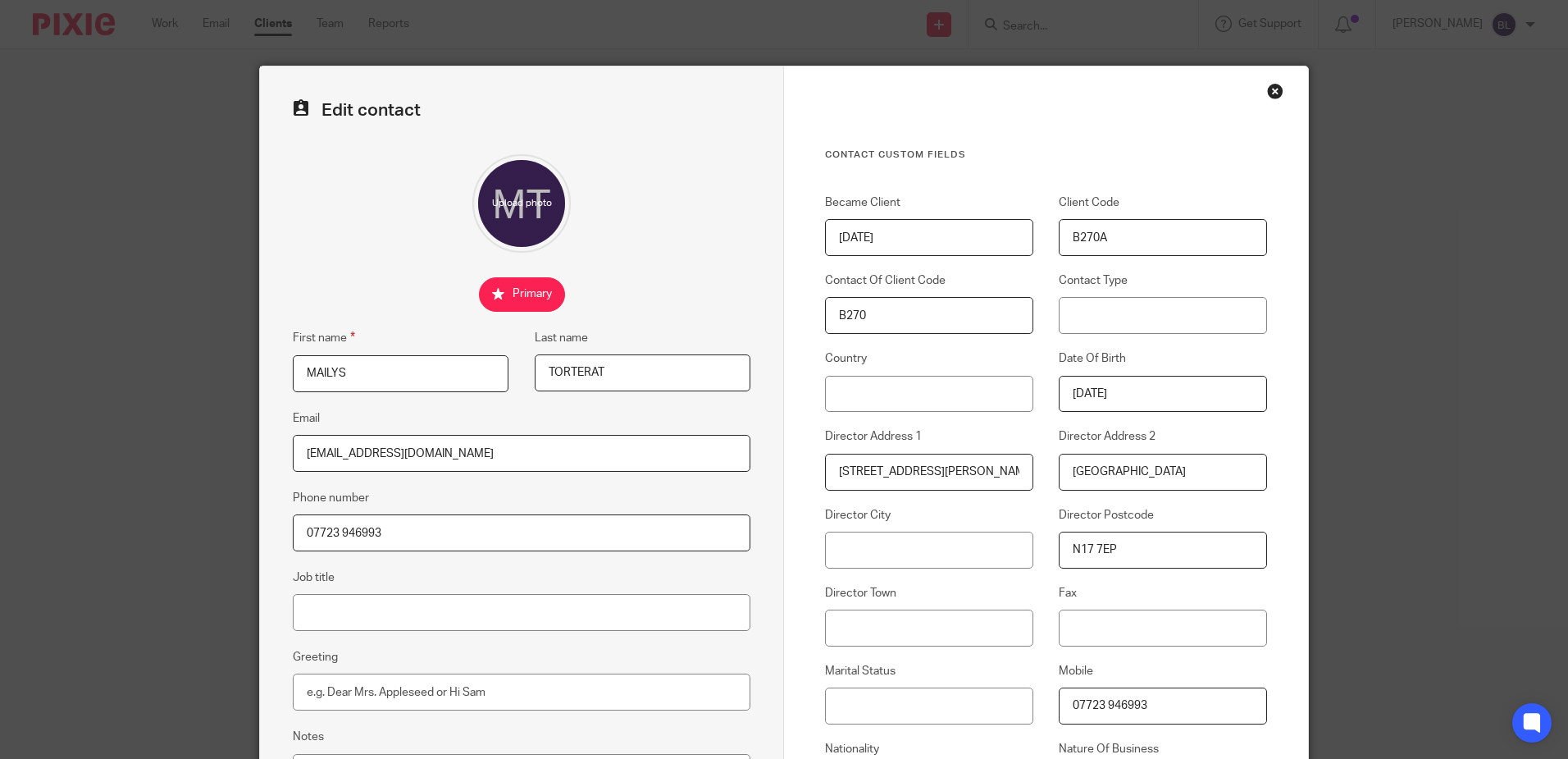
type input "N17 7EP"
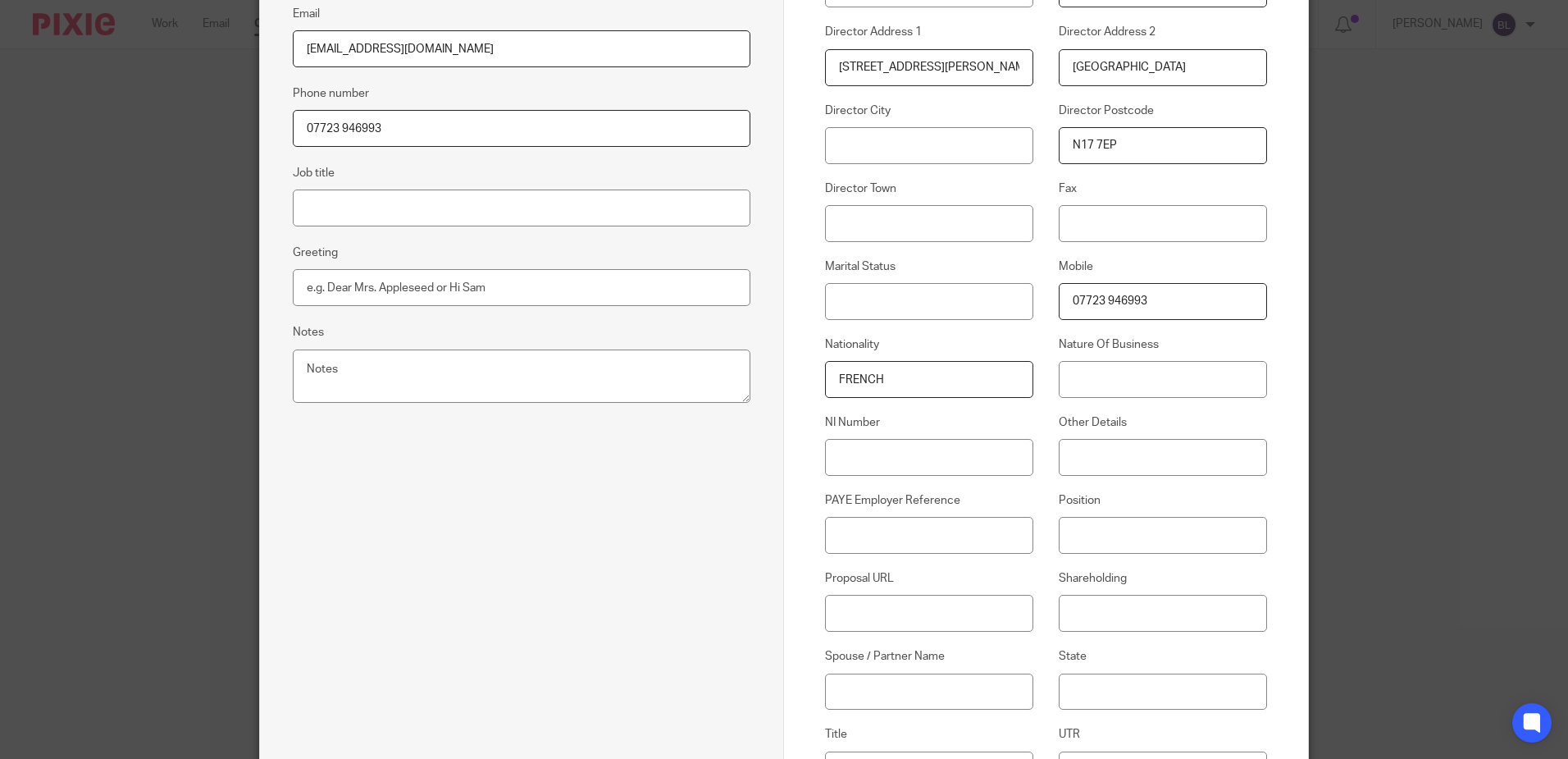
type input "FRENCH"
type input "COFFEE SHOP"
type input "SP880684A"
click at [825, 684] on input "Spouse / Partner Name" at bounding box center [929, 692] width 208 height 37
type input "[PERSON_NAME]"
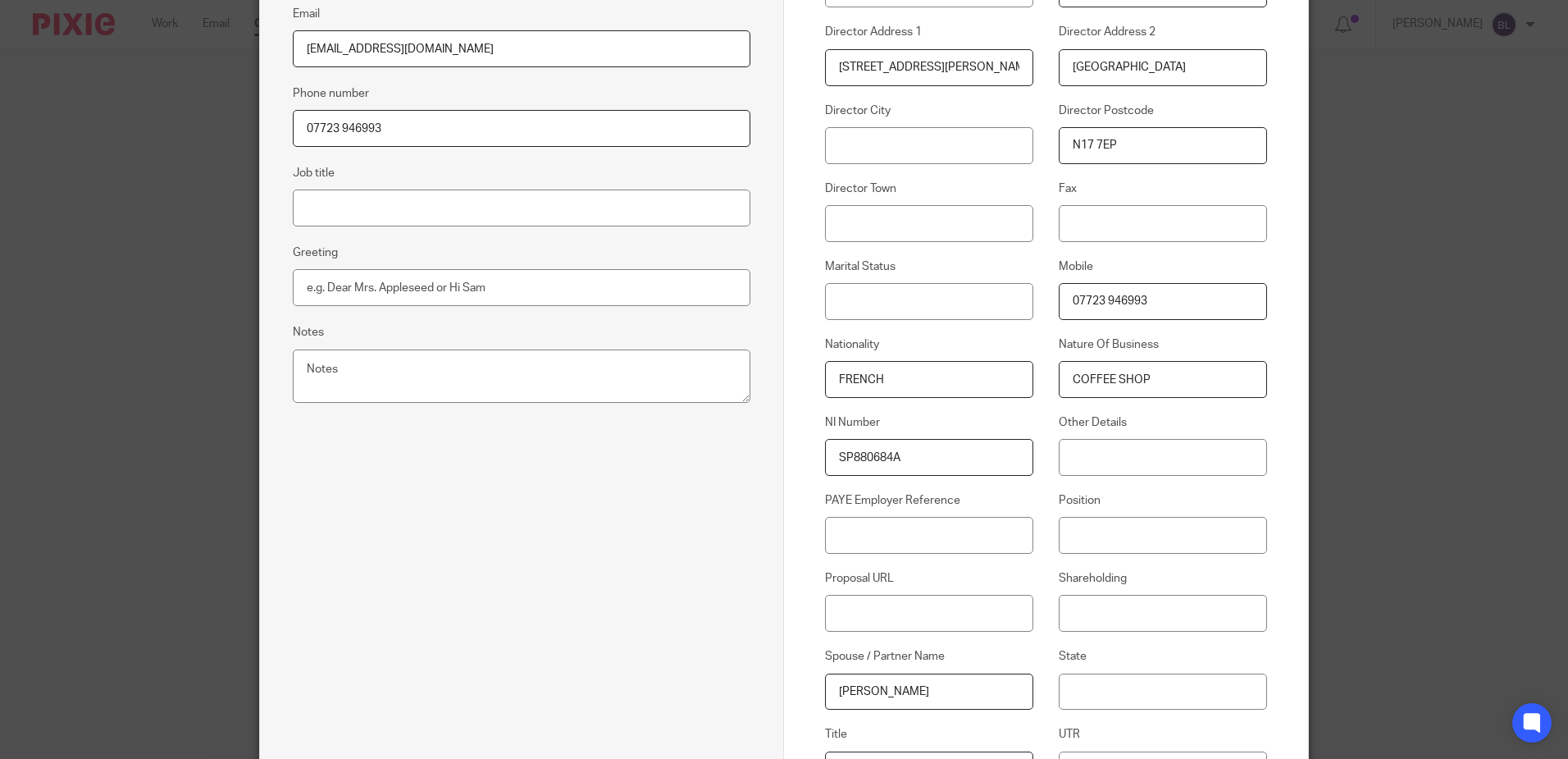
scroll to position [433, 0]
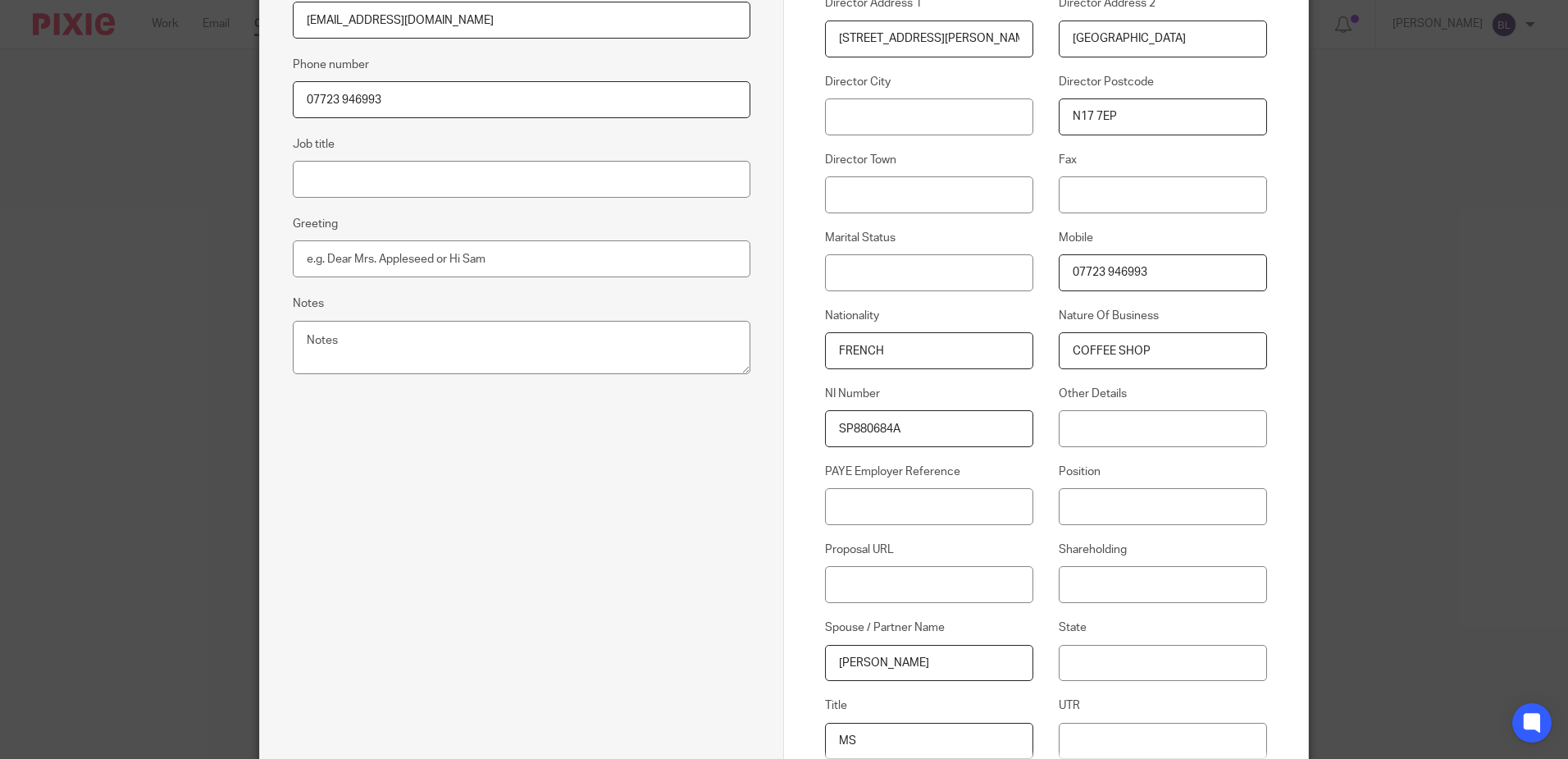
type input "MS"
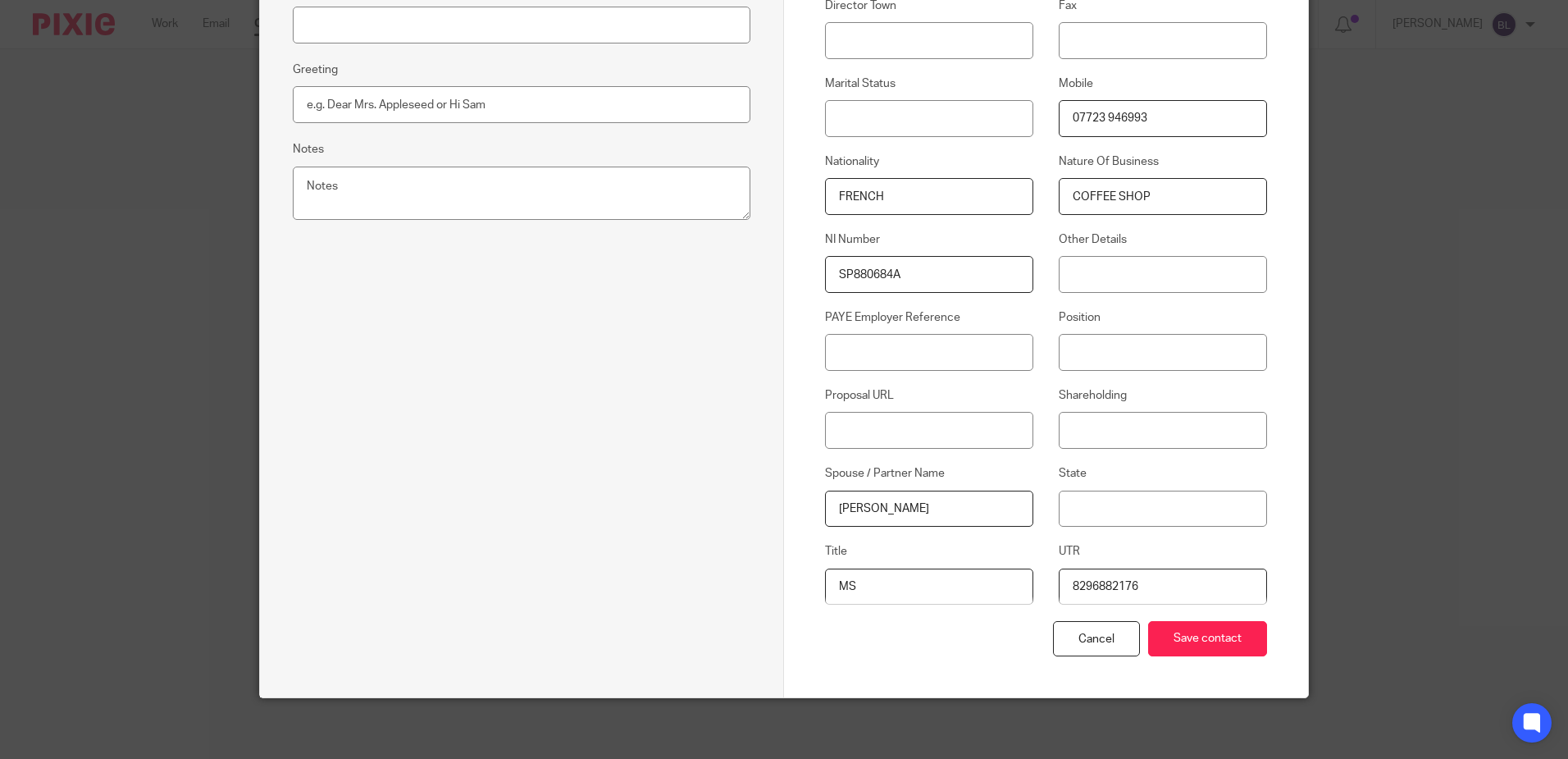
scroll to position [592, 0]
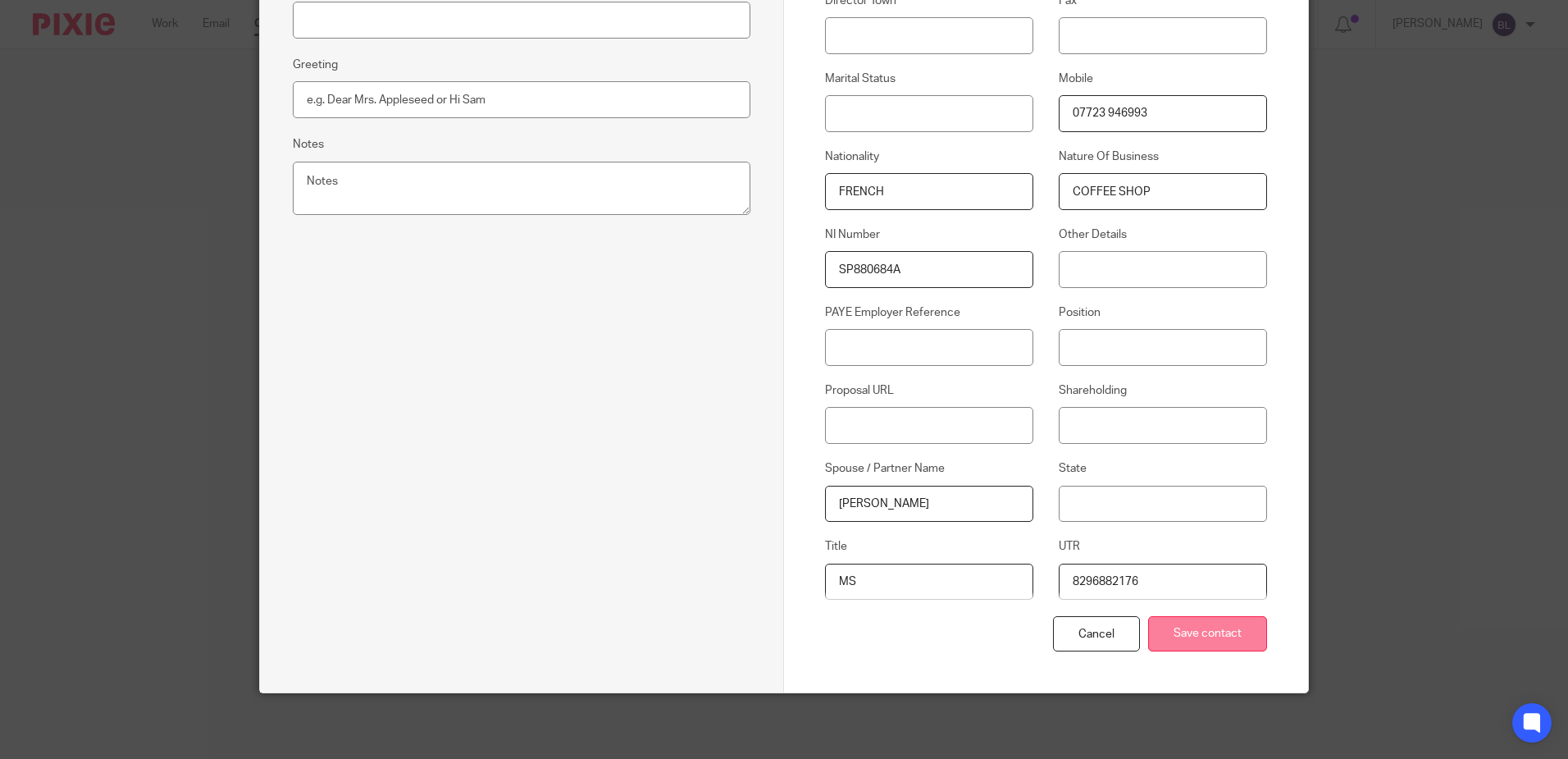
type input "8296882176"
click at [1191, 632] on input "Save contact" at bounding box center [1206, 633] width 119 height 35
click at [1199, 639] on input "Save contact" at bounding box center [1206, 633] width 119 height 35
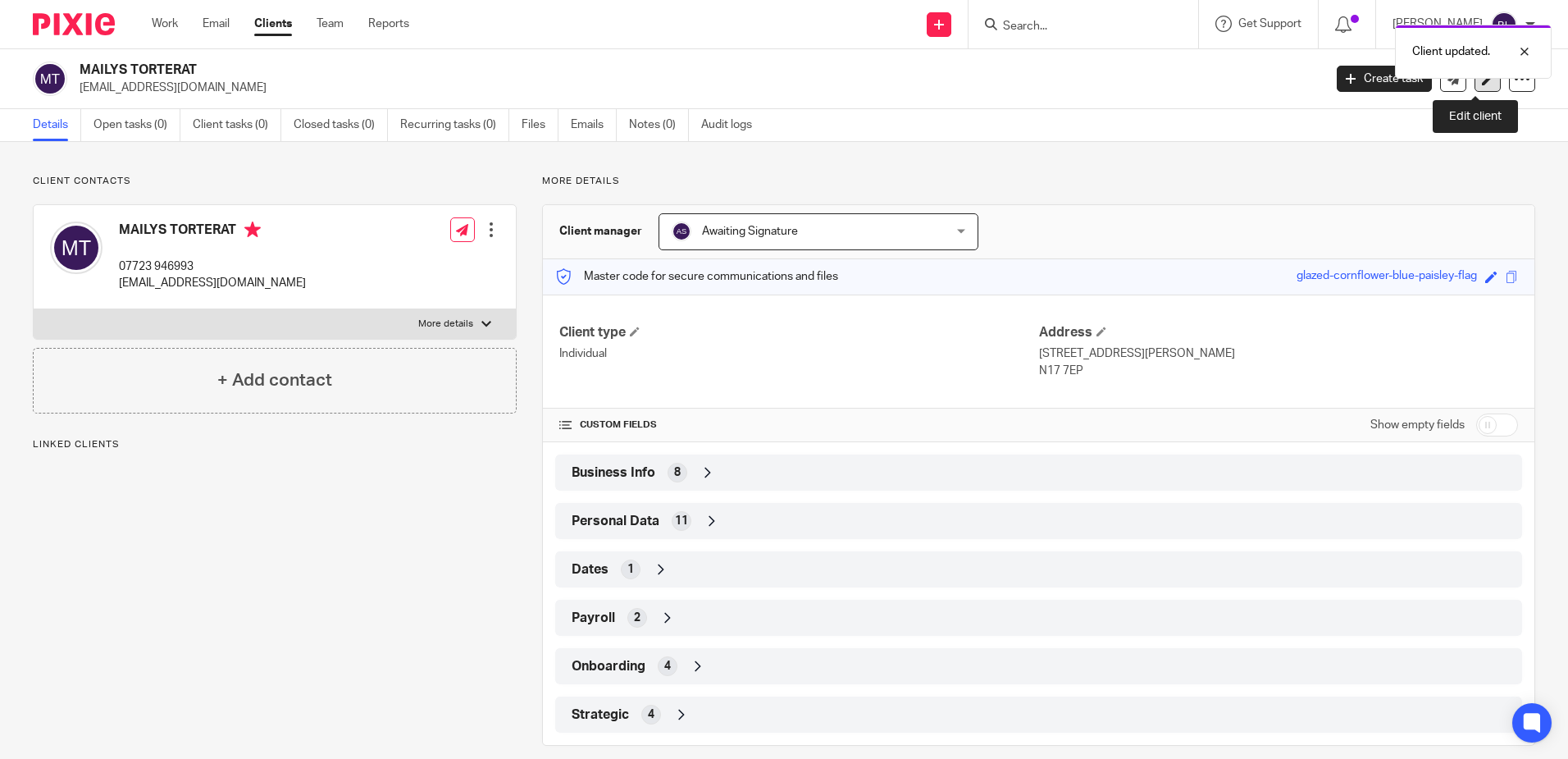
click at [1482, 82] on icon at bounding box center [1488, 80] width 13 height 13
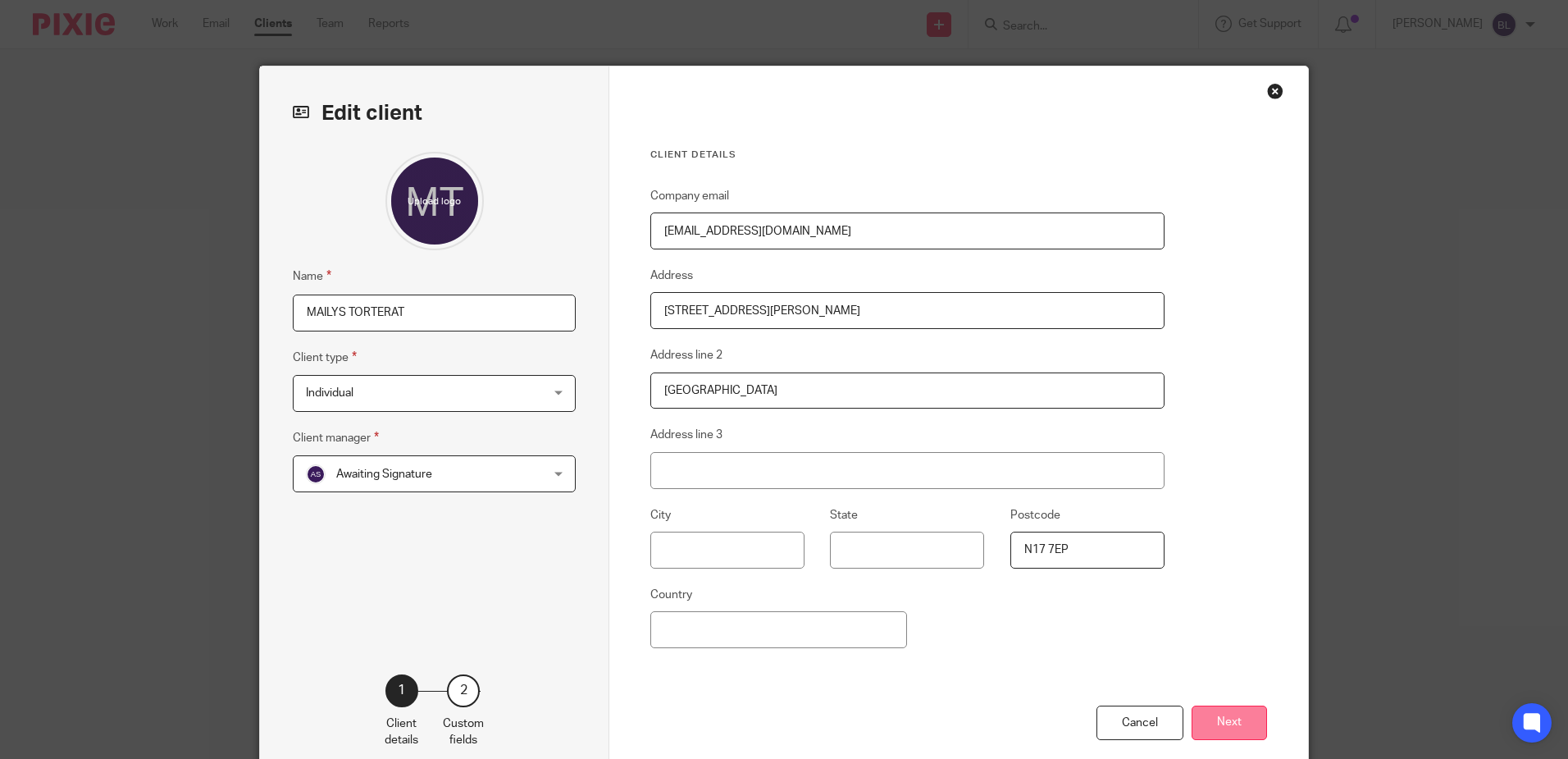
click at [1224, 720] on button "Next" at bounding box center [1228, 723] width 75 height 35
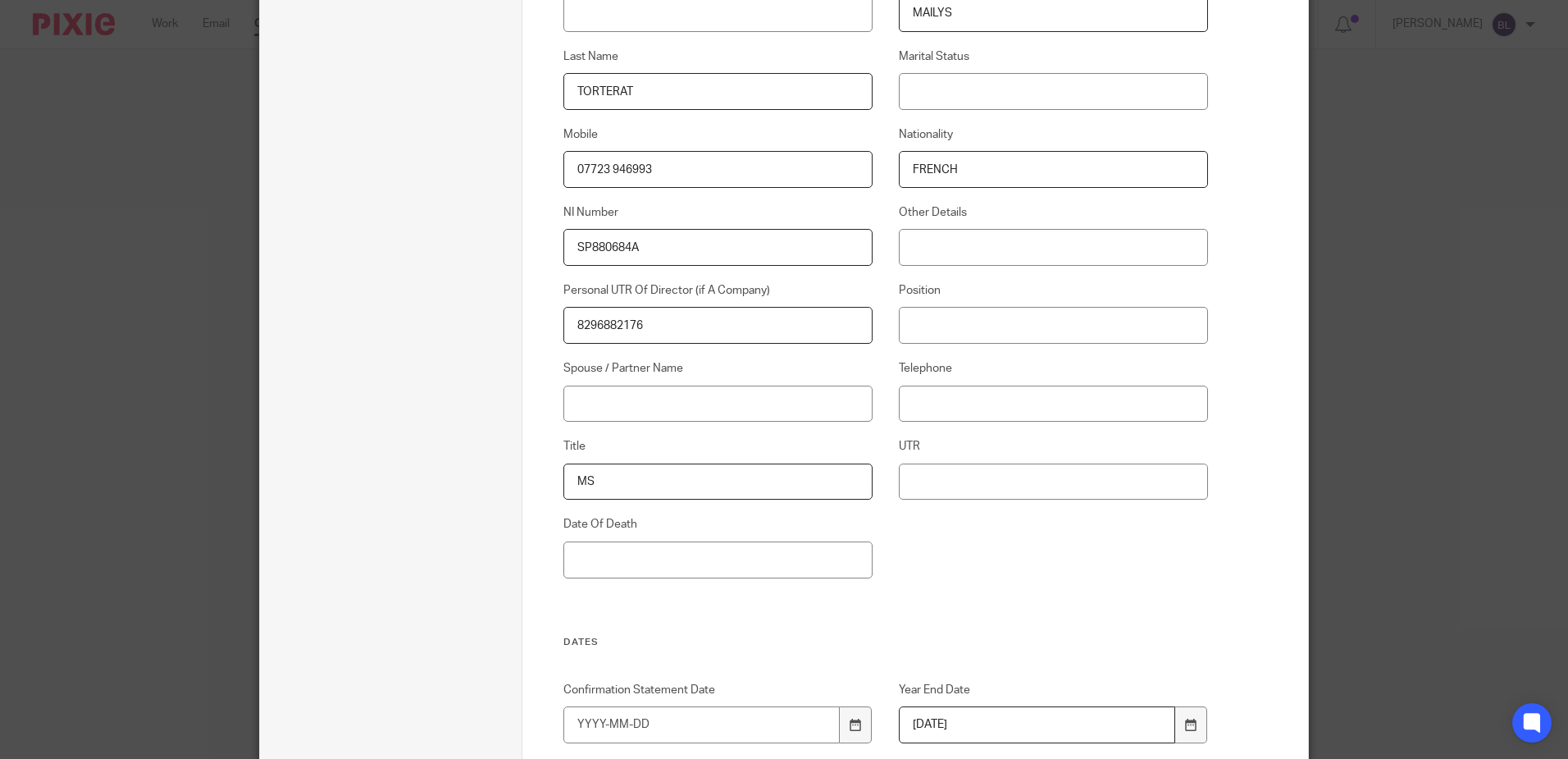
scroll to position [1723, 0]
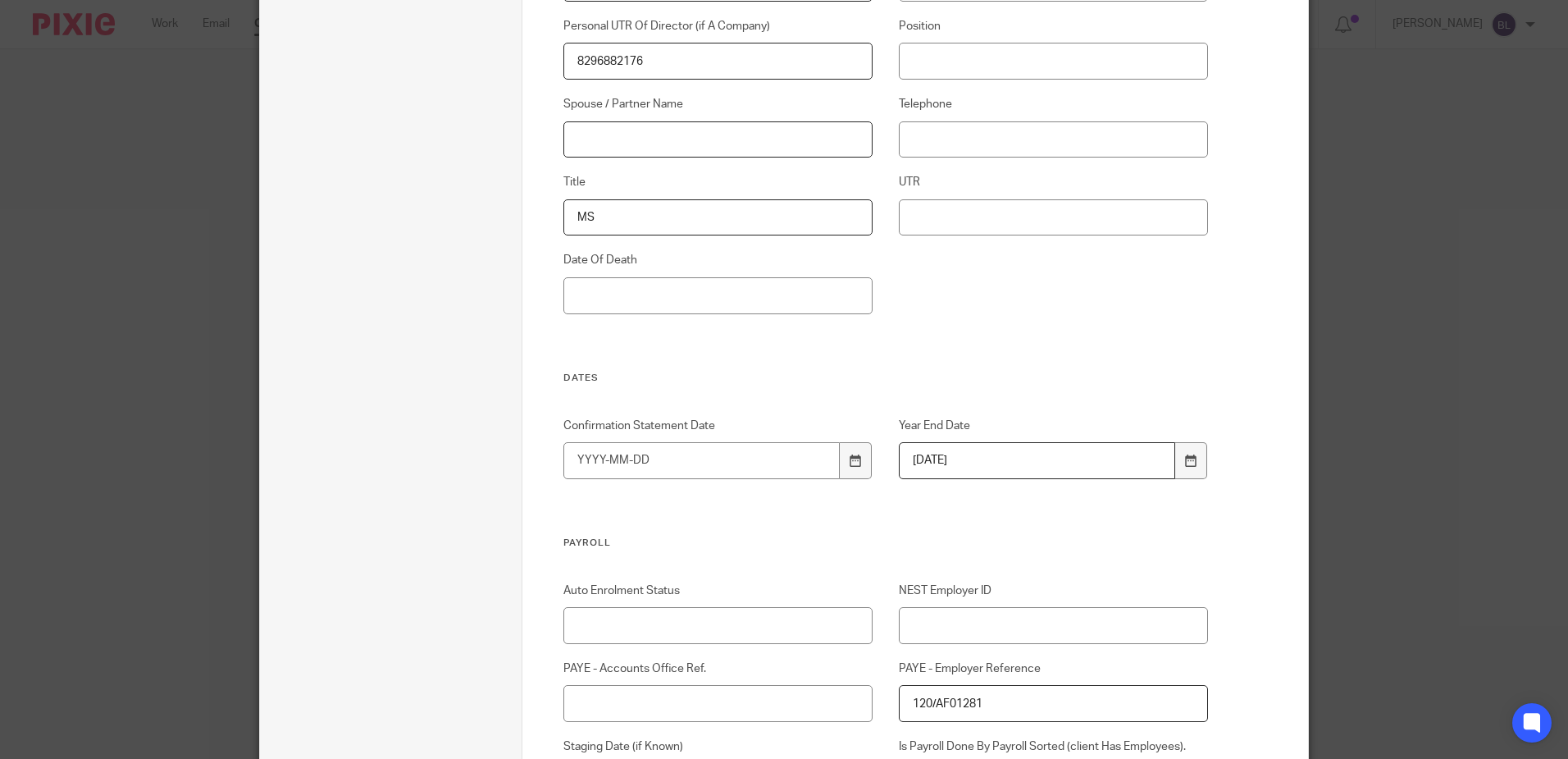
click at [567, 135] on input "Spouse / Partner Name" at bounding box center [718, 140] width 310 height 37
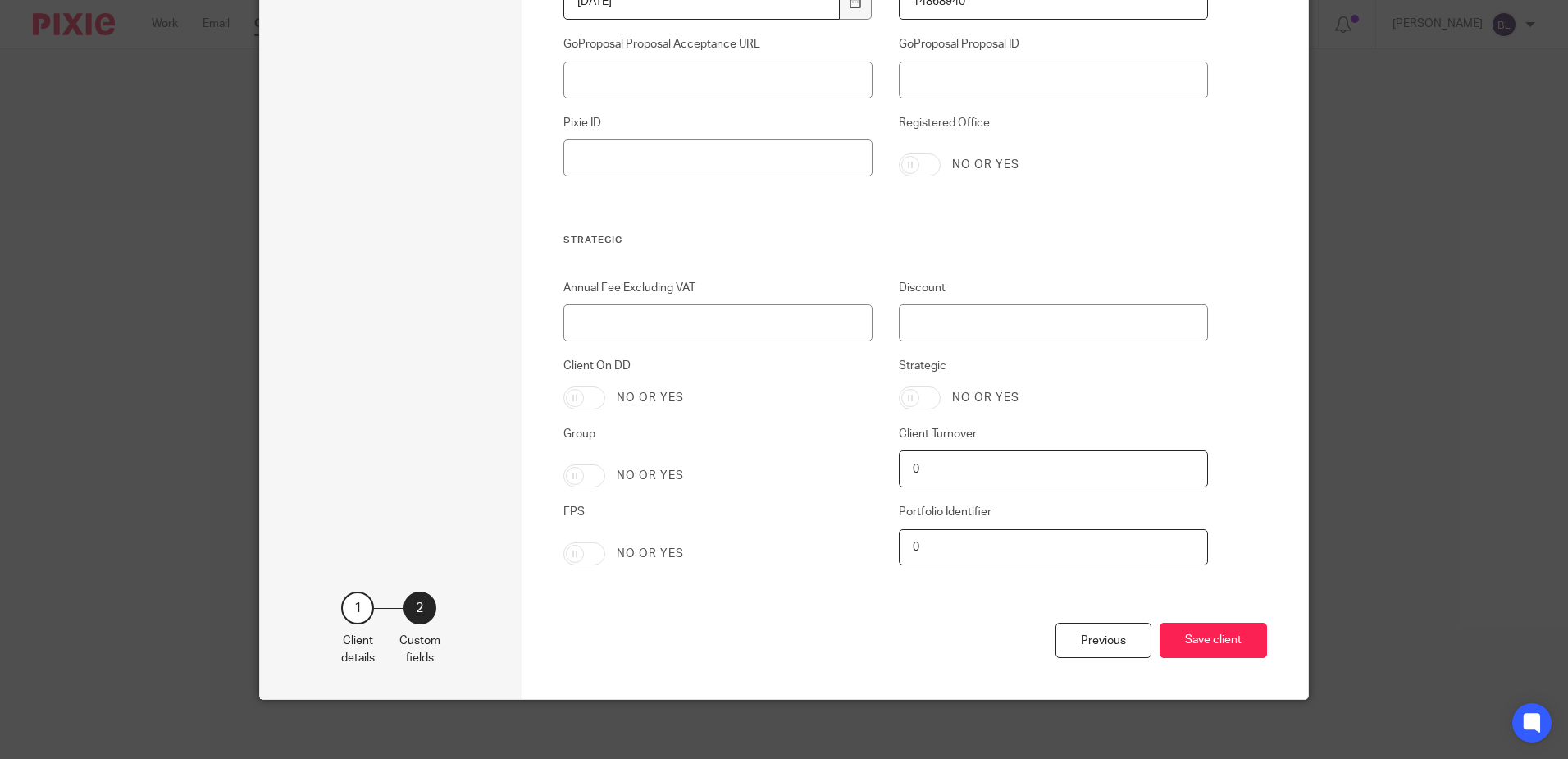
scroll to position [3245, 0]
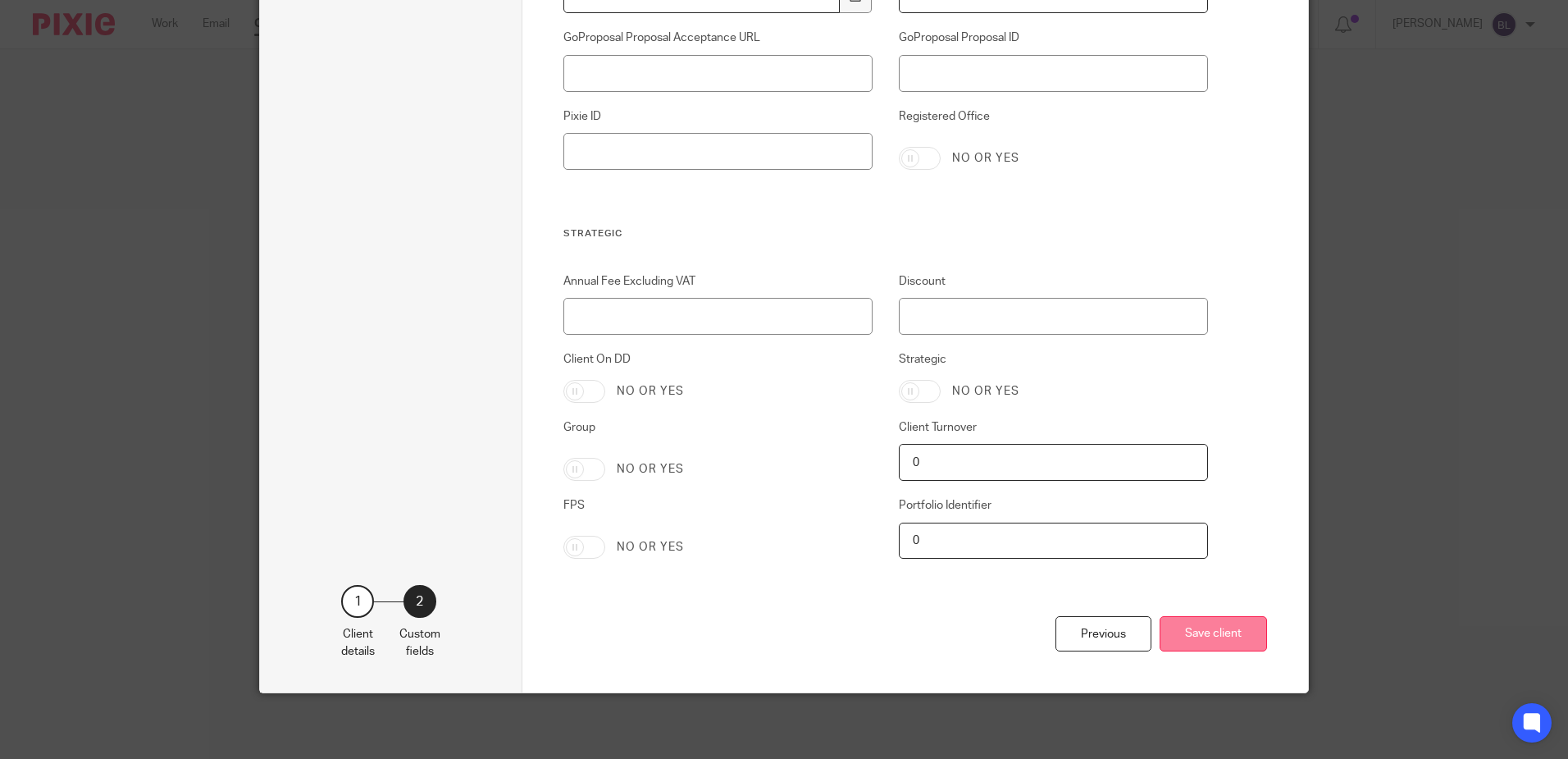
type input "[PERSON_NAME]"
click at [1205, 633] on button "Save client" at bounding box center [1213, 633] width 108 height 35
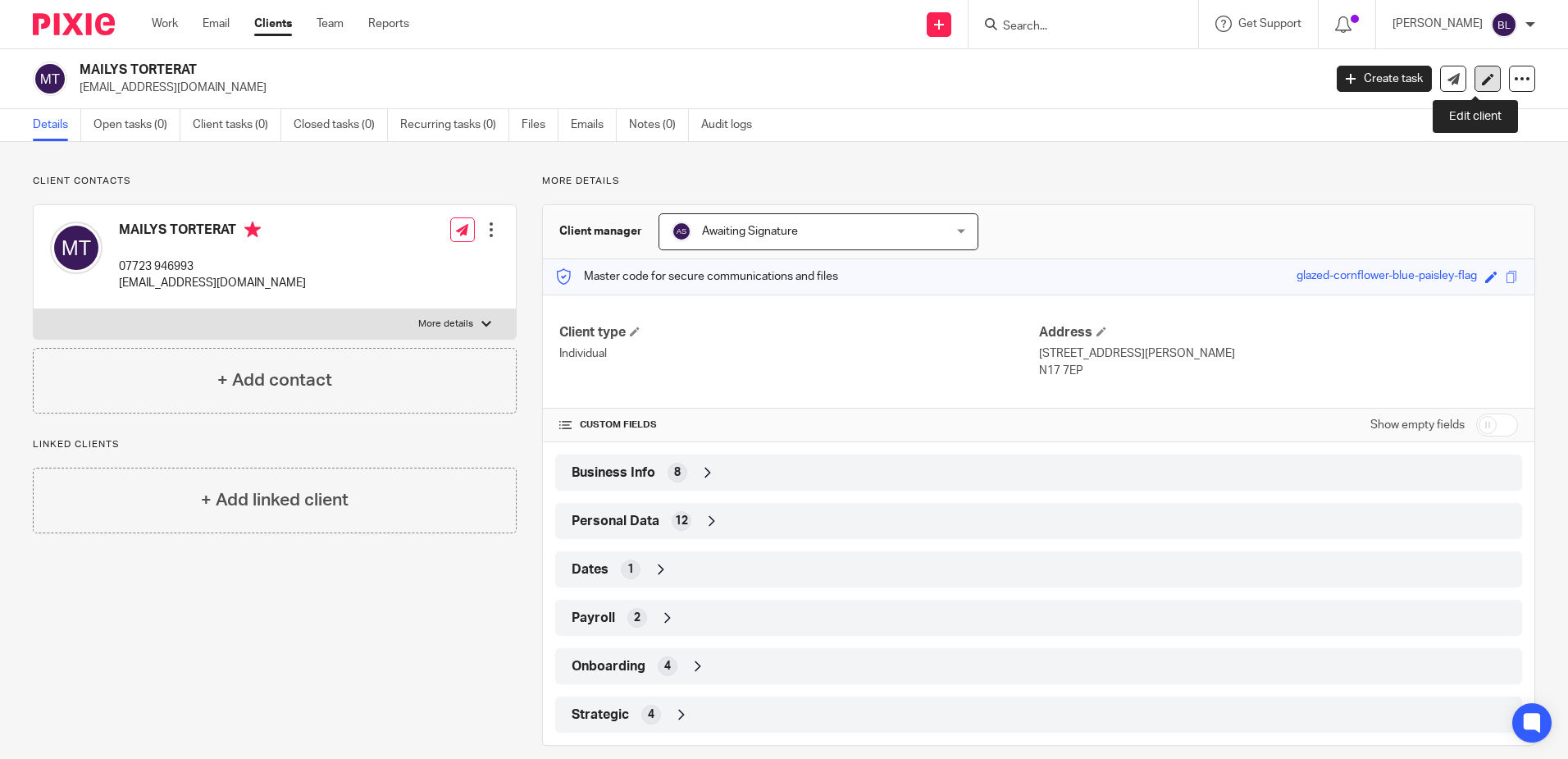
click at [1482, 83] on icon at bounding box center [1488, 80] width 13 height 13
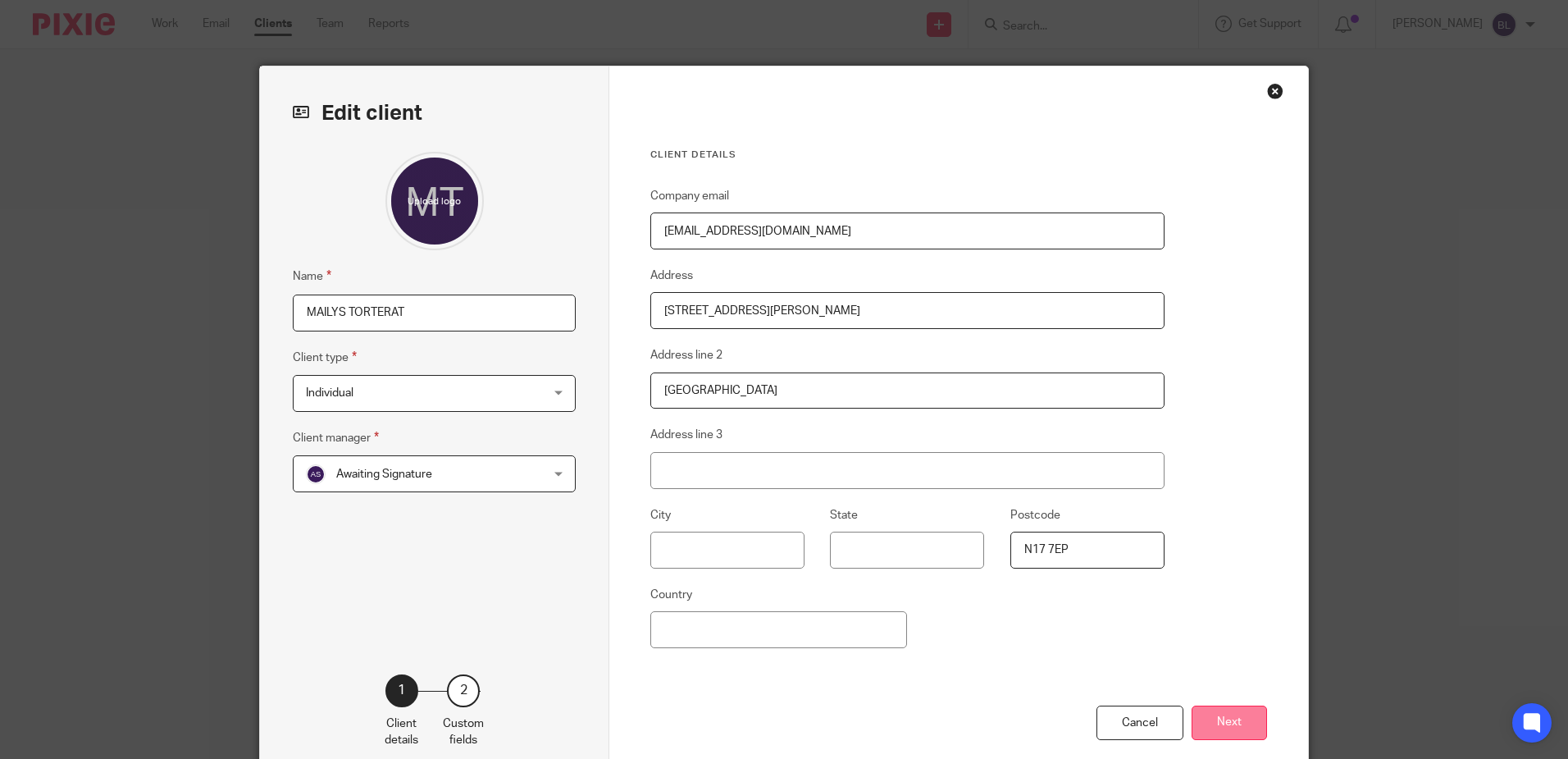
click at [1230, 727] on button "Next" at bounding box center [1228, 723] width 75 height 35
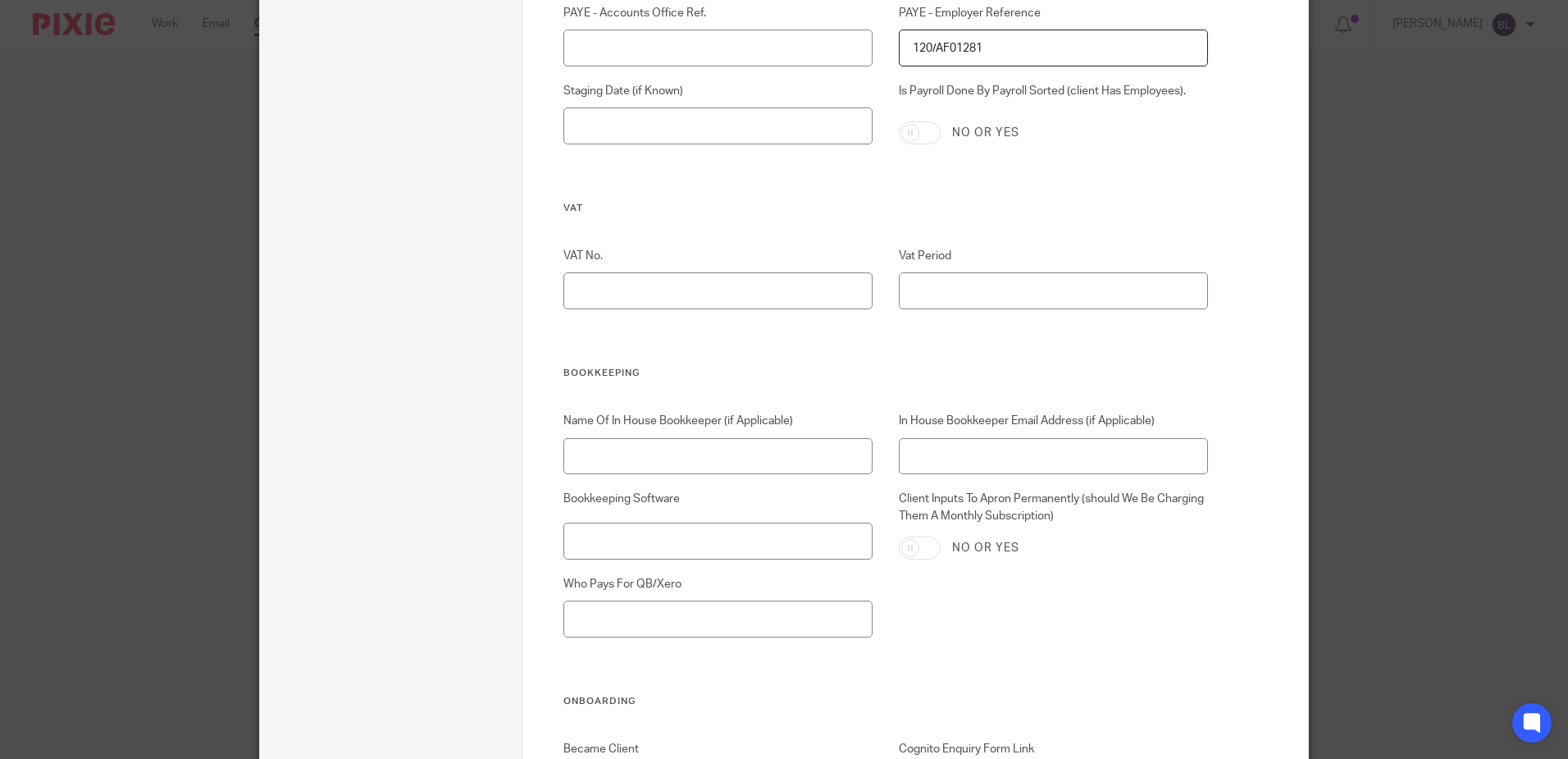
scroll to position [2379, 0]
click at [580, 289] on input "VAT No." at bounding box center [718, 289] width 310 height 37
type input "495010206"
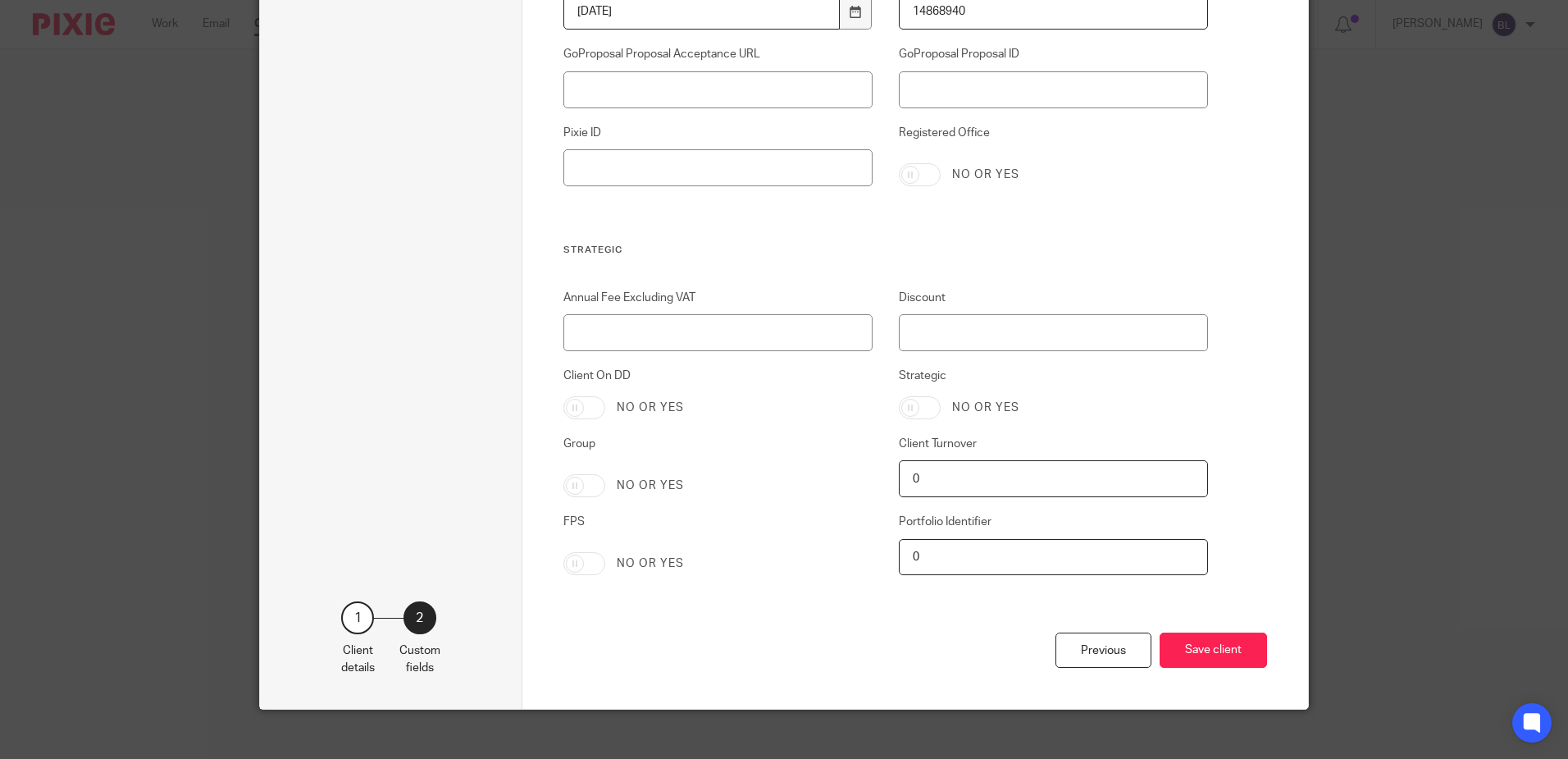
scroll to position [3245, 0]
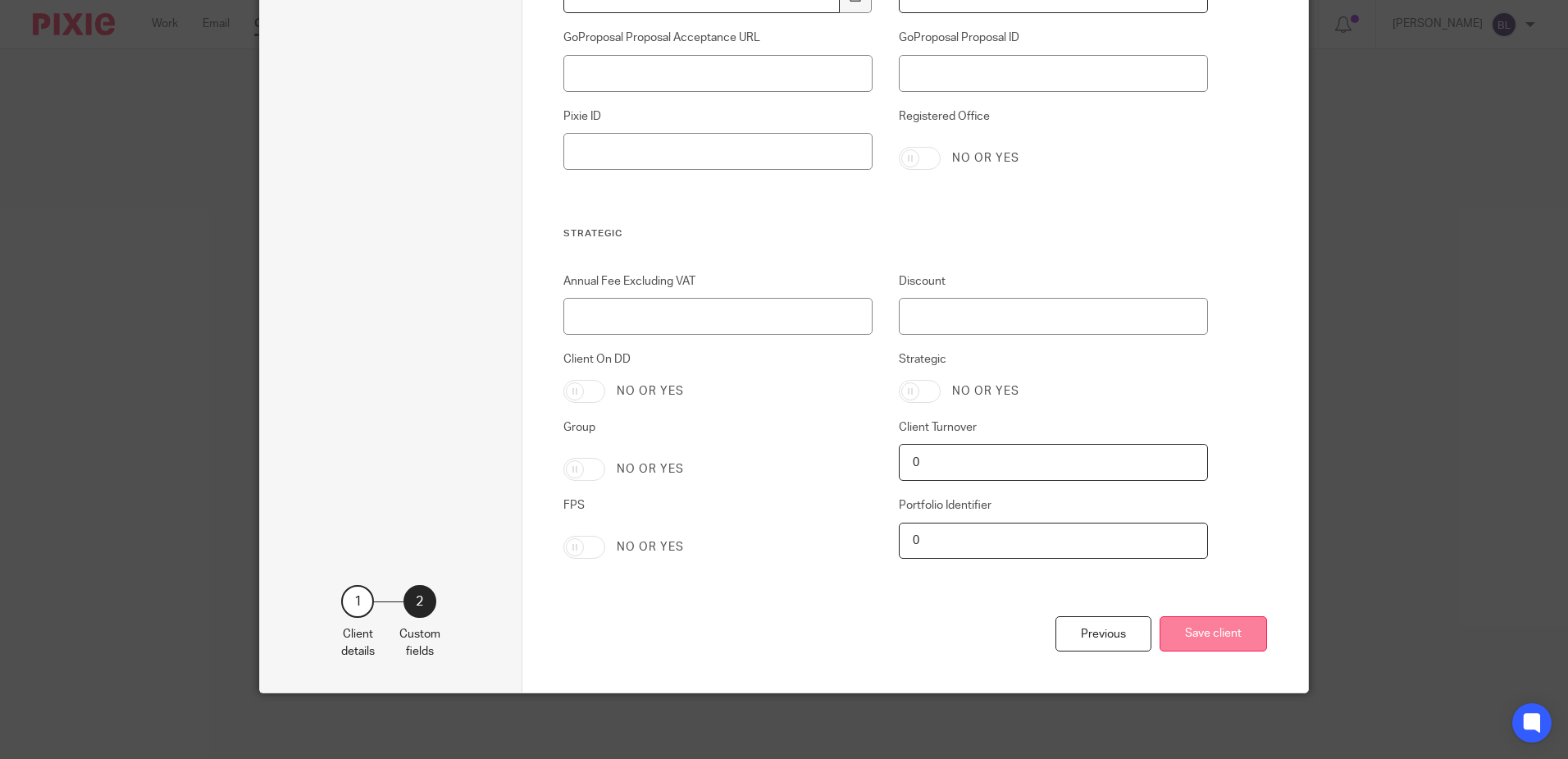
click at [1208, 632] on button "Save client" at bounding box center [1213, 633] width 108 height 35
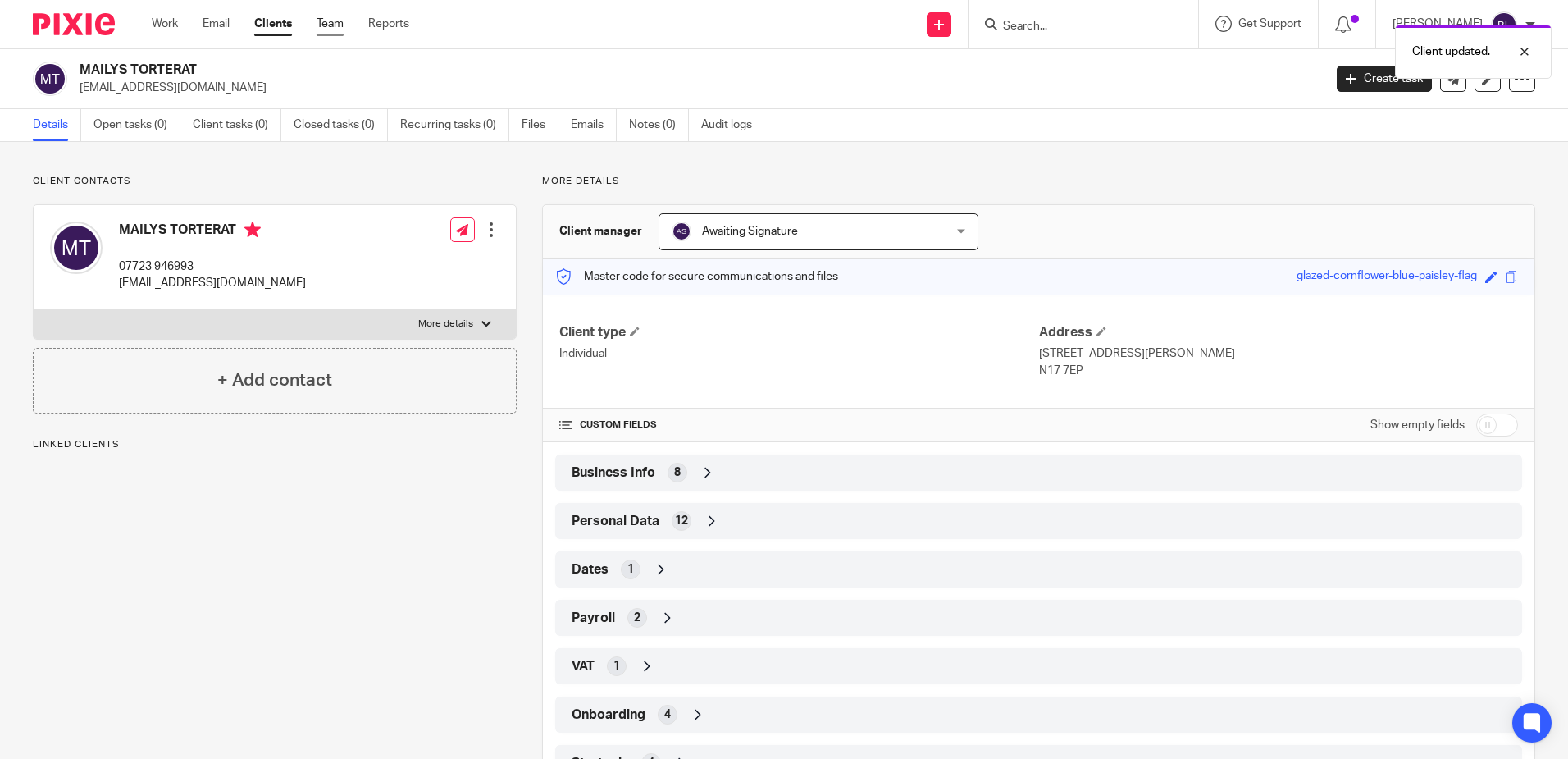
click at [337, 24] on link "Team" at bounding box center [330, 24] width 27 height 16
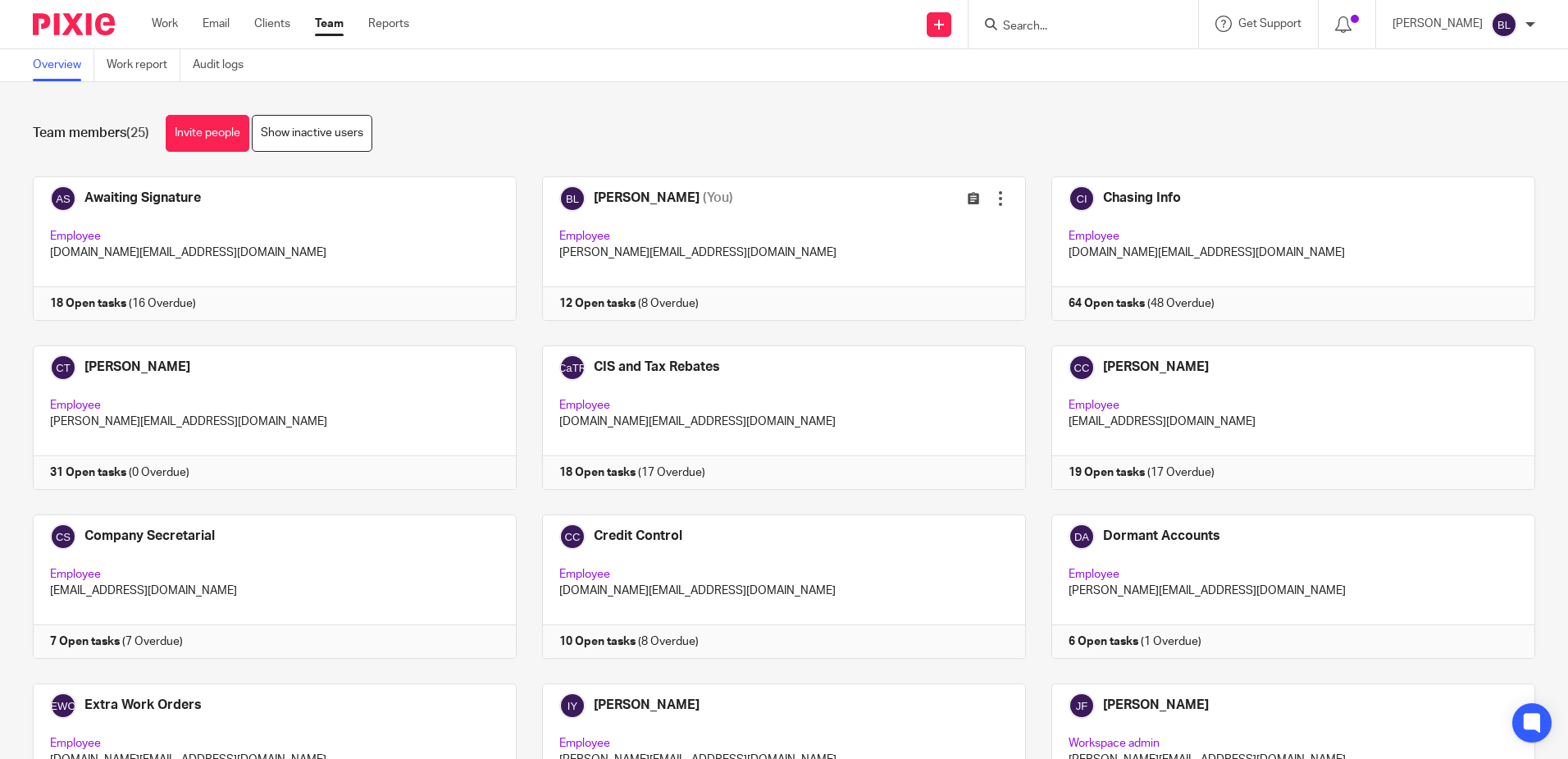
click at [1036, 24] on input "Search" at bounding box center [1075, 27] width 148 height 15
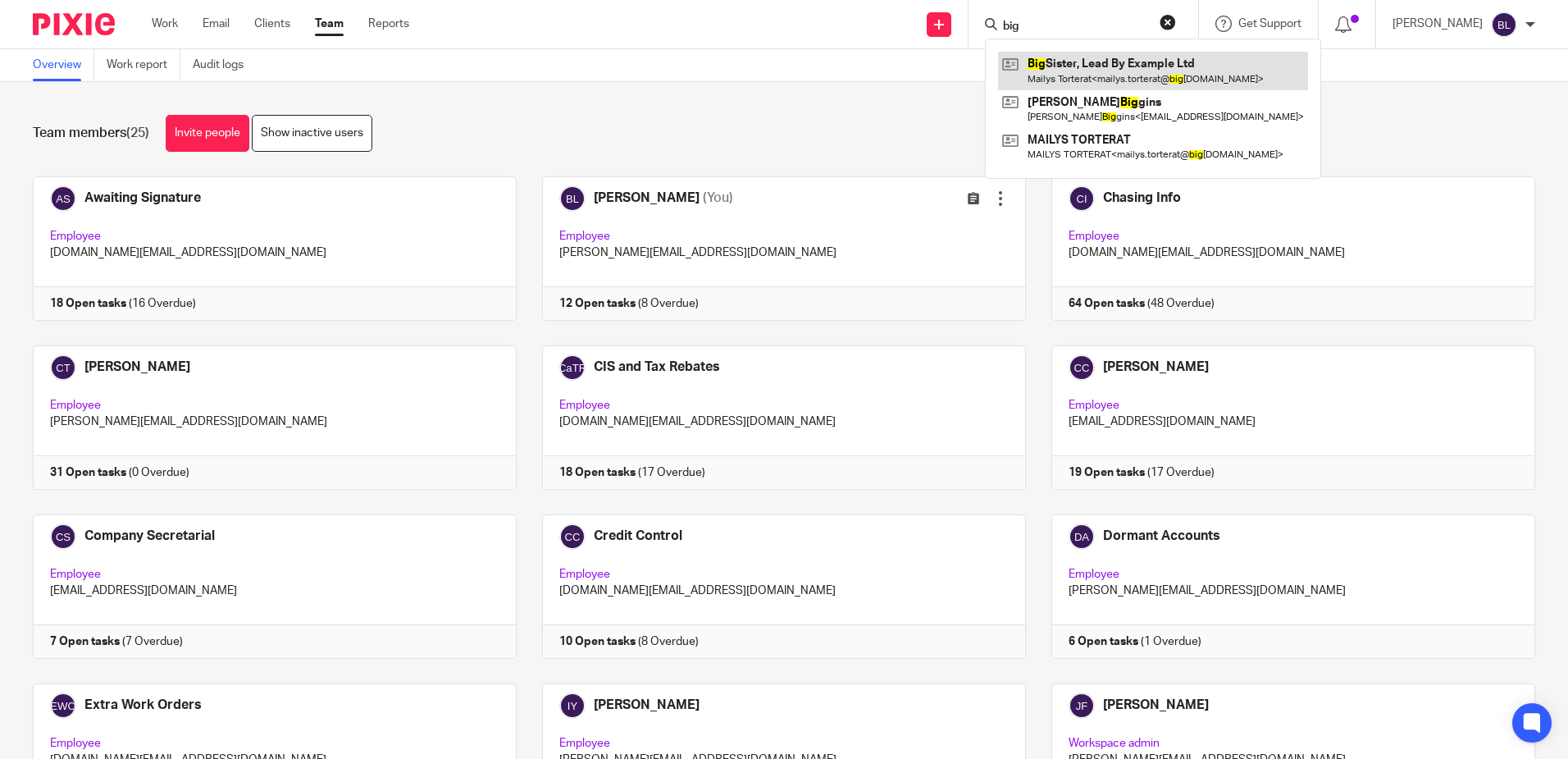
type input "big"
click at [1070, 62] on link at bounding box center [1153, 71] width 310 height 38
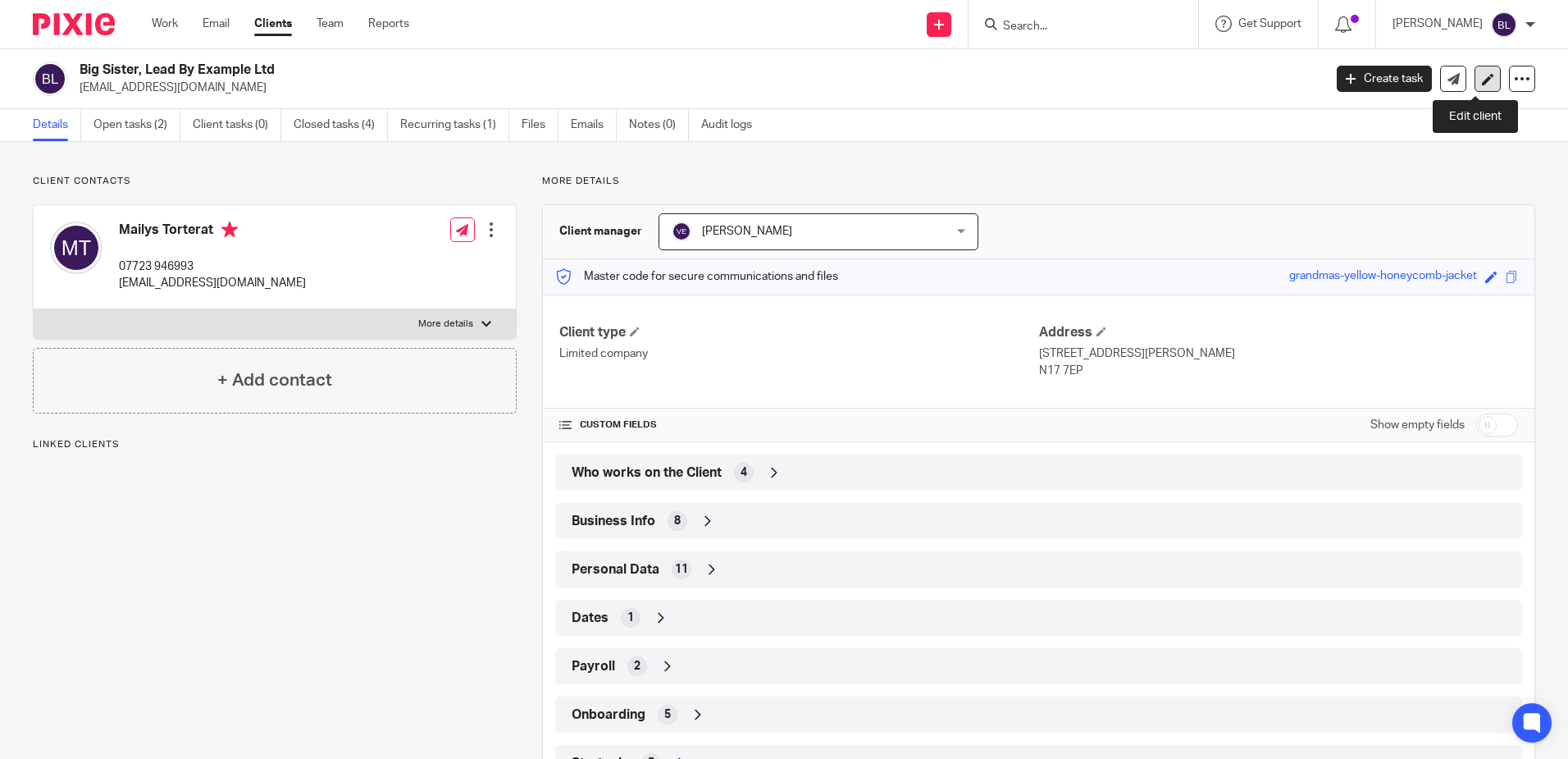
click at [1486, 75] on link at bounding box center [1487, 78] width 26 height 26
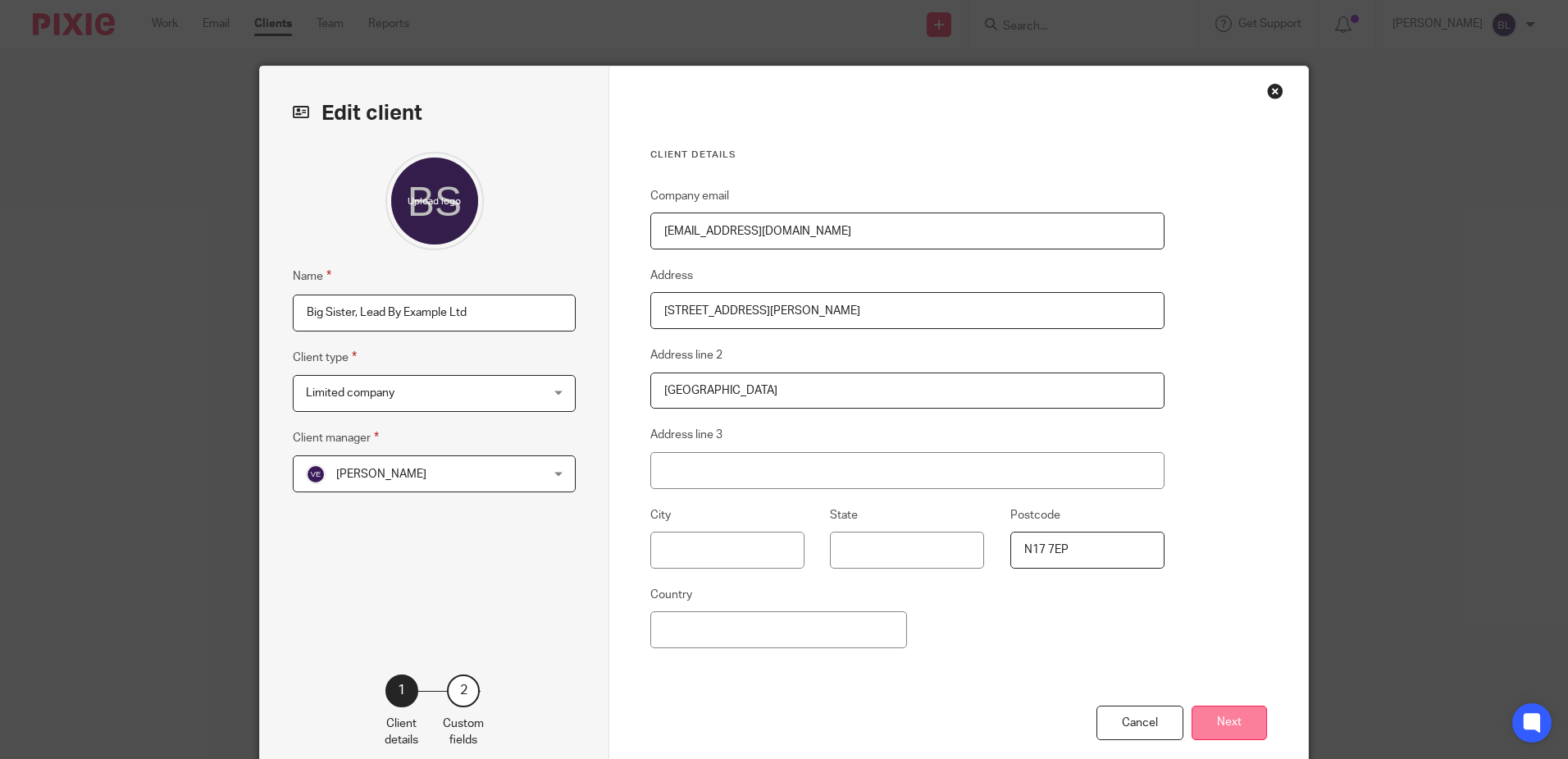
click at [1215, 714] on button "Next" at bounding box center [1228, 723] width 75 height 35
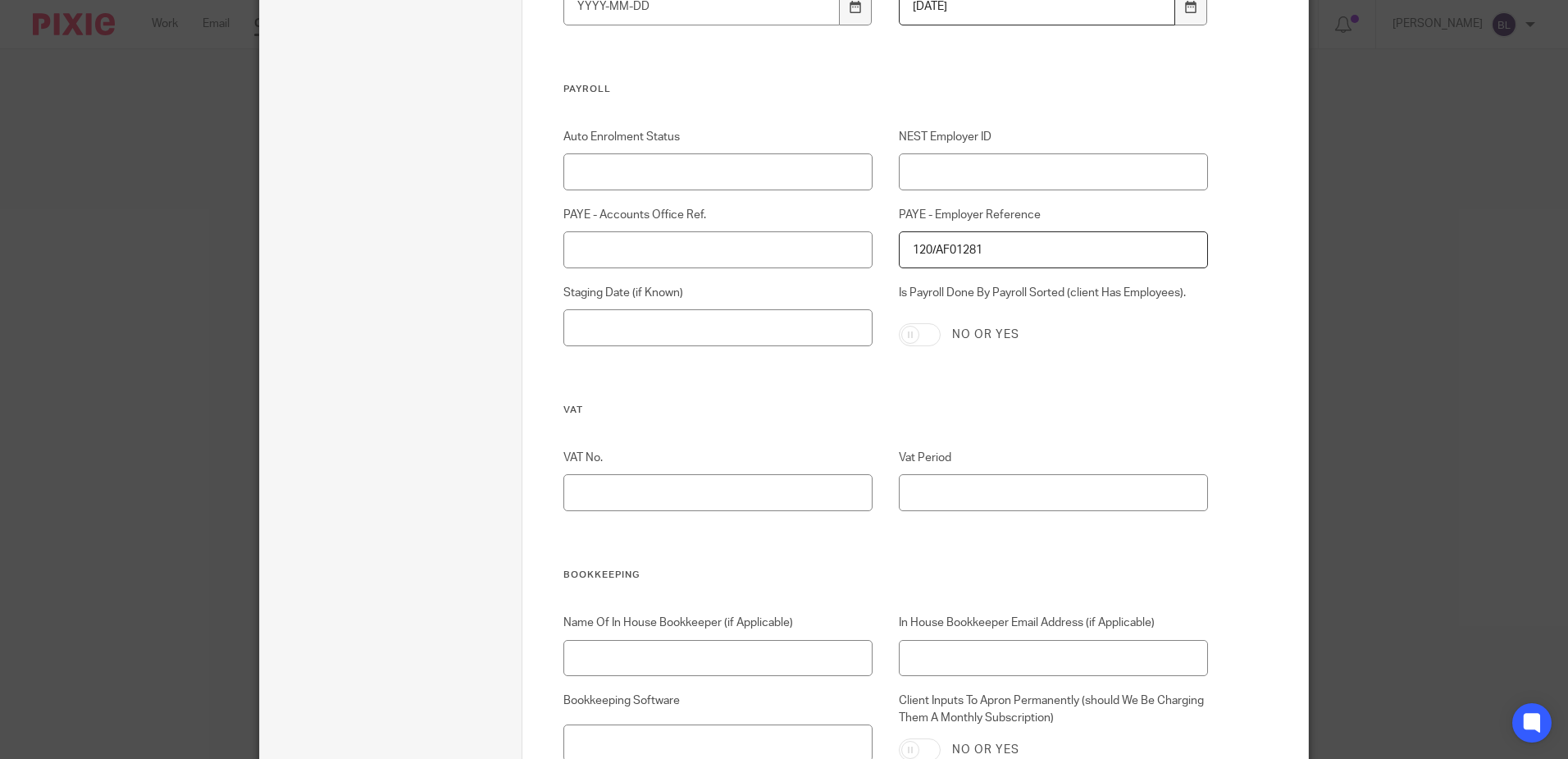
scroll to position [2297, 0]
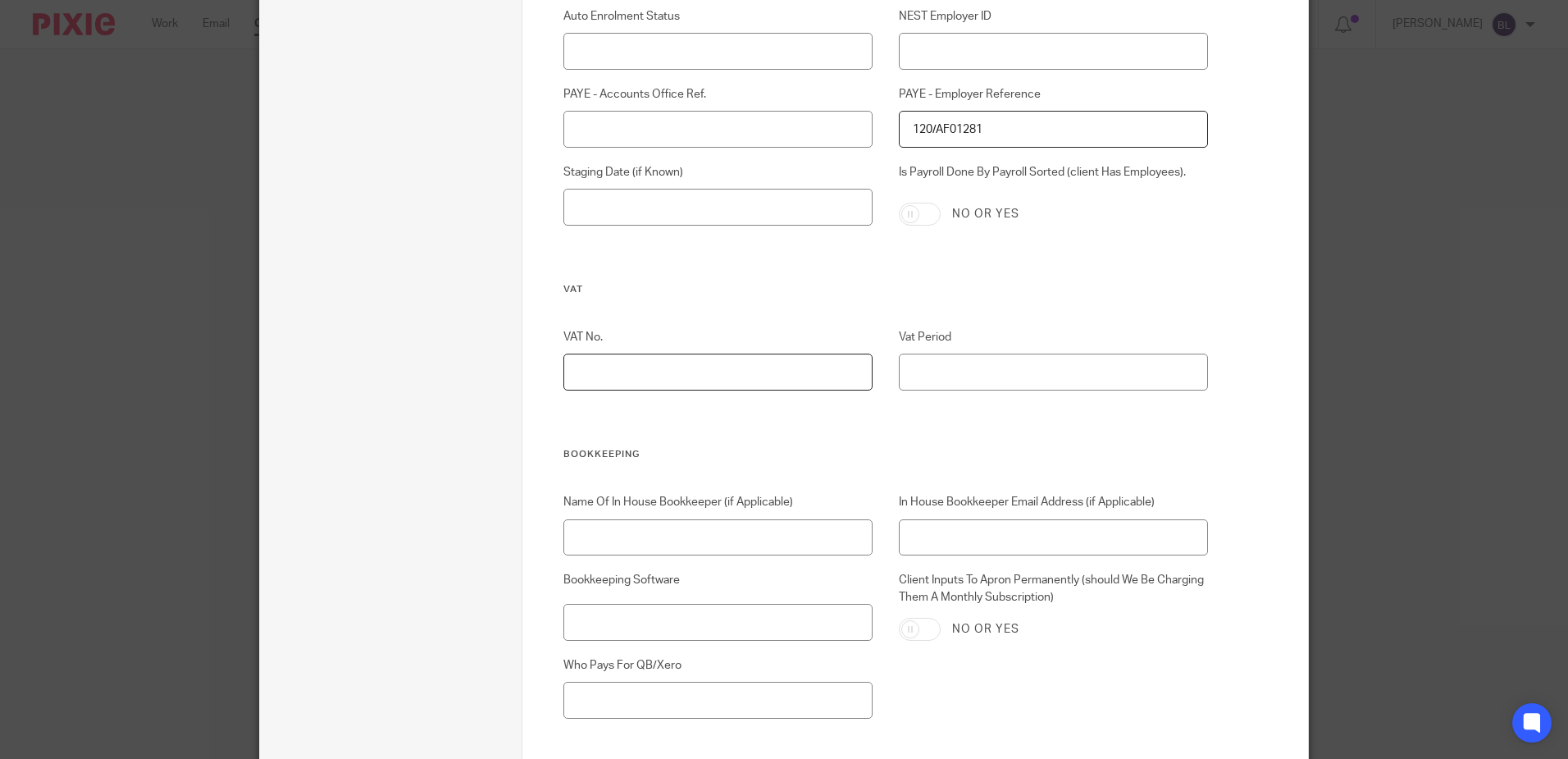
click at [570, 375] on input "VAT No." at bounding box center [718, 372] width 310 height 37
click at [611, 369] on input "VAT No." at bounding box center [718, 372] width 310 height 37
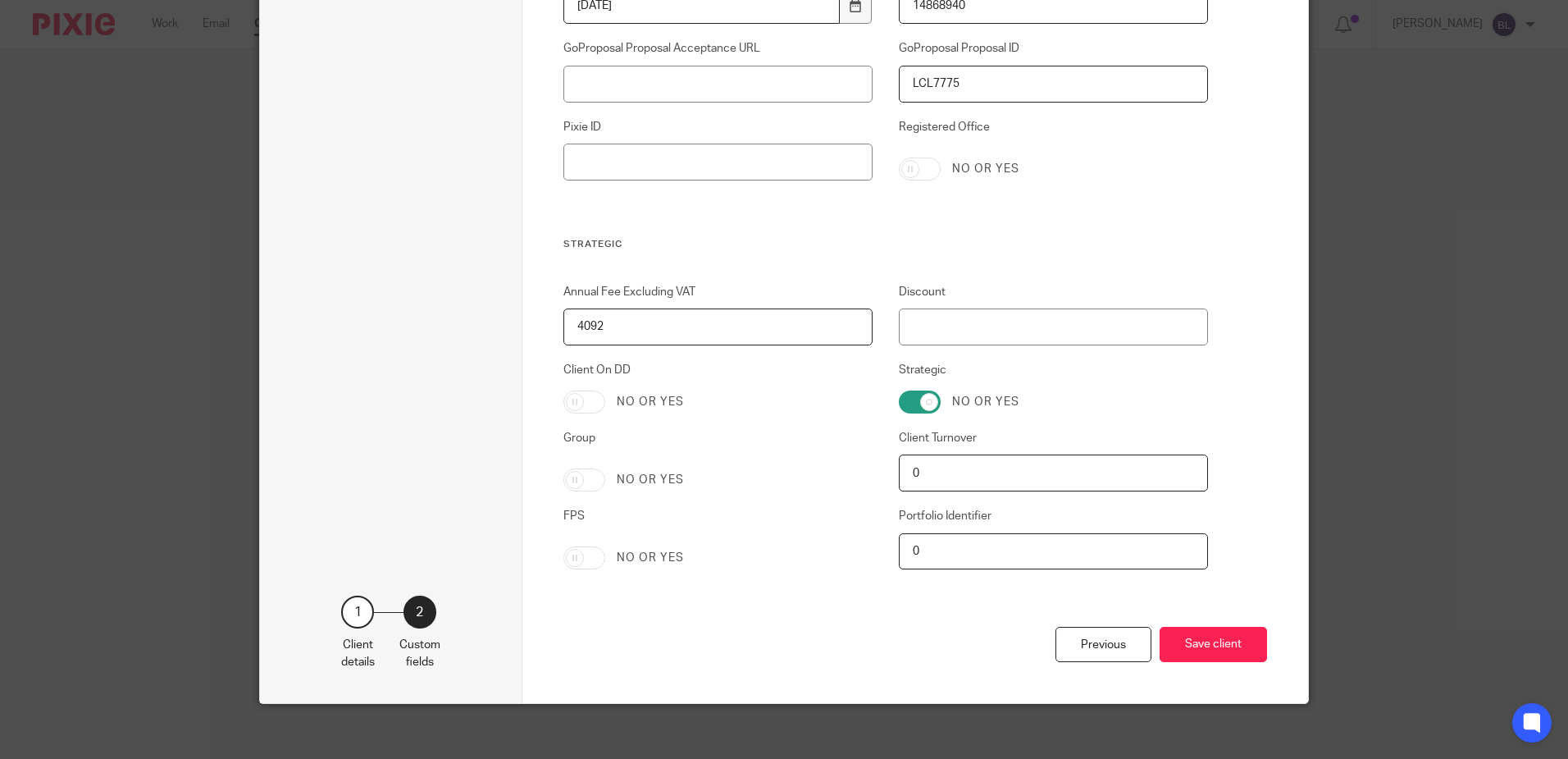
scroll to position [3245, 0]
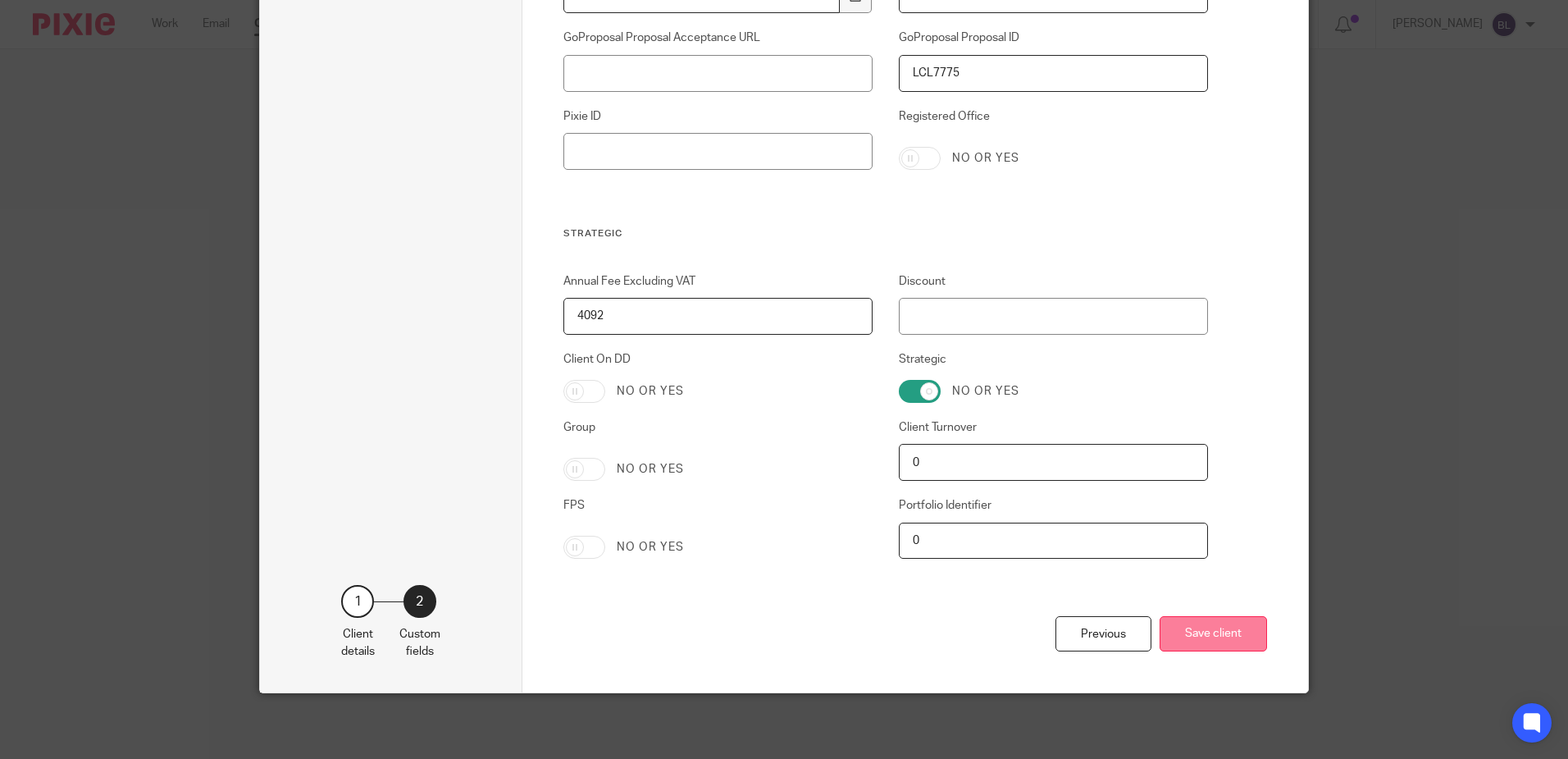
type input "495010206"
click at [1187, 642] on button "Save client" at bounding box center [1213, 633] width 108 height 35
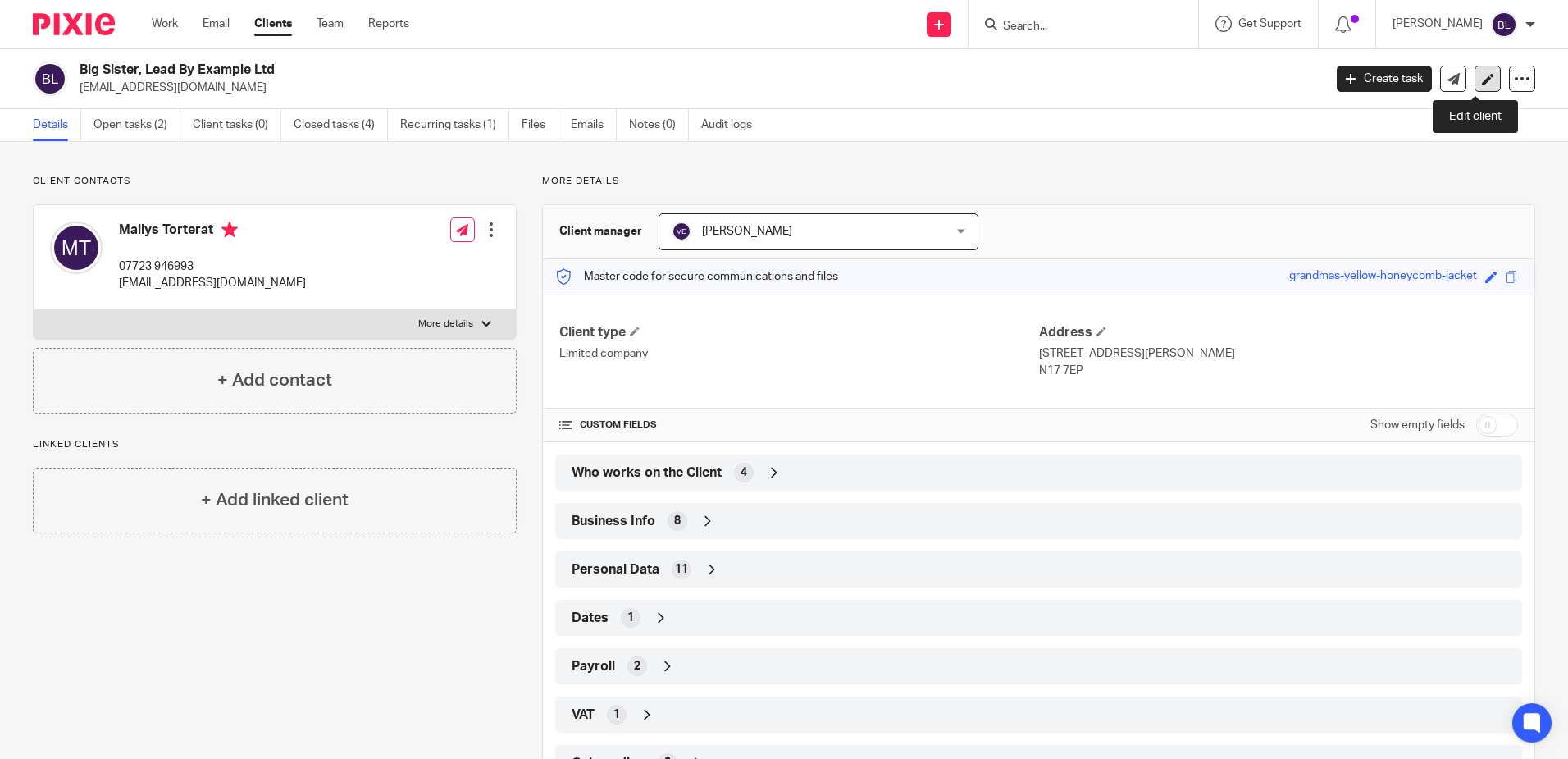
click at [1482, 77] on icon at bounding box center [1488, 80] width 13 height 13
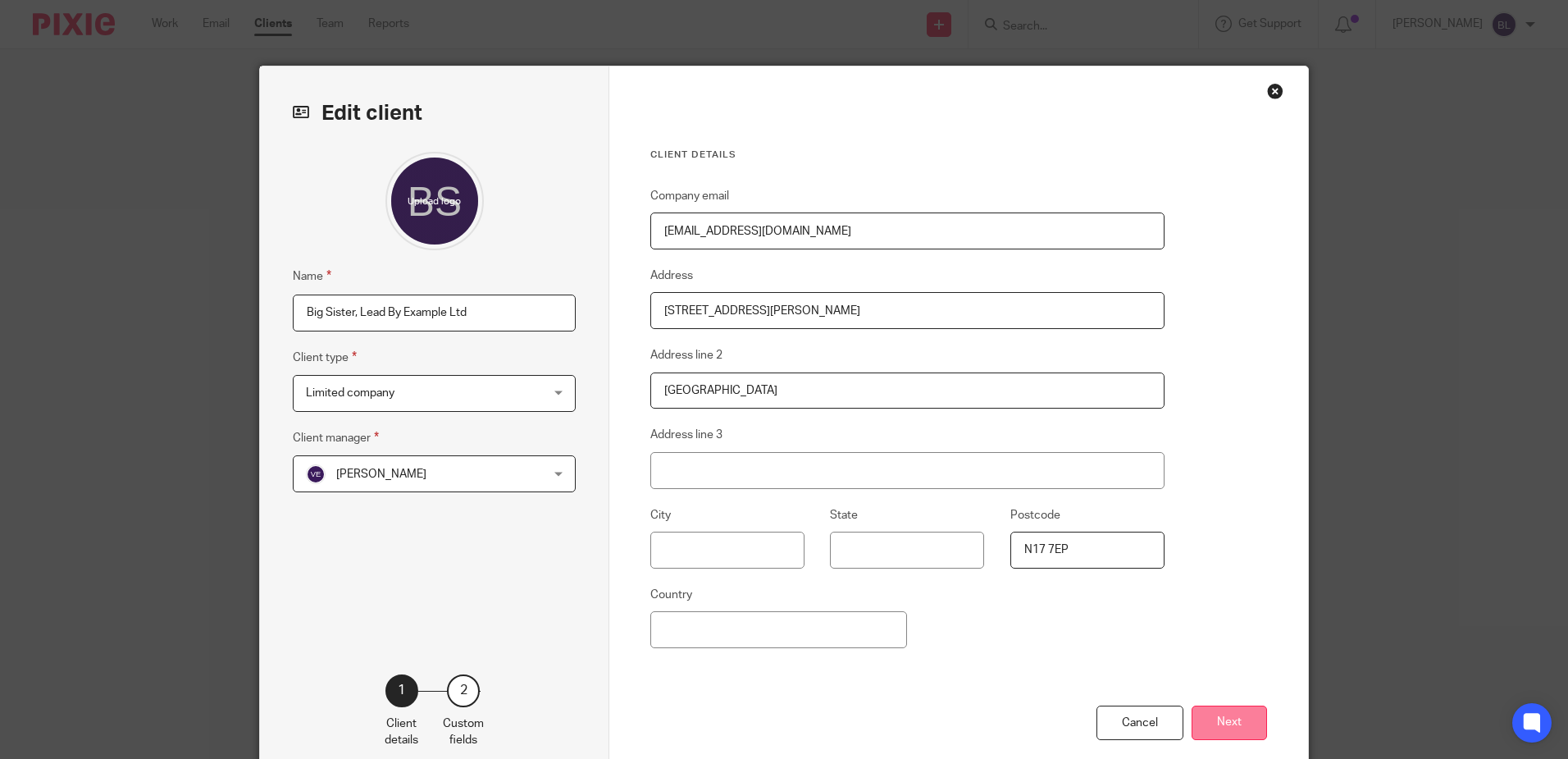
click at [1231, 715] on button "Next" at bounding box center [1228, 723] width 75 height 35
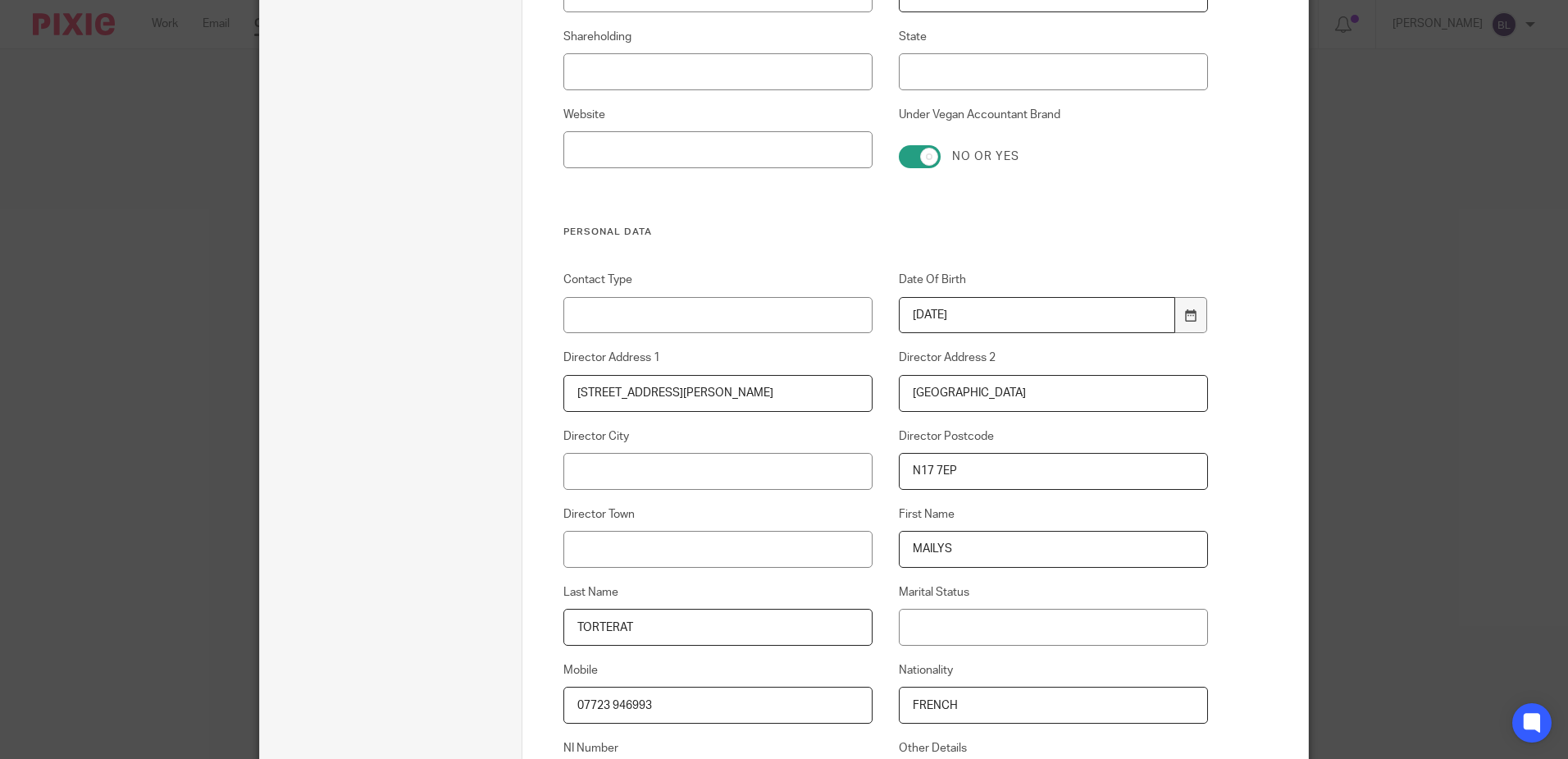
scroll to position [985, 0]
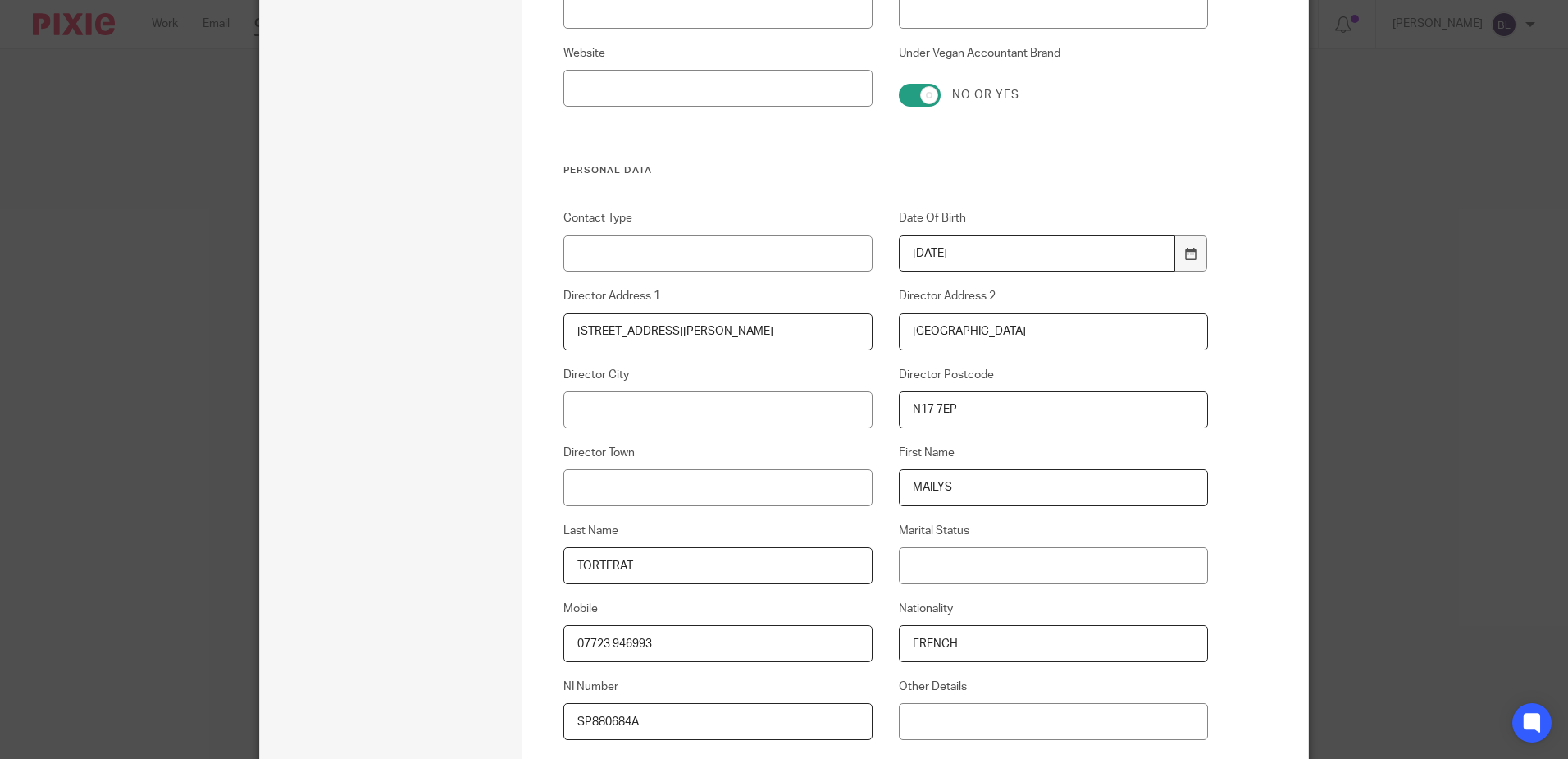
click at [931, 486] on input "MAILYS" at bounding box center [1053, 487] width 310 height 37
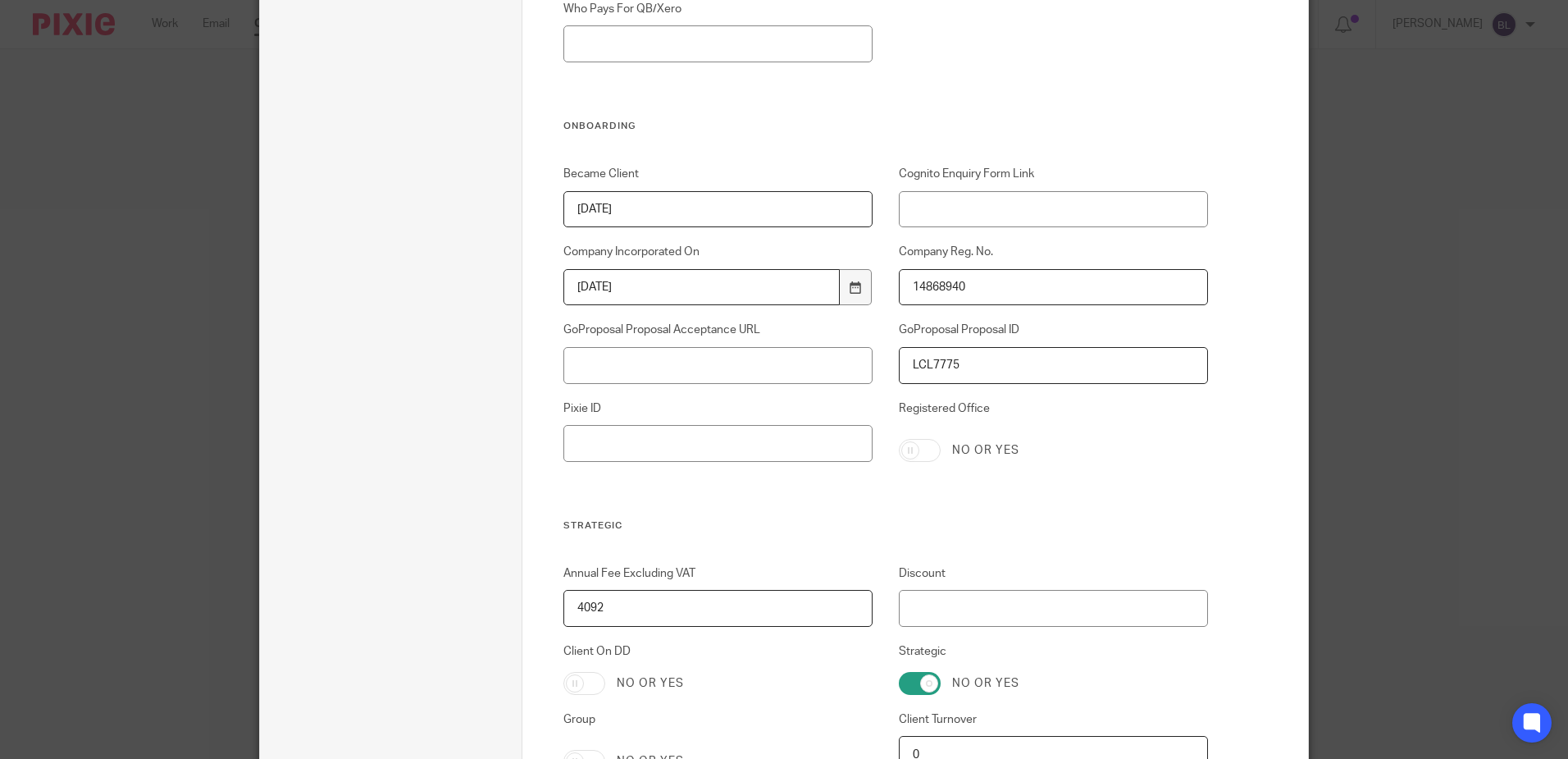
scroll to position [3245, 0]
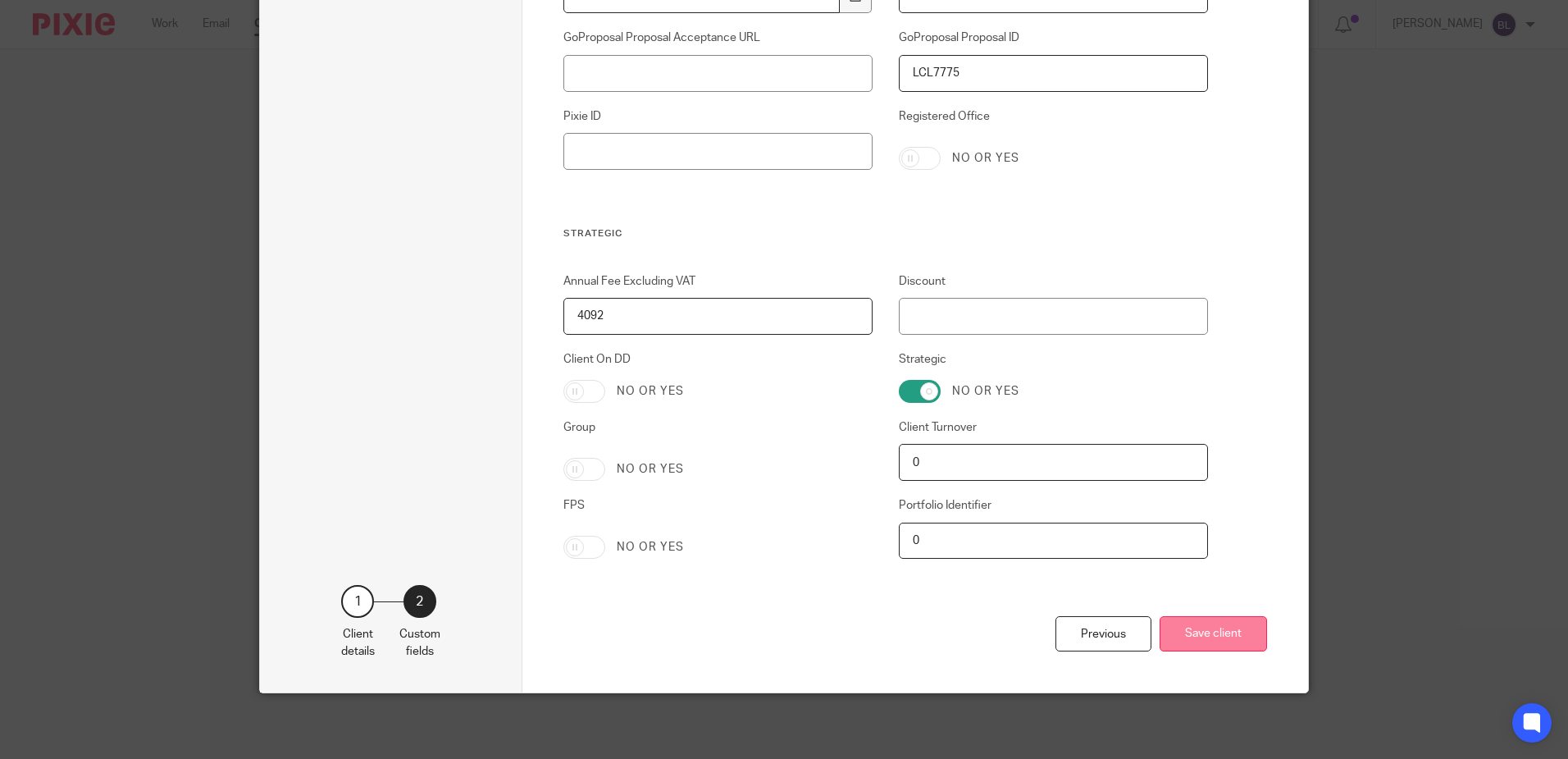
click at [1210, 629] on button "Save client" at bounding box center [1213, 633] width 108 height 35
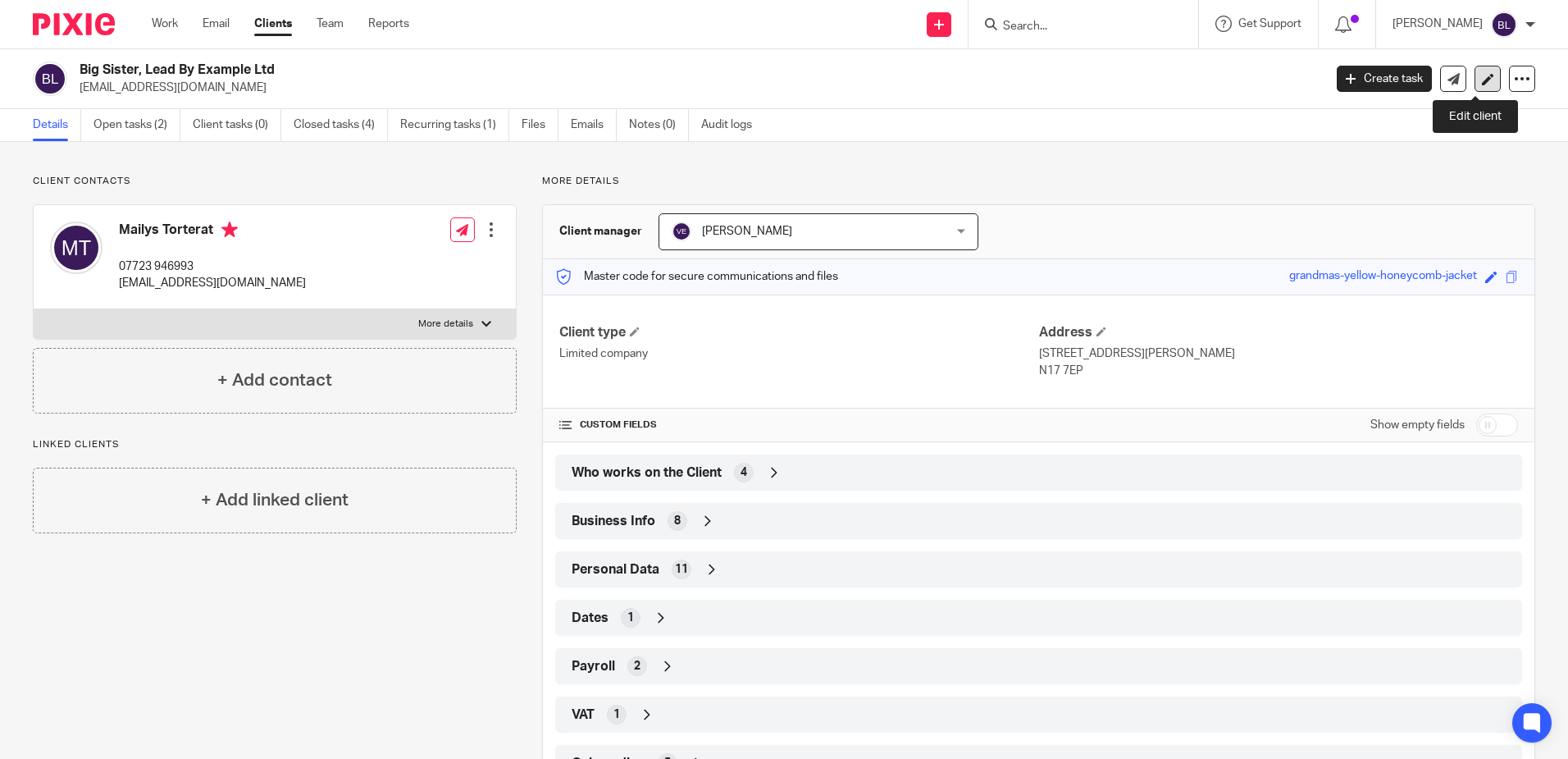
click at [1482, 77] on icon at bounding box center [1488, 80] width 13 height 13
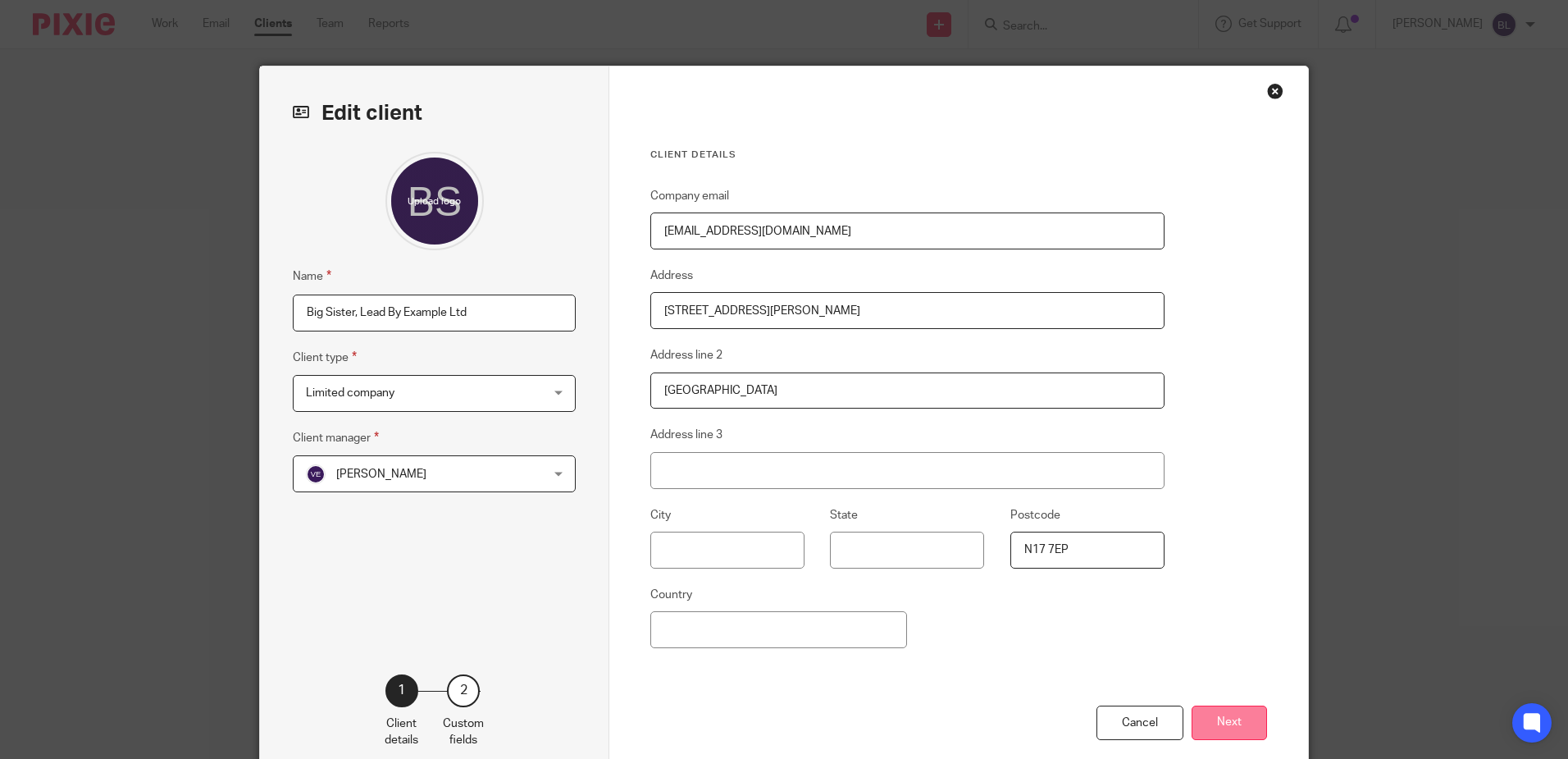
click at [1213, 725] on button "Next" at bounding box center [1228, 723] width 75 height 35
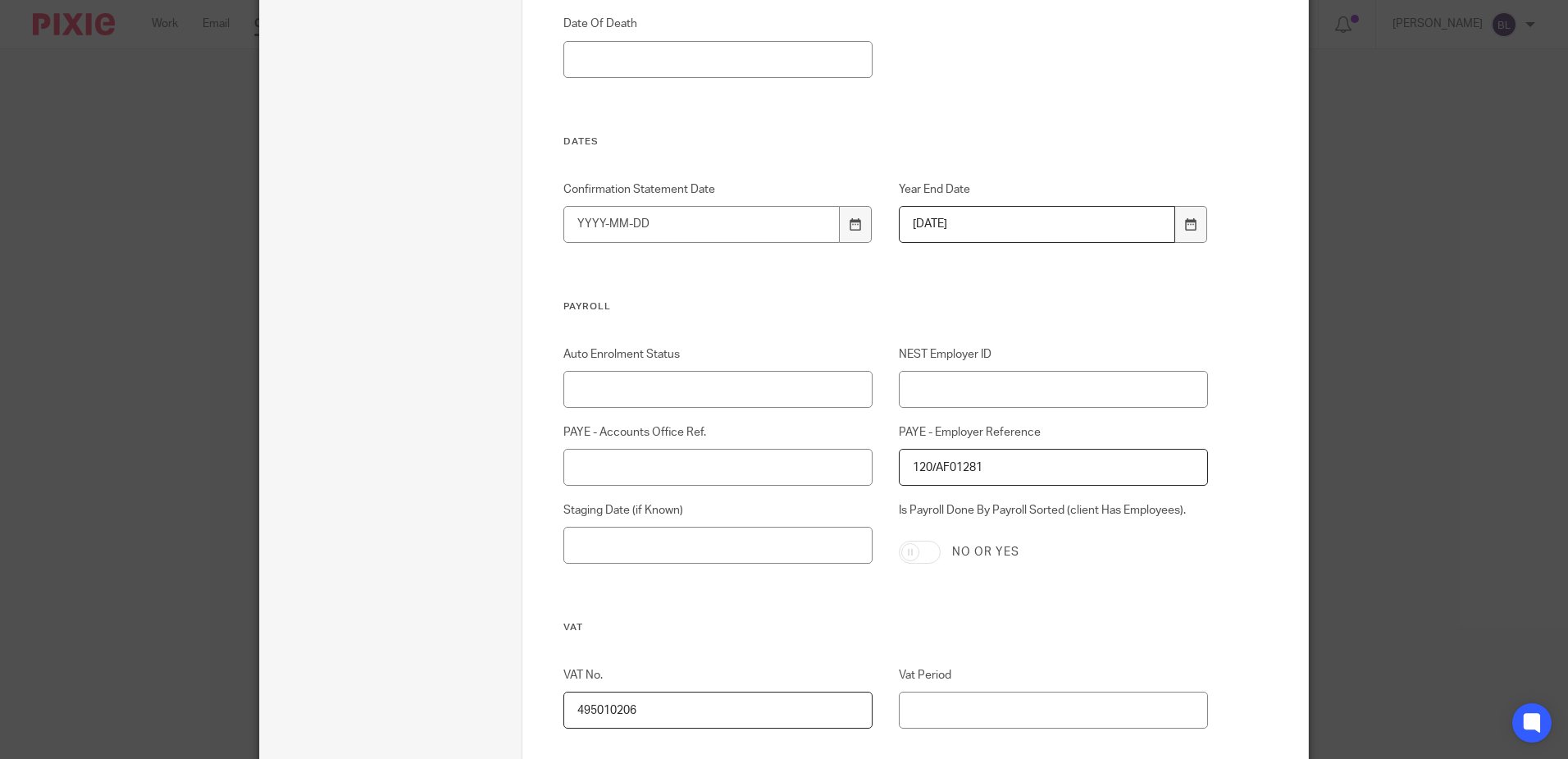
scroll to position [1969, 0]
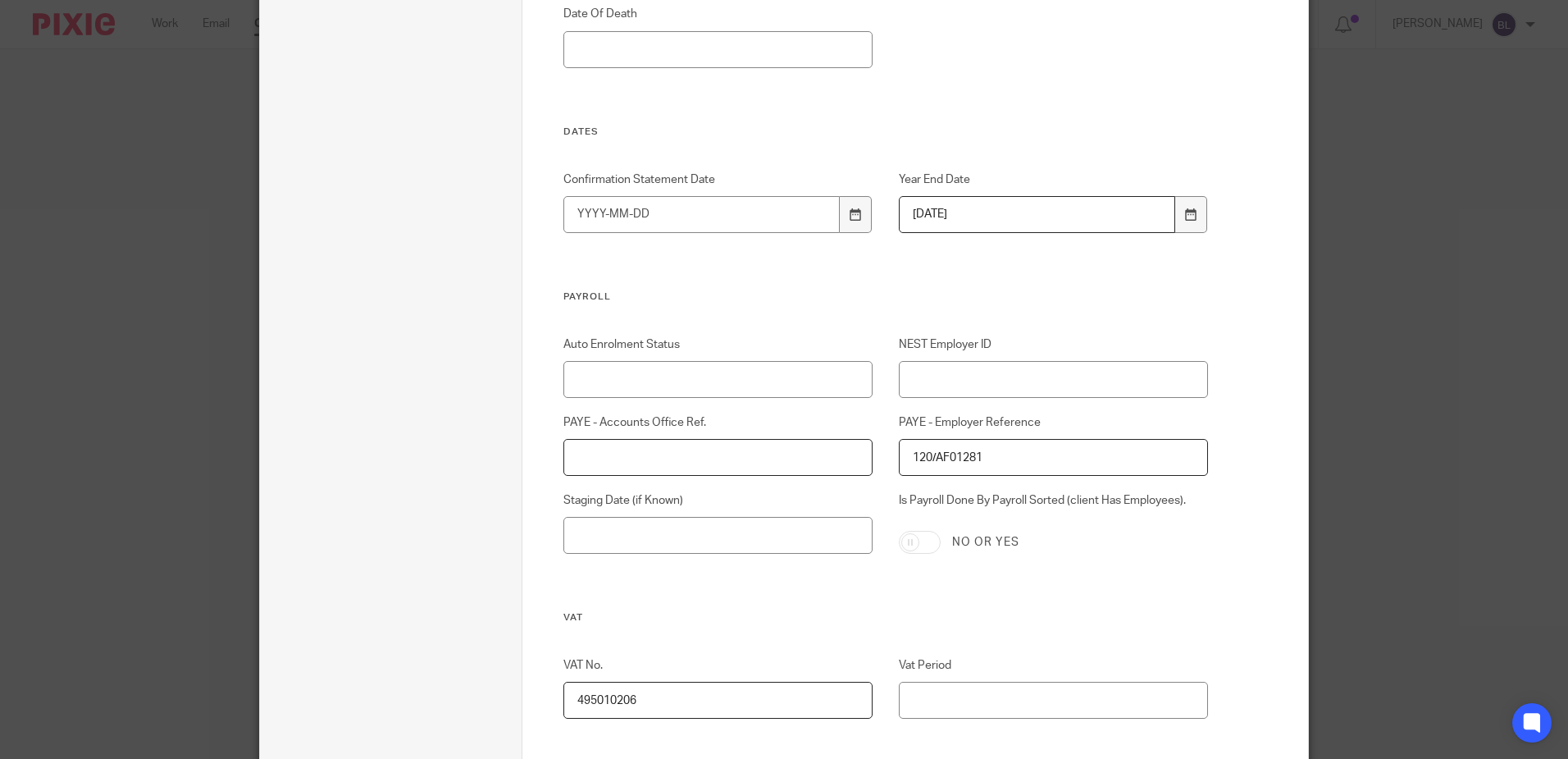
click at [577, 455] on input "PAYE - Accounts Office Ref." at bounding box center [718, 457] width 310 height 37
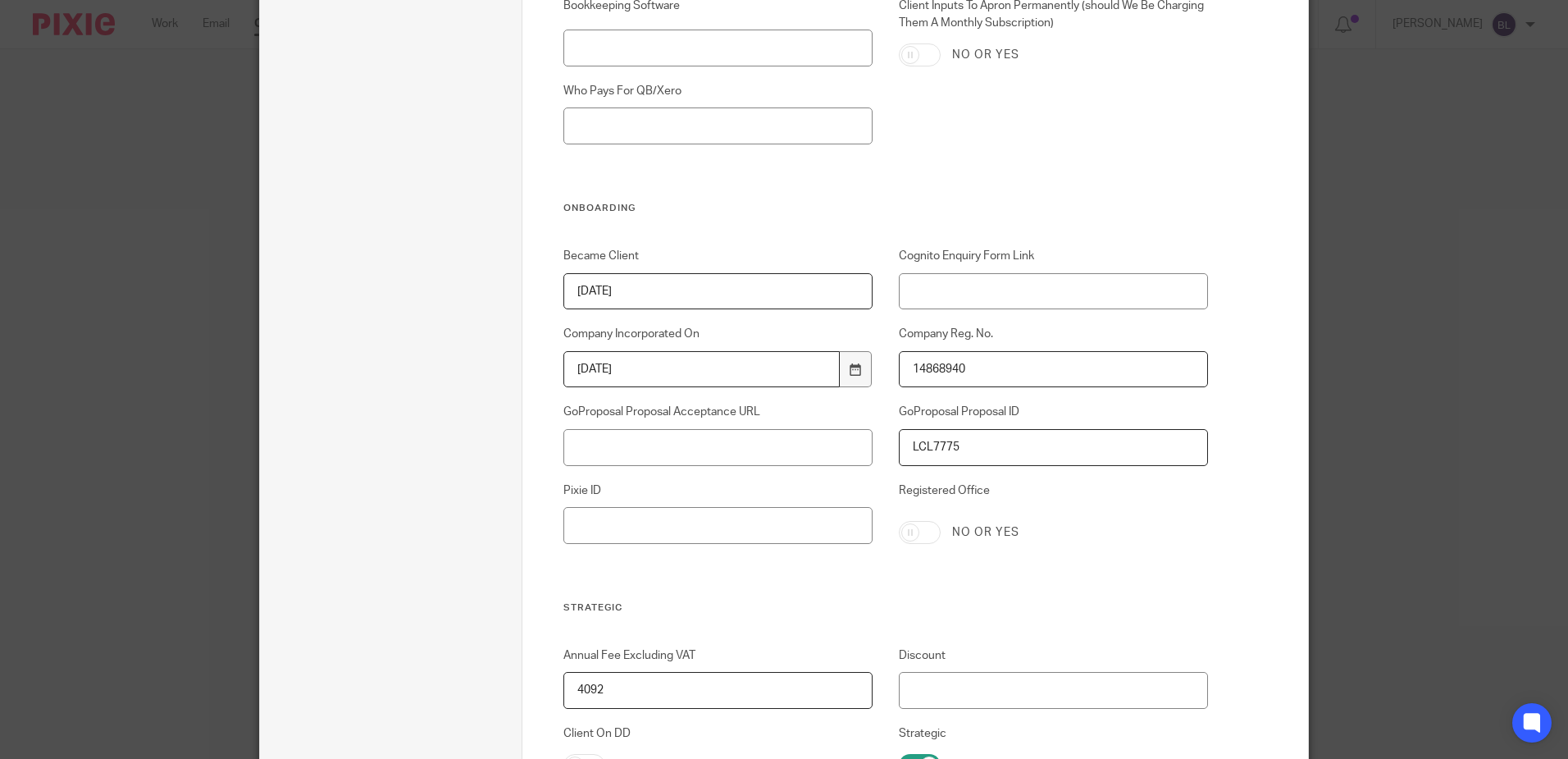
scroll to position [3245, 0]
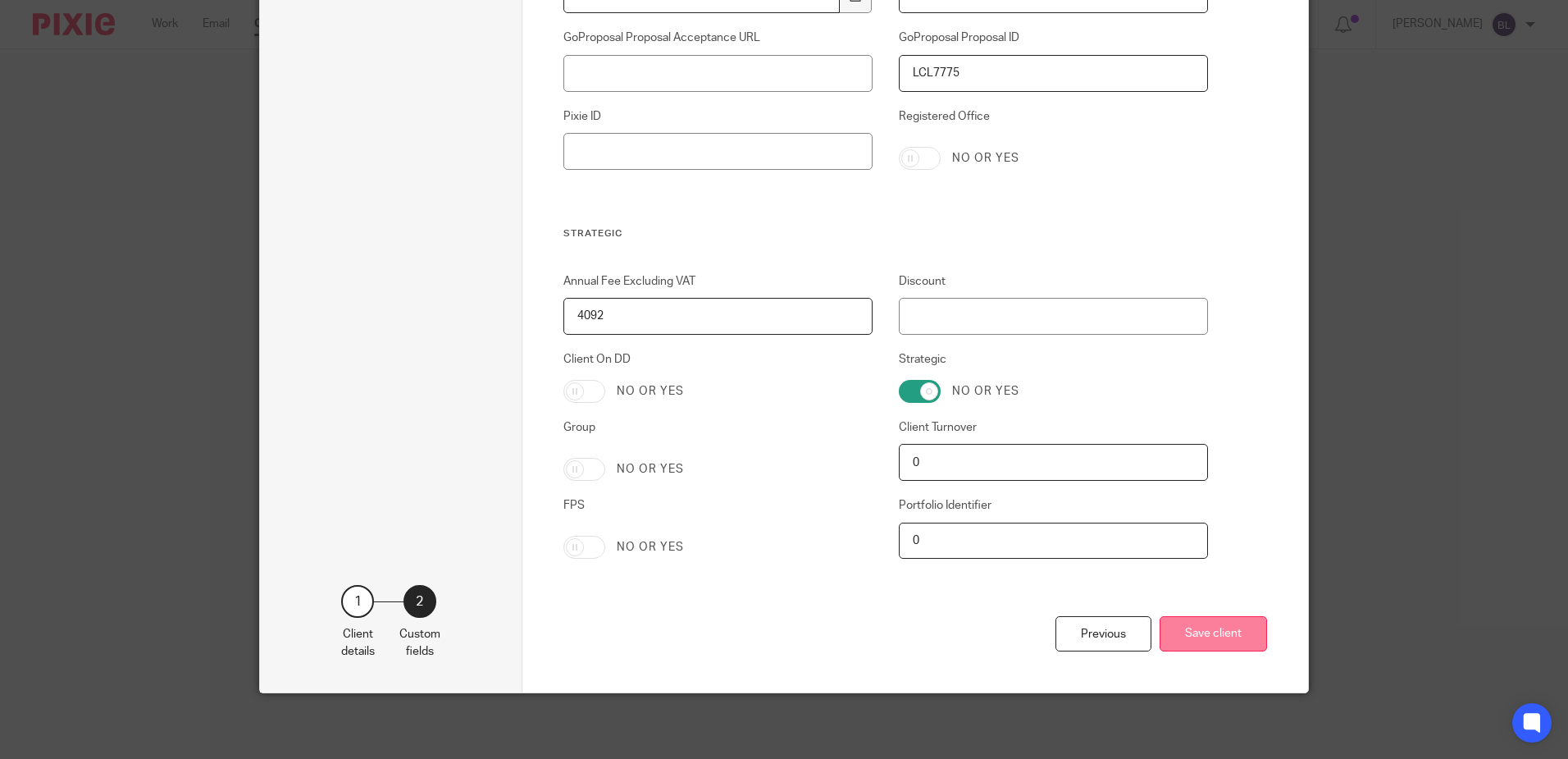
type input "120PS03595204"
click at [1194, 634] on button "Save client" at bounding box center [1213, 633] width 108 height 35
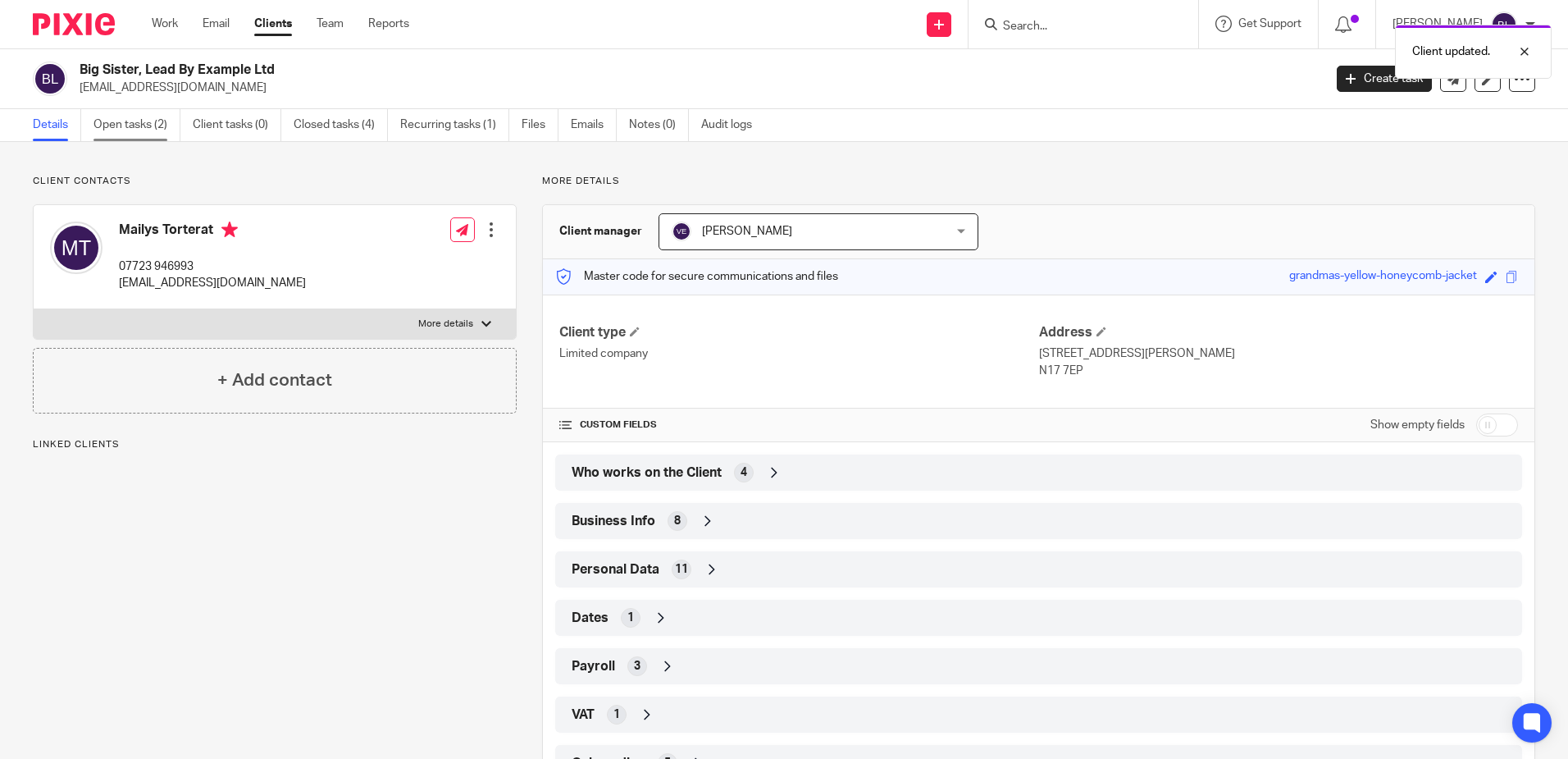
click at [125, 121] on link "Open tasks (2)" at bounding box center [137, 124] width 87 height 32
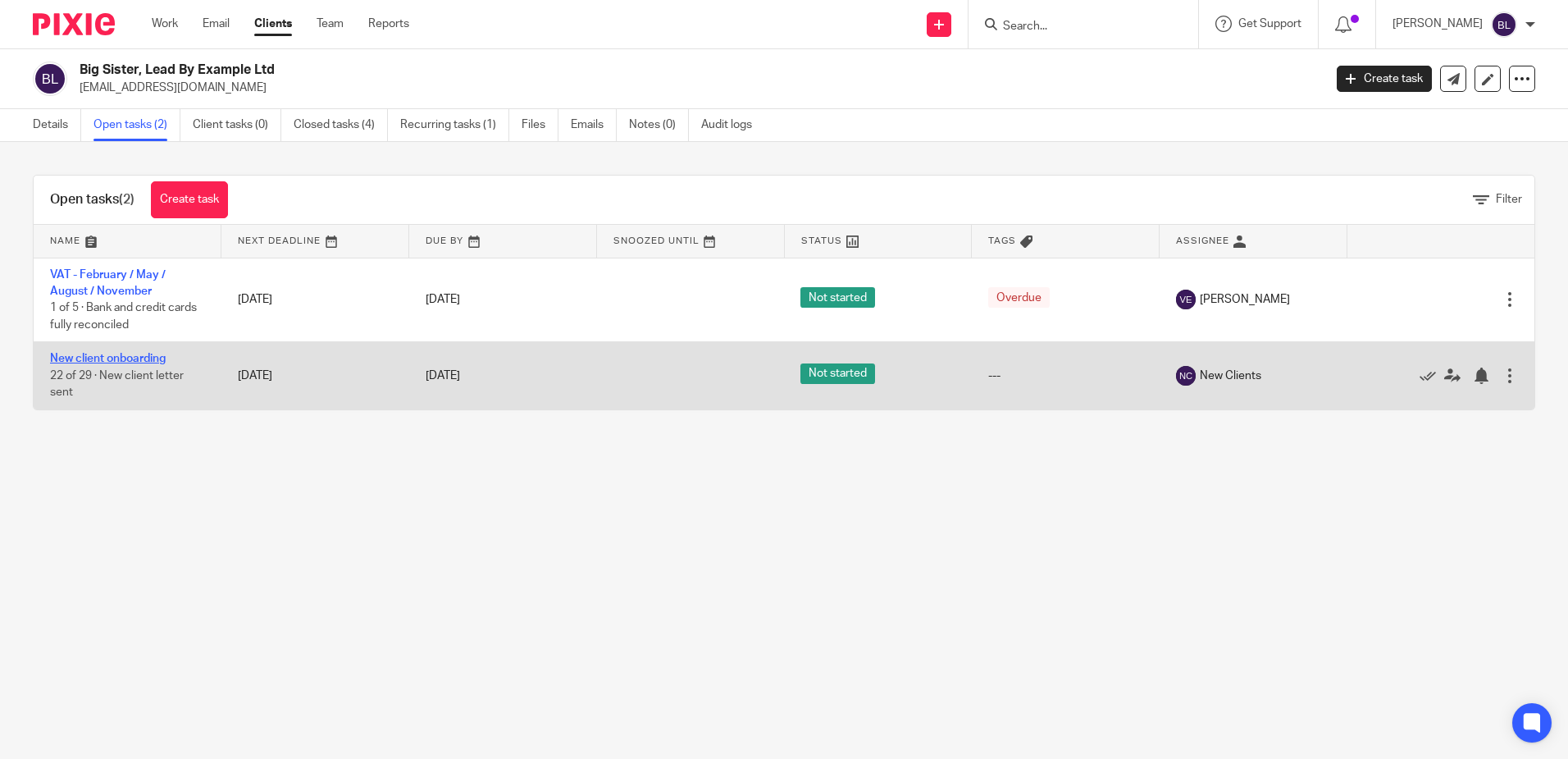
click at [93, 362] on link "New client onboarding" at bounding box center [108, 358] width 116 height 12
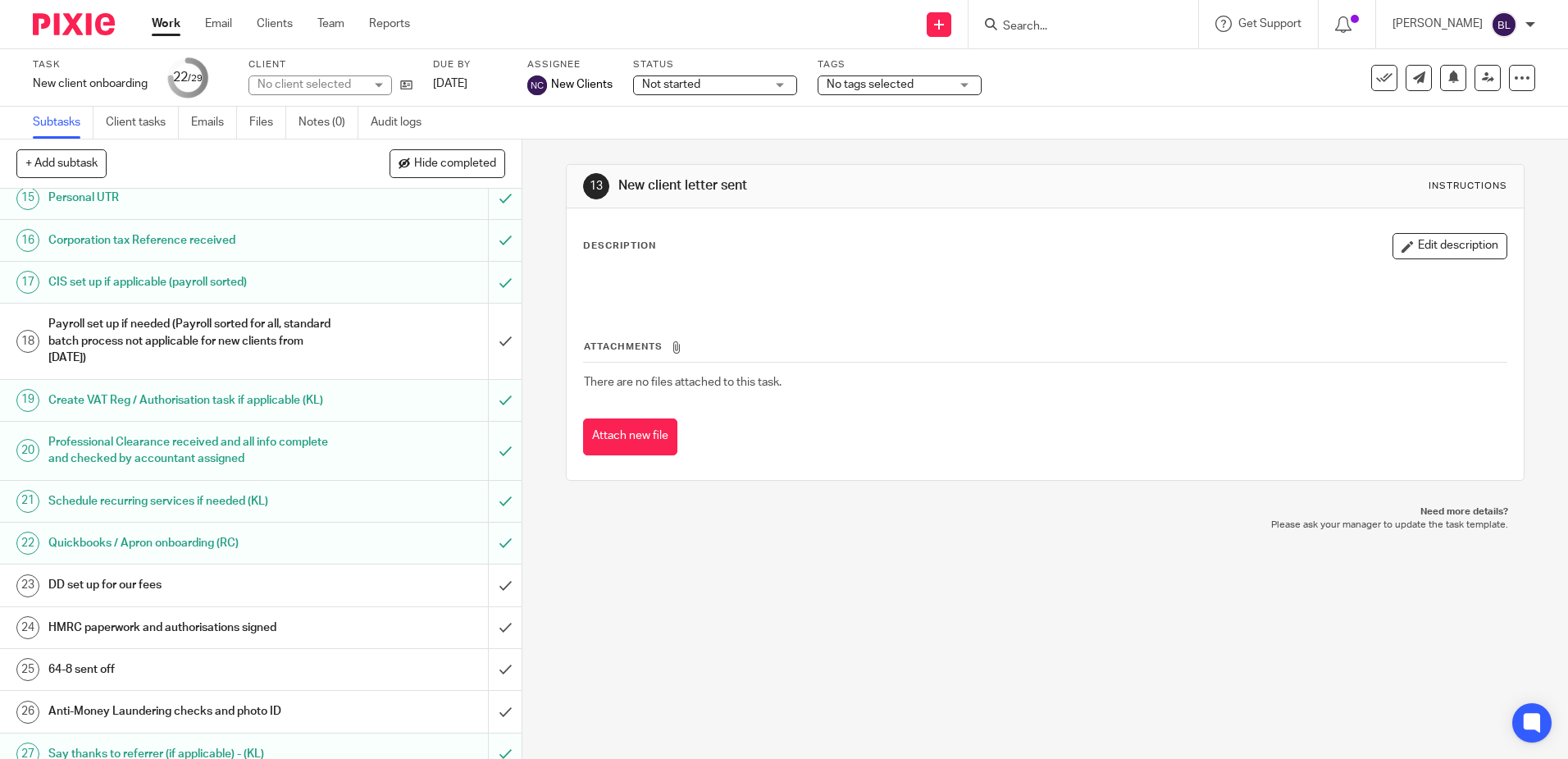
scroll to position [657, 0]
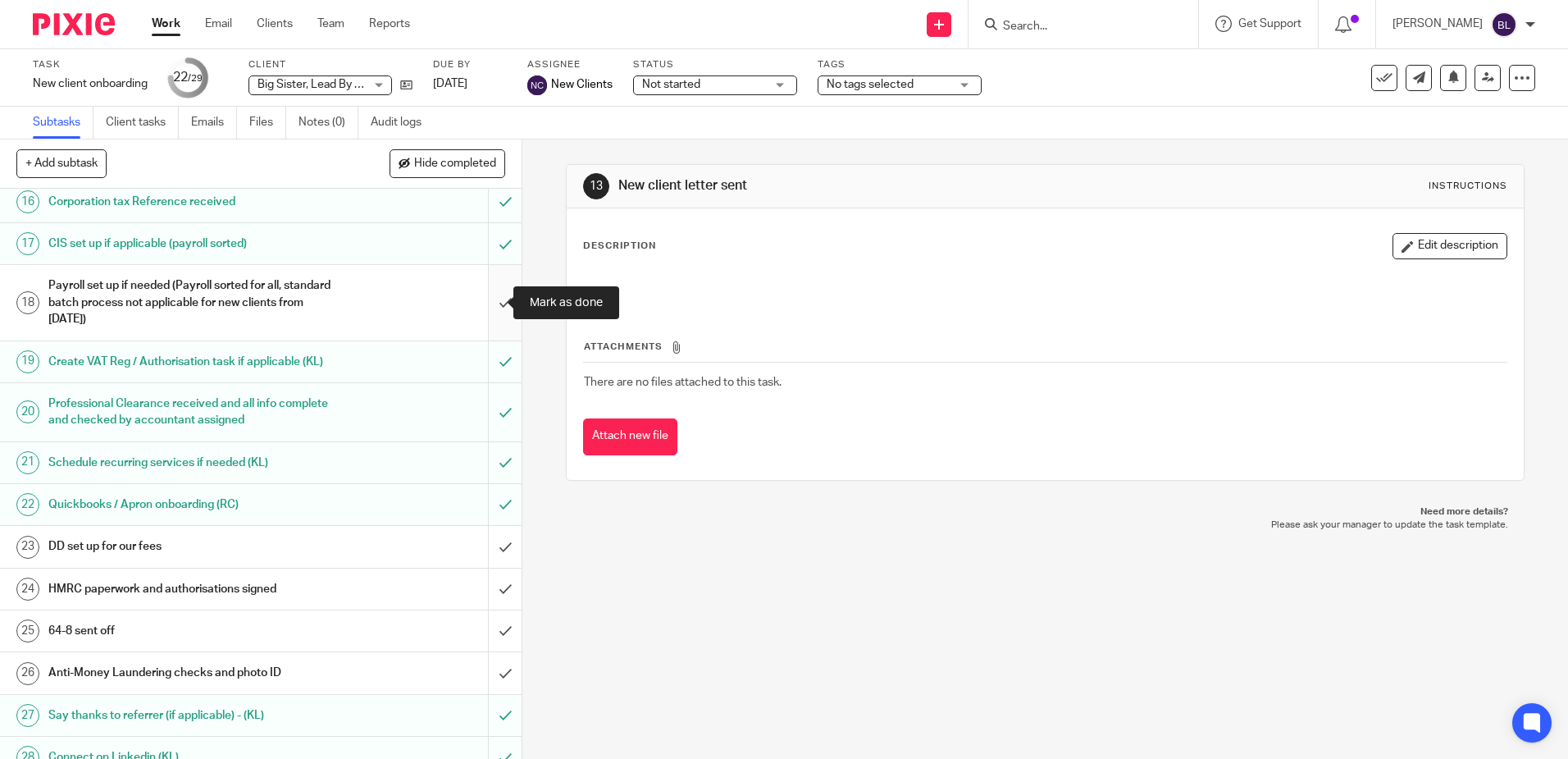
click at [490, 297] on input "submit" at bounding box center [260, 302] width 521 height 74
